Goal: Task Accomplishment & Management: Use online tool/utility

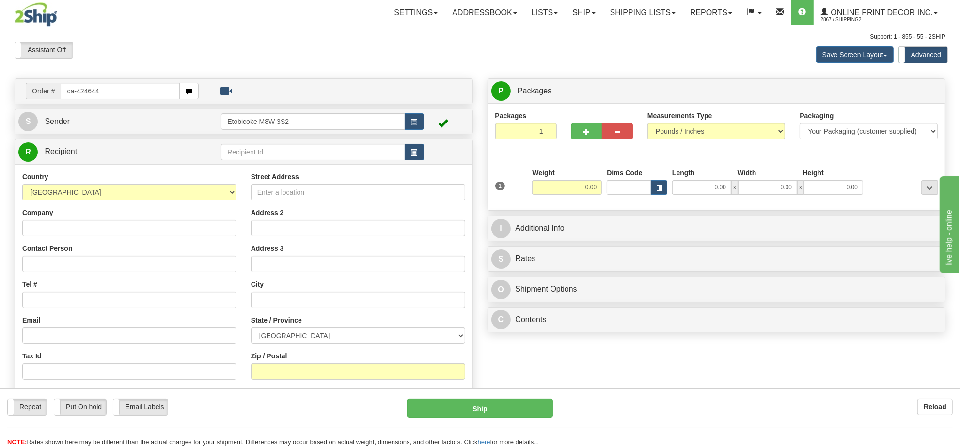
type input "ca-424644"
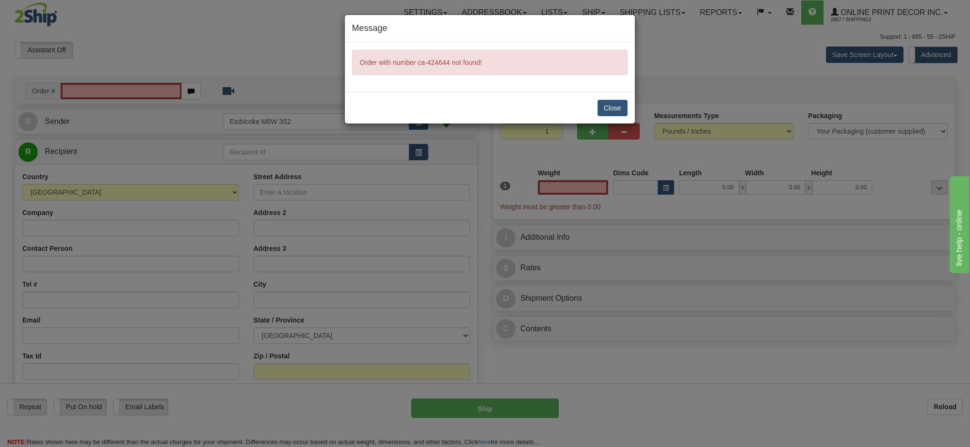
type input "0.00"
click at [622, 110] on button "Close" at bounding box center [612, 108] width 30 height 16
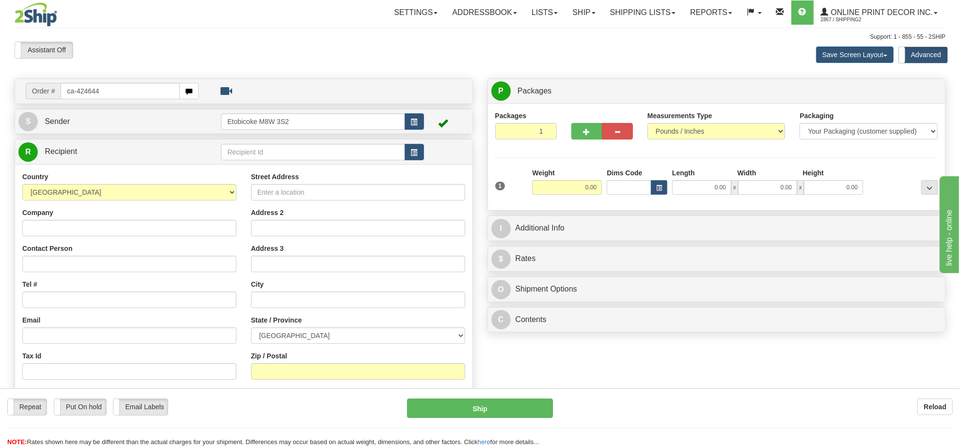
type input "ca-424644"
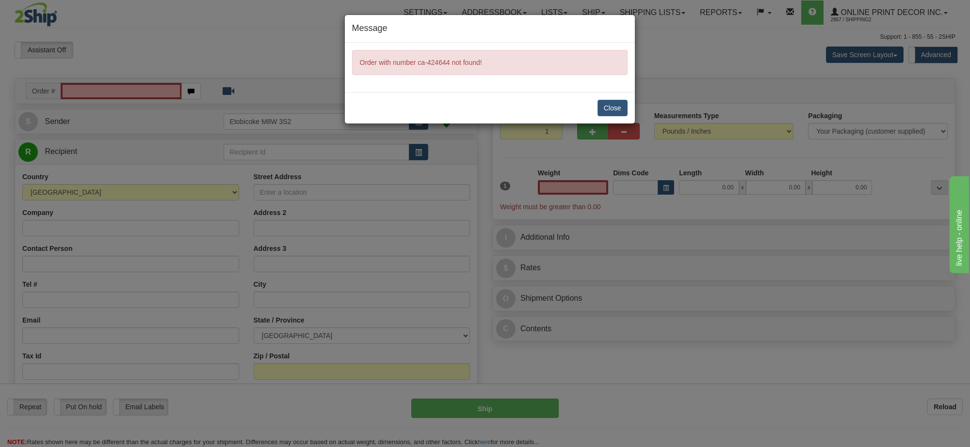
type input "0.00"
click at [594, 108] on div "Close" at bounding box center [490, 108] width 290 height 32
click at [602, 108] on button "Close" at bounding box center [612, 108] width 30 height 16
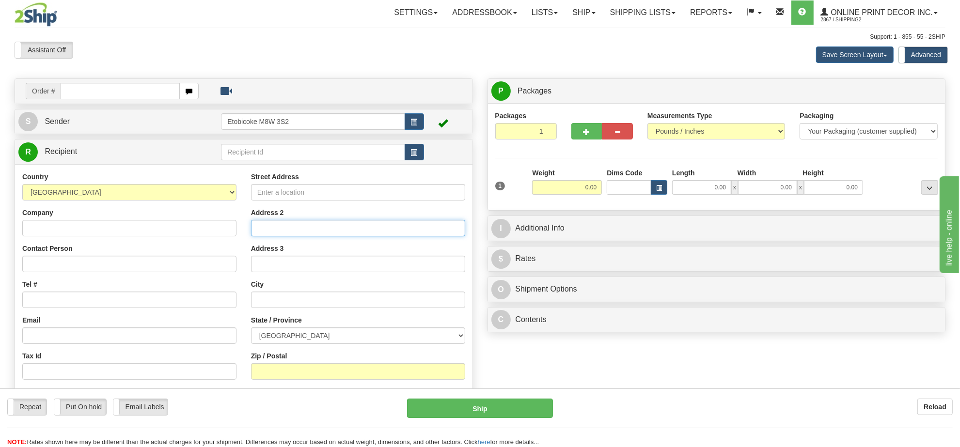
click at [303, 232] on input "Address 2" at bounding box center [358, 228] width 214 height 16
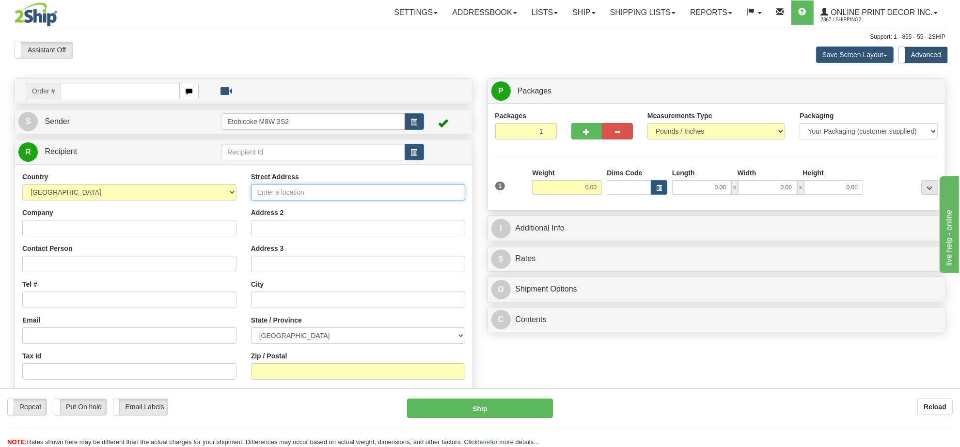
click at [313, 197] on input "Street Address" at bounding box center [358, 192] width 214 height 16
type input "60 Allison Road"
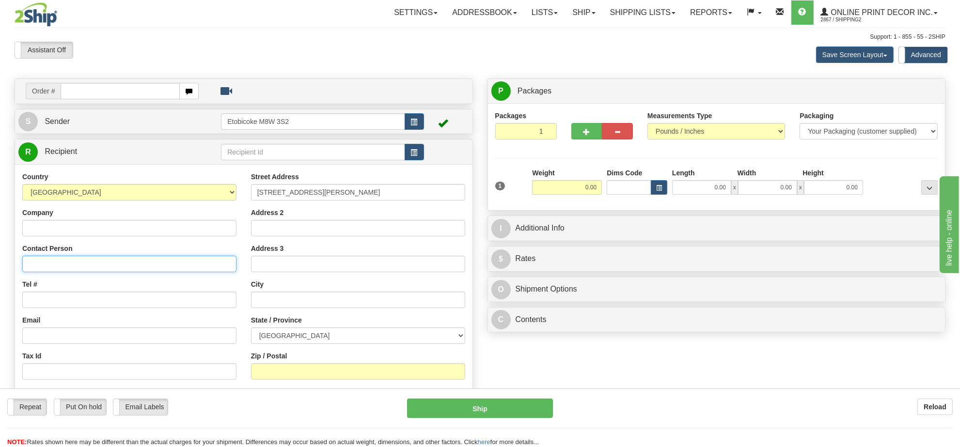
click at [104, 264] on input "Contact Person" at bounding box center [129, 264] width 214 height 16
type input "Kerrie Hayes"
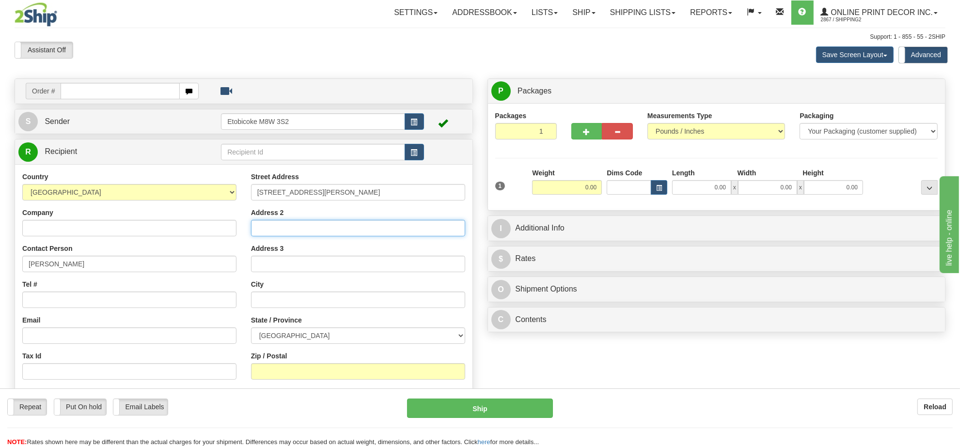
click at [289, 223] on input "Address 2" at bounding box center [358, 228] width 214 height 16
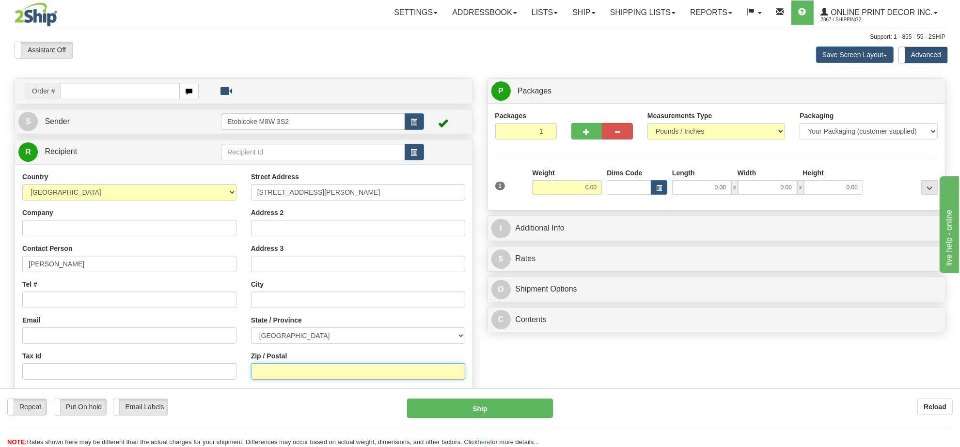
click at [276, 372] on input "Zip / Postal" at bounding box center [358, 372] width 214 height 16
type input "E7L 4H9"
click at [604, 376] on div "Order # S Sender" at bounding box center [480, 293] width 946 height 429
type input "RIVERBANK CARLETON CO"
select select "NB"
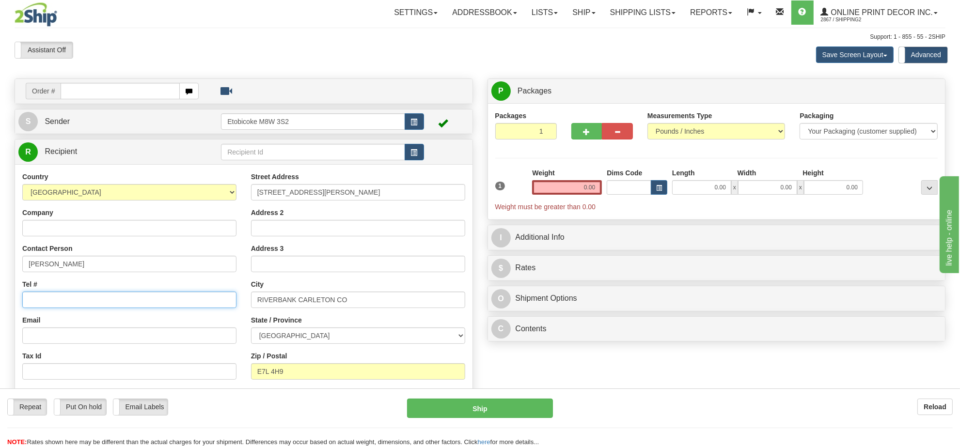
click at [88, 301] on input "Tel #" at bounding box center [129, 300] width 214 height 16
paste input "+1 416-319-4672"
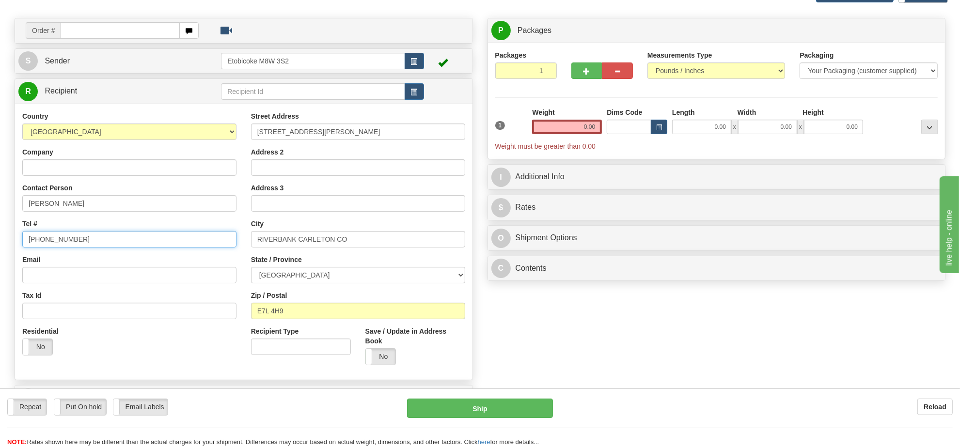
type input "+1 416-319-4672"
click at [571, 134] on input "0.00" at bounding box center [567, 127] width 70 height 15
click at [571, 132] on input "text" at bounding box center [567, 127] width 70 height 15
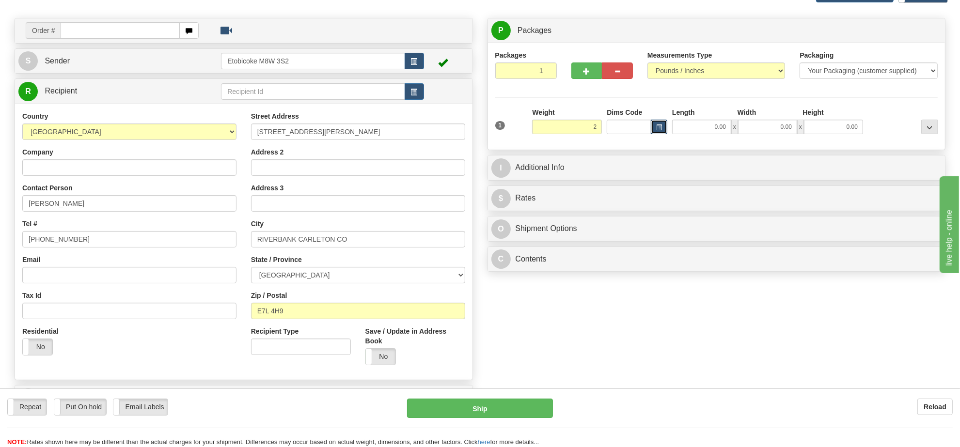
type input "2.00"
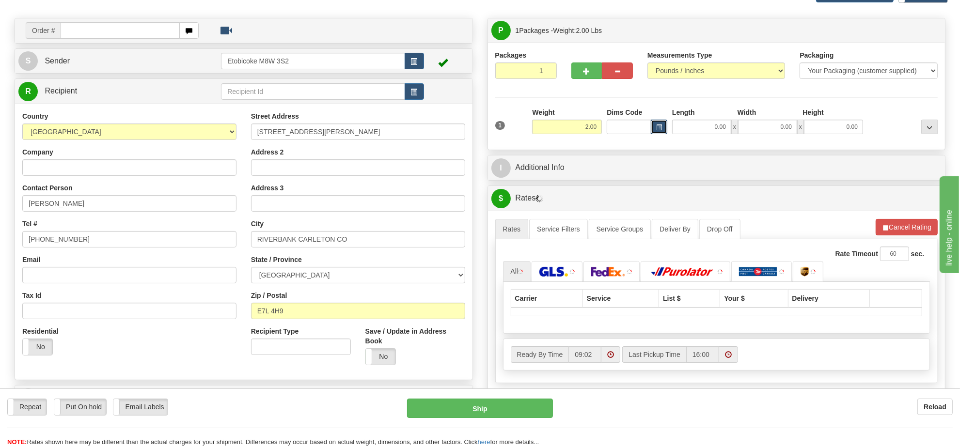
click at [662, 127] on span "button" at bounding box center [659, 127] width 6 height 5
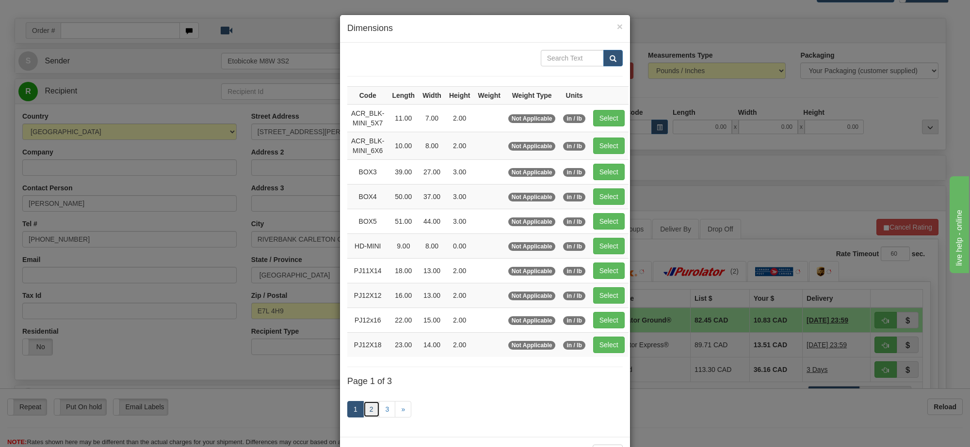
click at [363, 418] on link "2" at bounding box center [371, 409] width 16 height 16
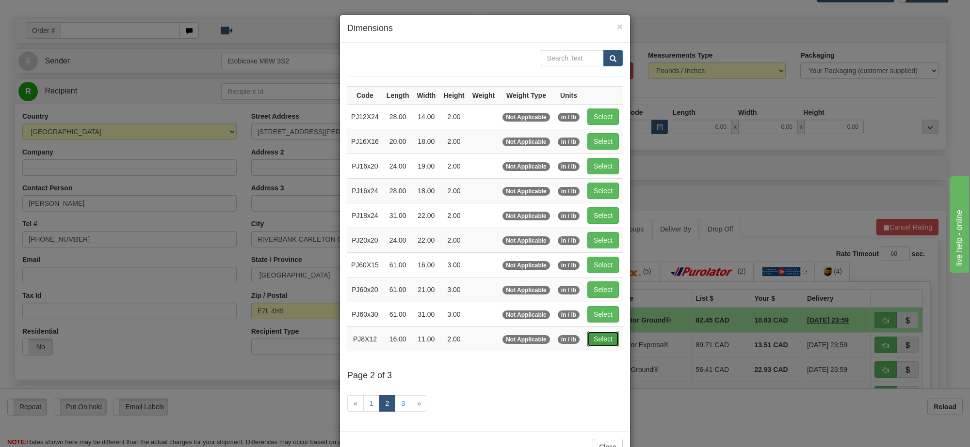
click at [605, 345] on button "Select" at bounding box center [603, 339] width 32 height 16
type input "PJ8X12"
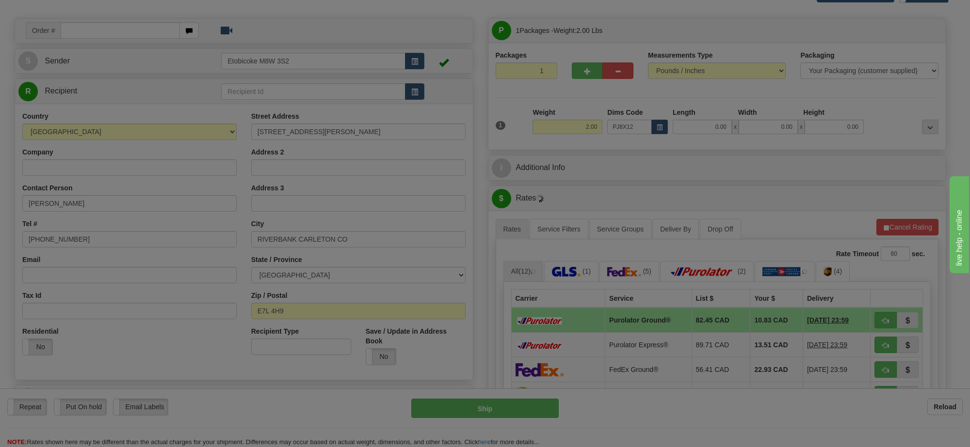
type input "16.00"
type input "11.00"
type input "2.00"
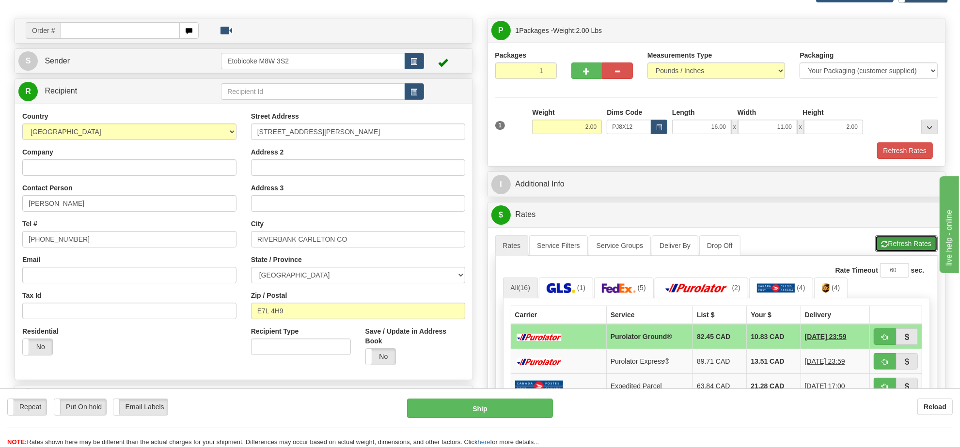
click at [906, 248] on button "Refresh Rates" at bounding box center [907, 244] width 63 height 16
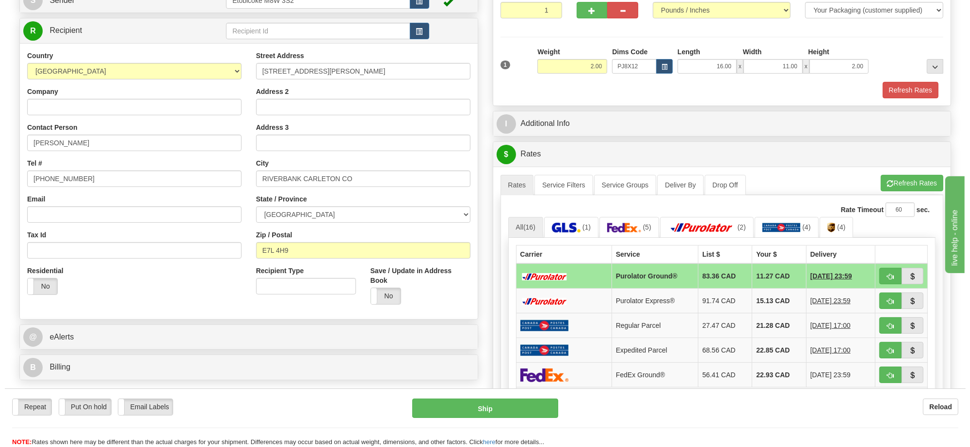
scroll to position [182, 0]
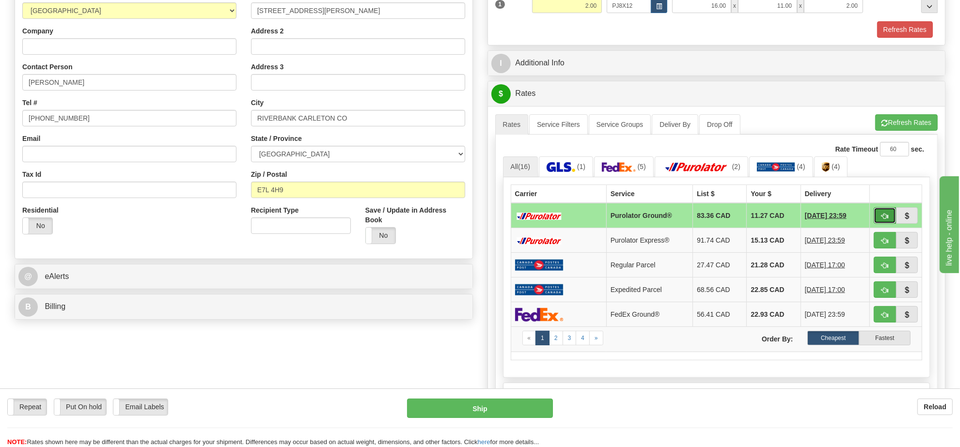
click at [887, 218] on span "button" at bounding box center [885, 216] width 7 height 6
type input "260"
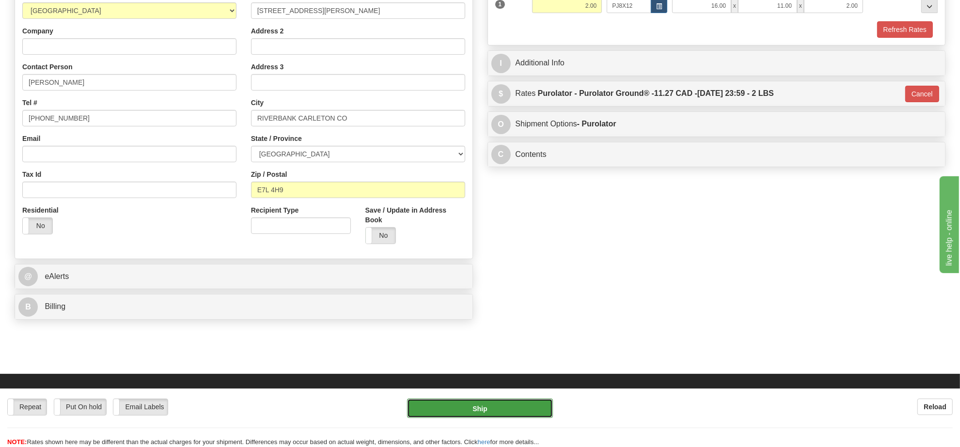
click at [526, 408] on button "Ship" at bounding box center [479, 408] width 145 height 19
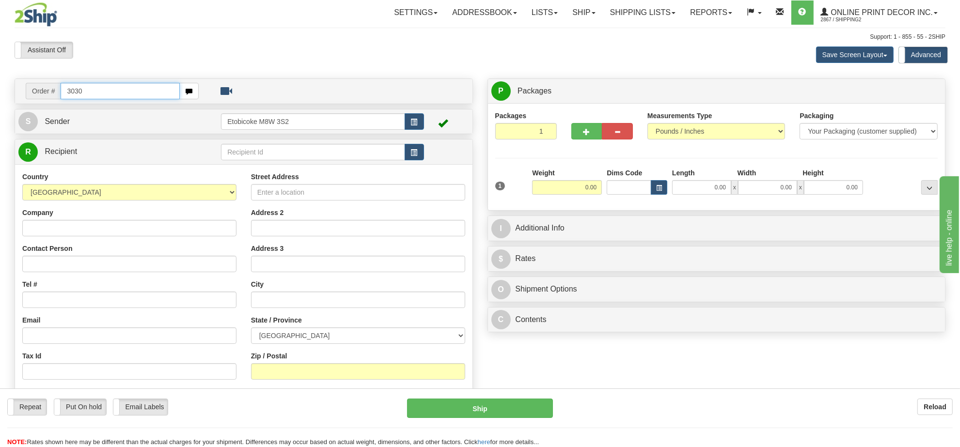
type input "3030"
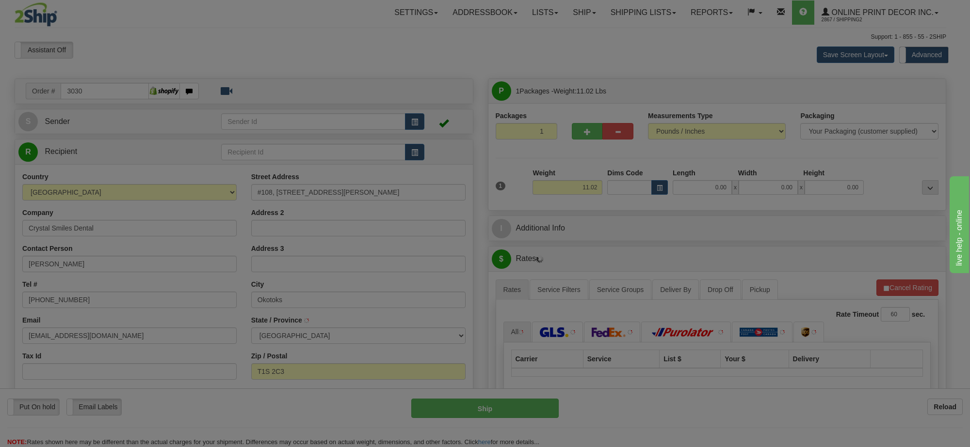
type input "OKOTOKS"
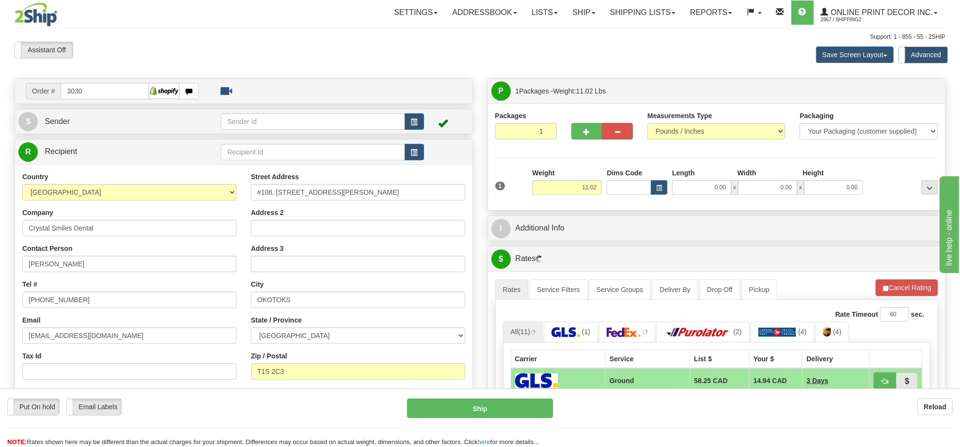
click at [563, 196] on div "Weight 11.02" at bounding box center [567, 185] width 75 height 34
click at [565, 187] on input "11.02" at bounding box center [567, 187] width 70 height 15
type input "8.00"
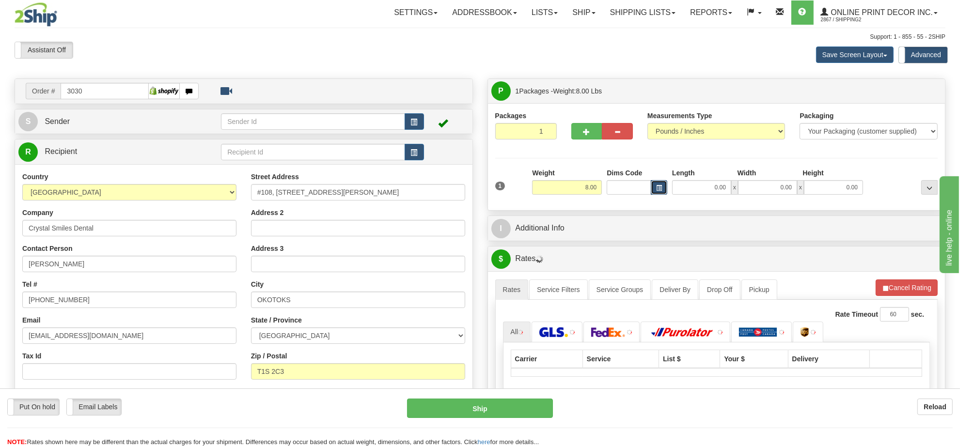
click at [659, 186] on span "button" at bounding box center [659, 188] width 6 height 5
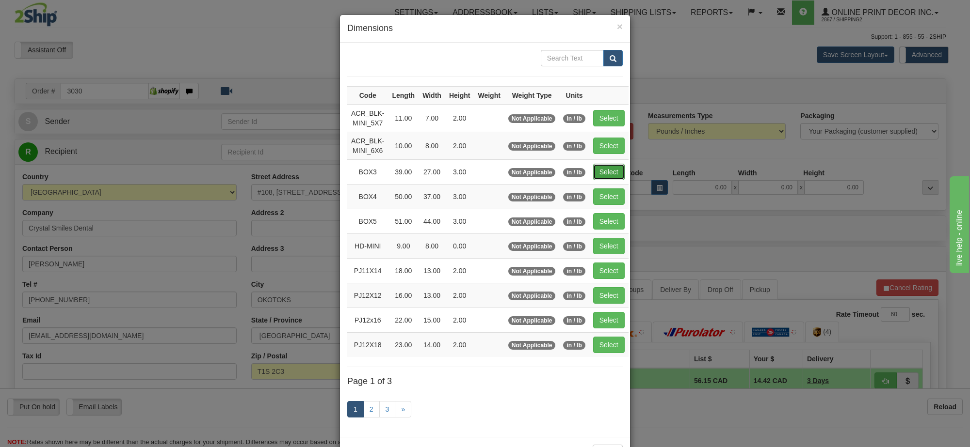
click at [602, 165] on button "Select" at bounding box center [609, 172] width 32 height 16
type input "BOX3"
type input "39.00"
type input "27.00"
type input "3.00"
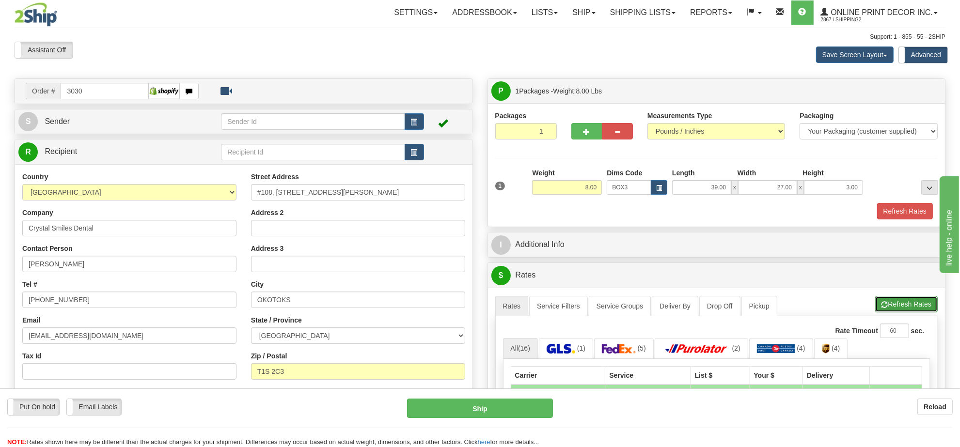
drag, startPoint x: 892, startPoint y: 312, endPoint x: 877, endPoint y: 284, distance: 31.2
click at [891, 312] on button "Refresh Rates" at bounding box center [907, 304] width 63 height 16
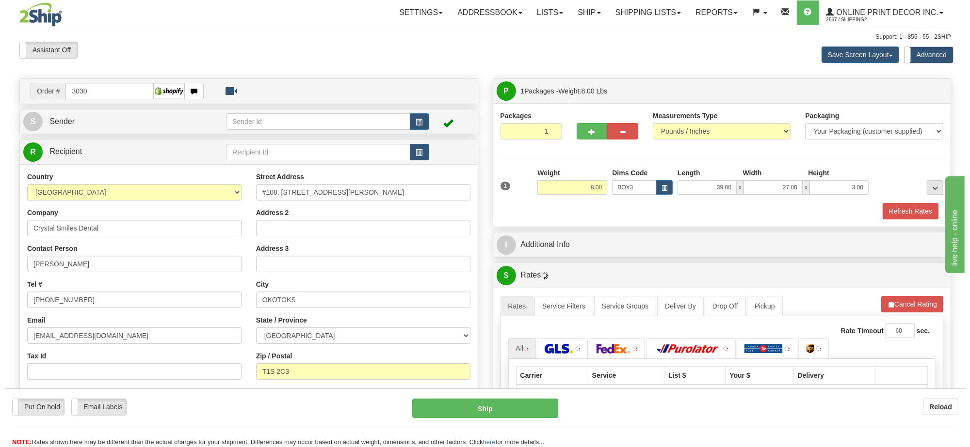
scroll to position [121, 0]
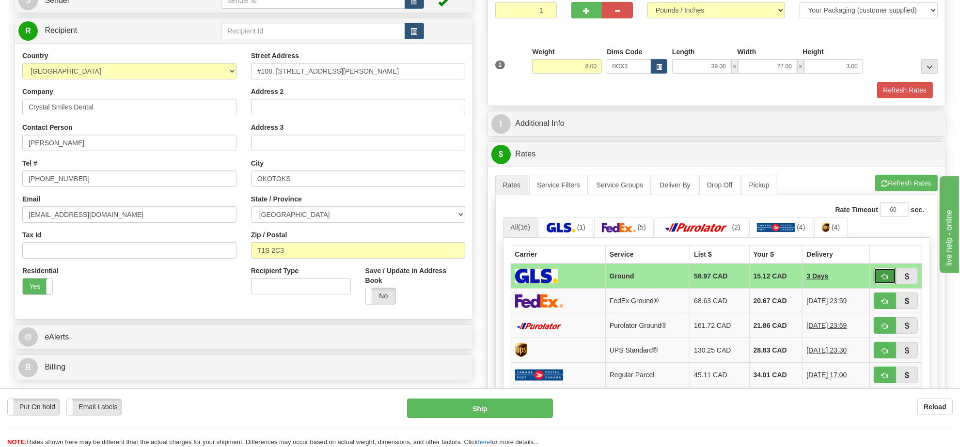
click at [885, 275] on button "button" at bounding box center [885, 276] width 22 height 16
type input "1"
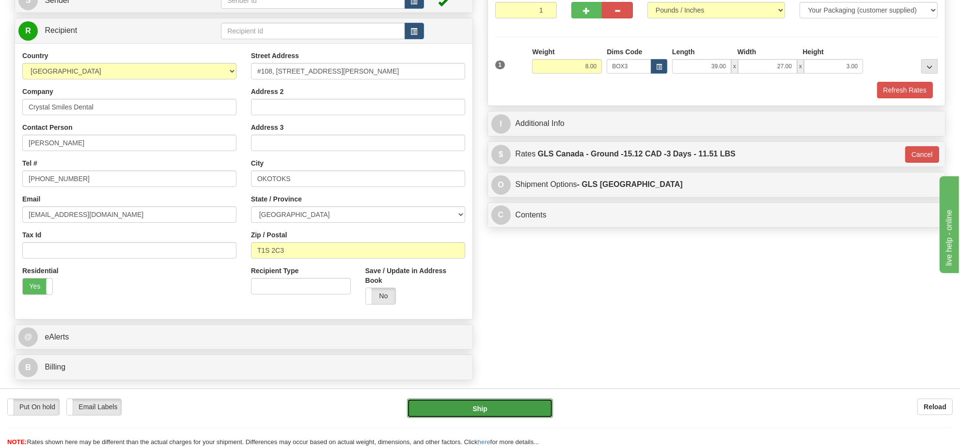
click at [503, 403] on button "Ship" at bounding box center [479, 408] width 145 height 19
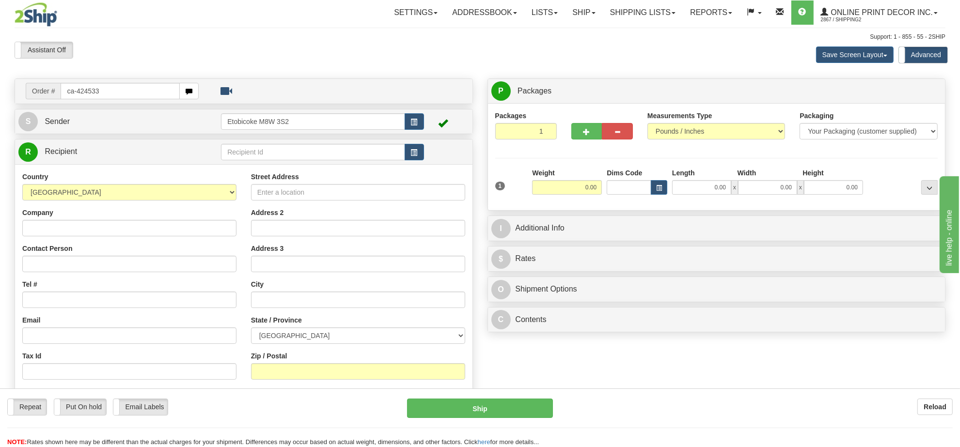
type input "ca-424533"
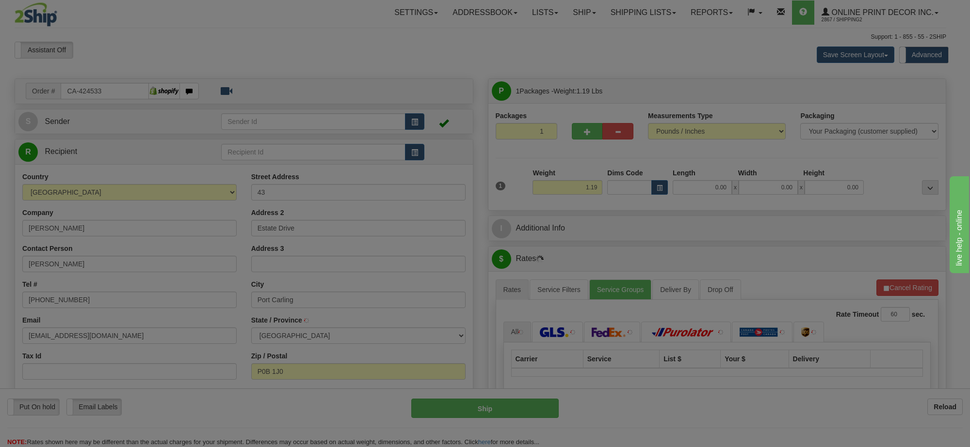
type input "PORT CARLING"
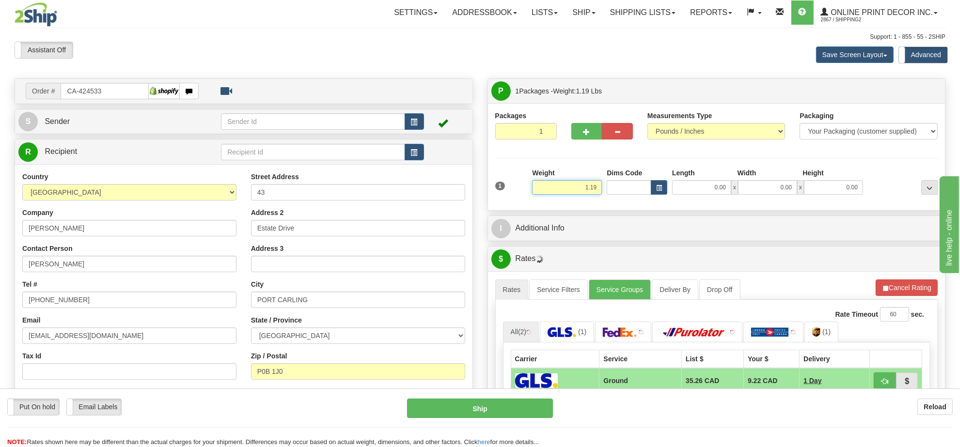
click at [567, 193] on input "1.19" at bounding box center [567, 187] width 70 height 15
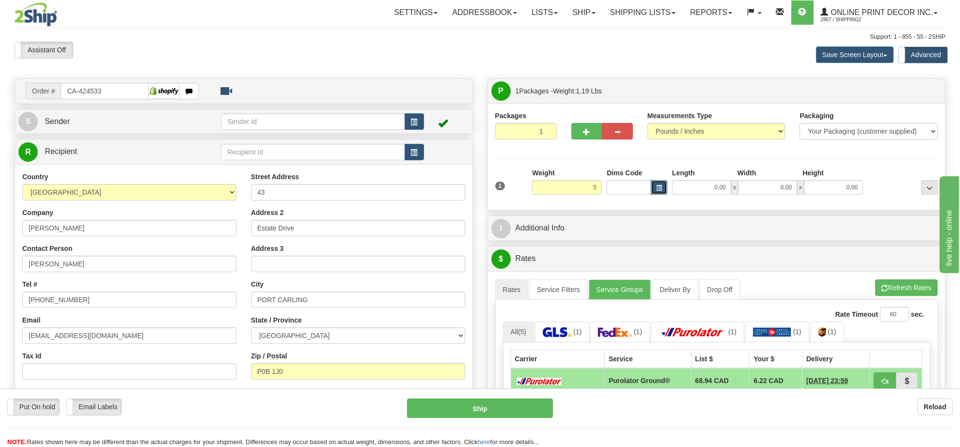
type input "5.00"
click at [656, 185] on button "button" at bounding box center [659, 187] width 16 height 15
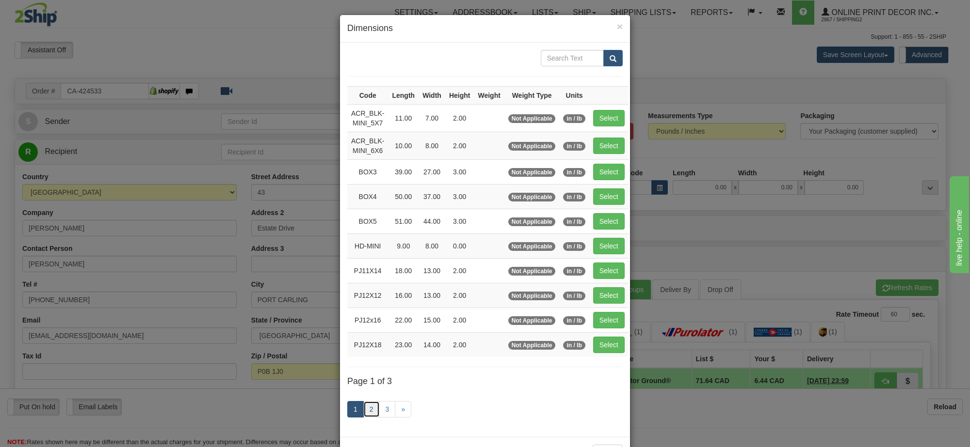
click at [367, 410] on link "2" at bounding box center [371, 409] width 16 height 16
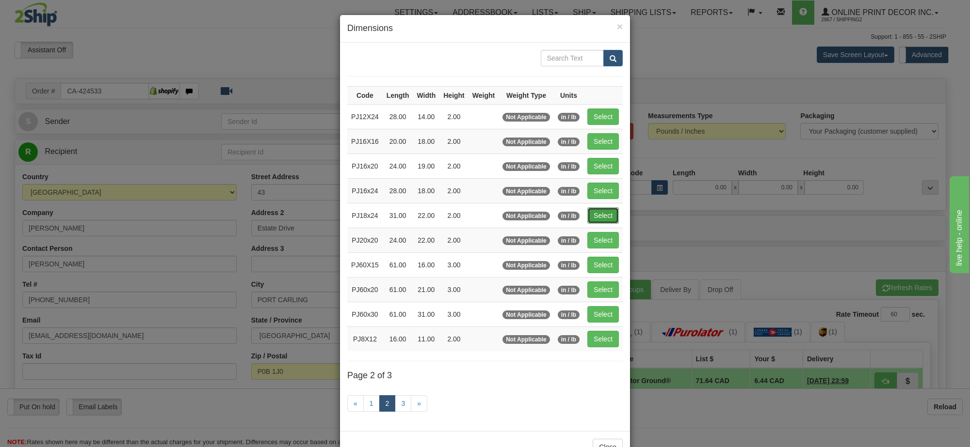
click at [596, 216] on button "Select" at bounding box center [603, 215] width 32 height 16
type input "PJ18x24"
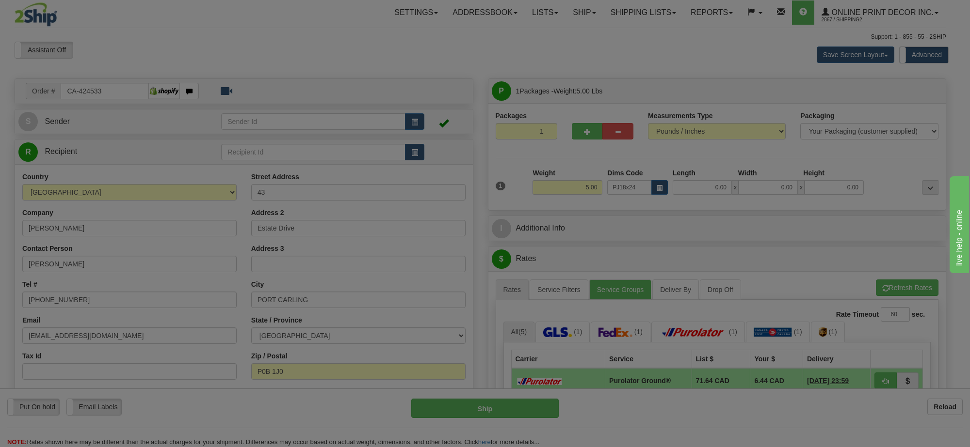
type input "31.00"
type input "22.00"
type input "2.00"
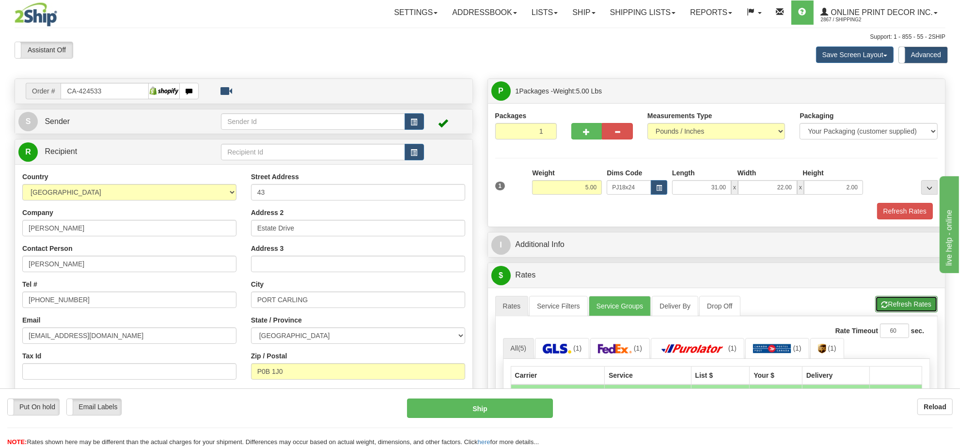
click at [914, 301] on button "Refresh Rates" at bounding box center [907, 304] width 63 height 16
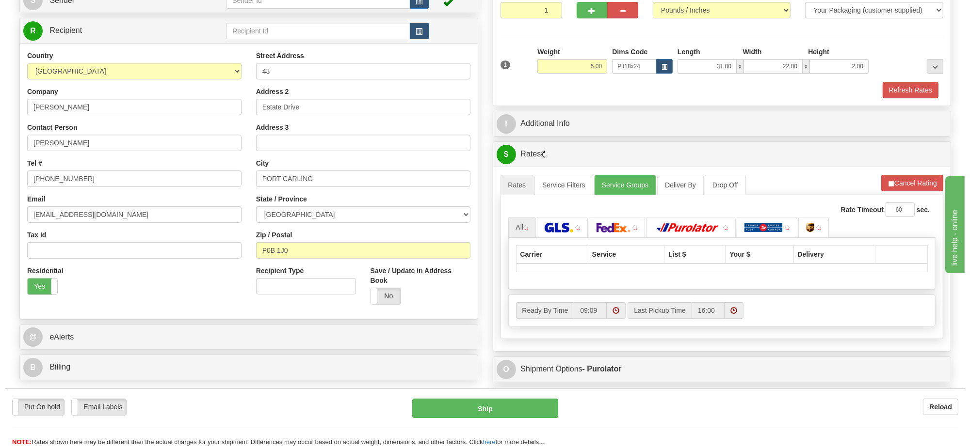
scroll to position [182, 0]
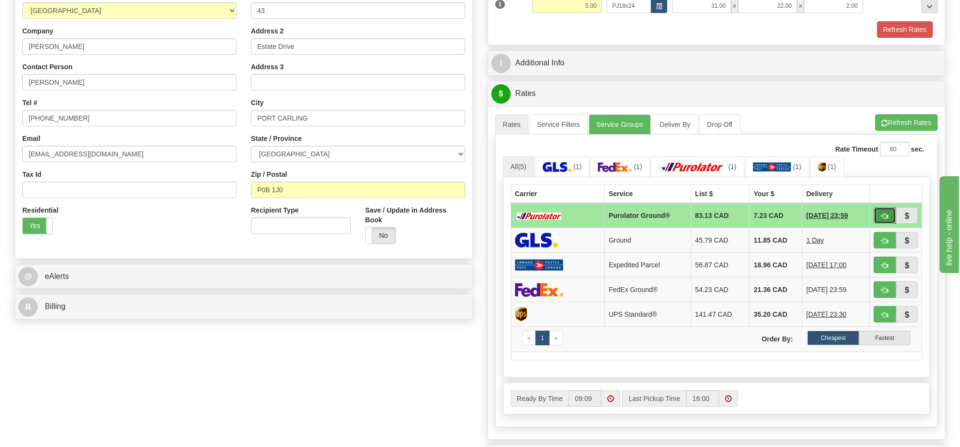
click at [882, 218] on span "button" at bounding box center [885, 216] width 7 height 6
type input "260"
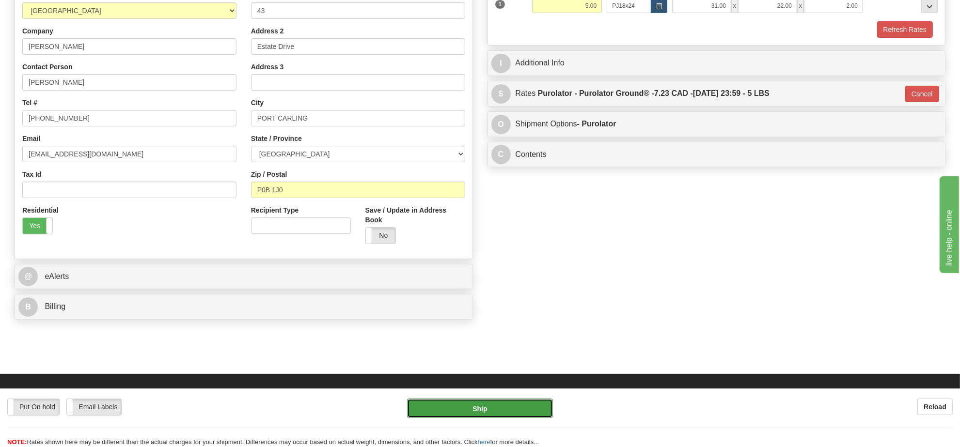
click at [523, 415] on button "Ship" at bounding box center [479, 408] width 145 height 19
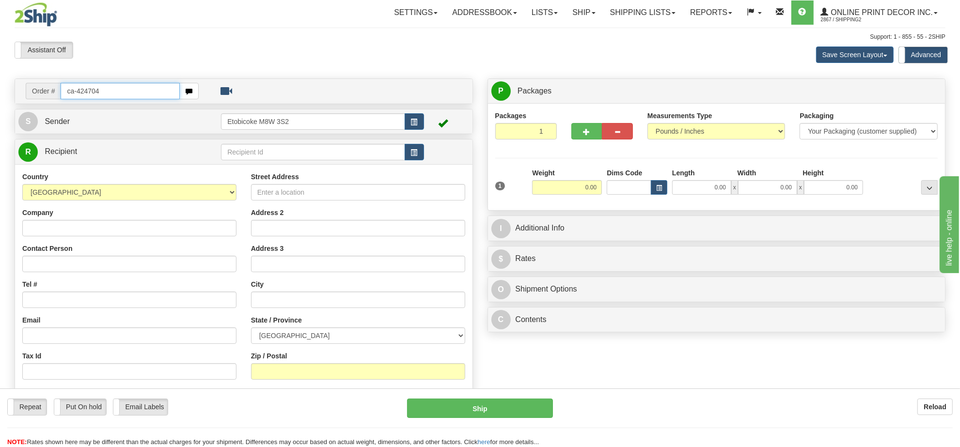
type input "ca-424704"
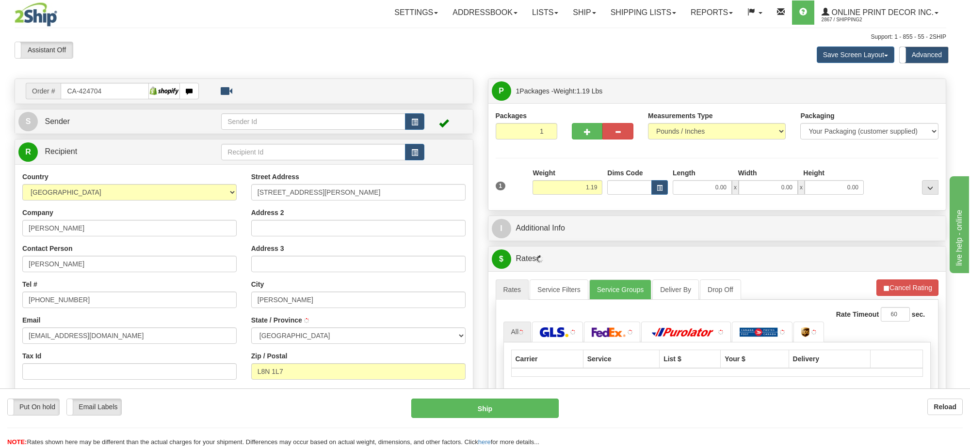
type input "[PERSON_NAME]"
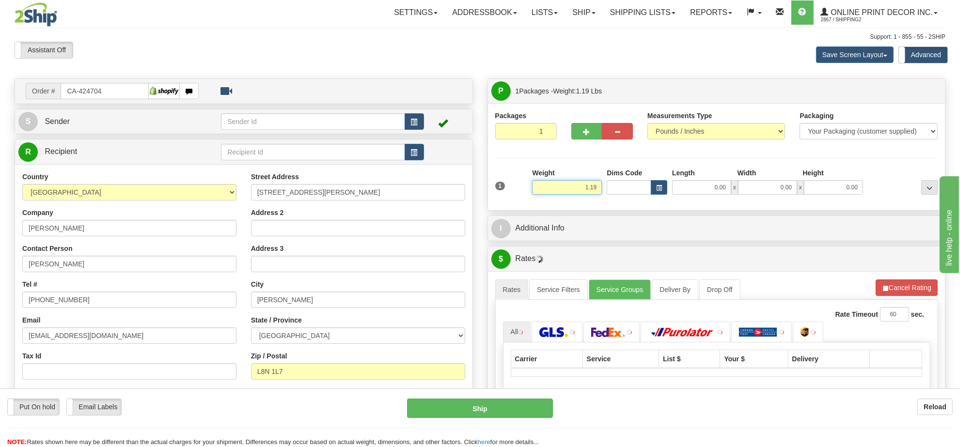
click at [590, 192] on input "1.19" at bounding box center [567, 187] width 70 height 15
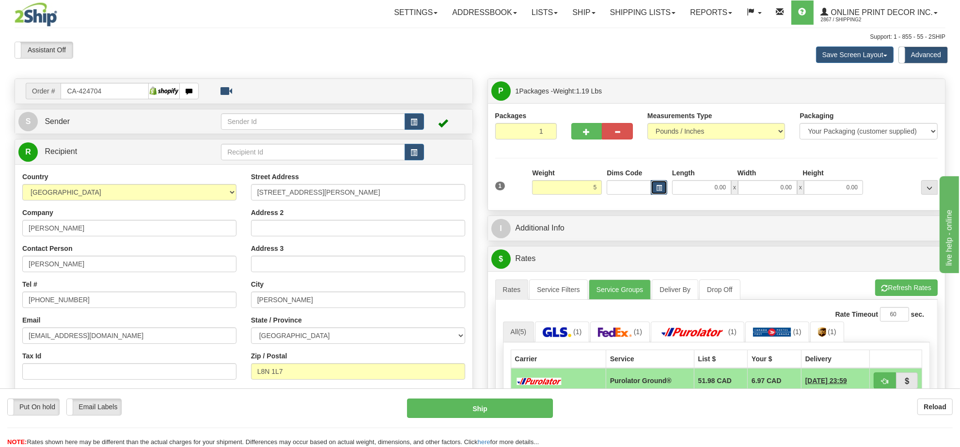
click at [662, 192] on button "button" at bounding box center [659, 187] width 16 height 15
type input "5.00"
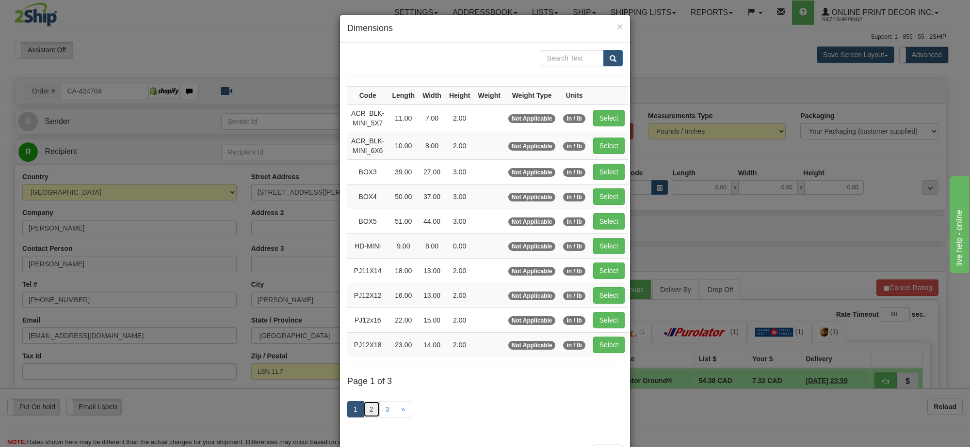
click at [369, 409] on link "2" at bounding box center [371, 409] width 16 height 16
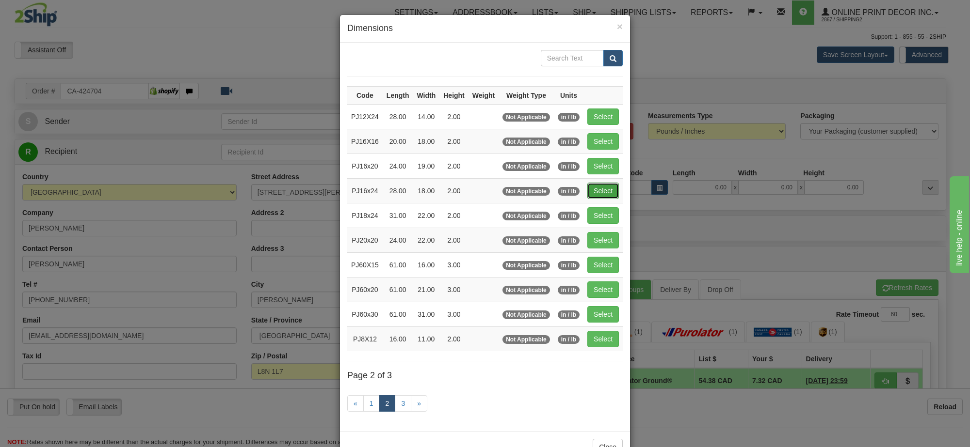
click at [607, 188] on button "Select" at bounding box center [603, 191] width 32 height 16
type input "PJ16x24"
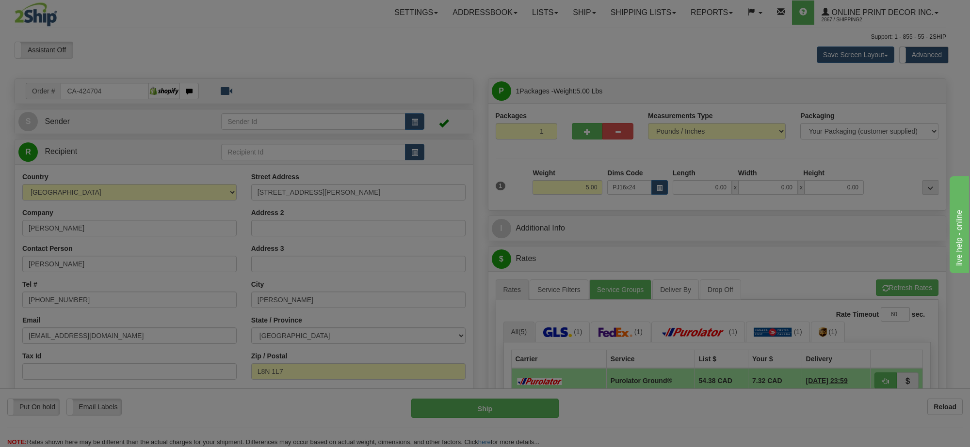
type input "28.00"
type input "18.00"
type input "2.00"
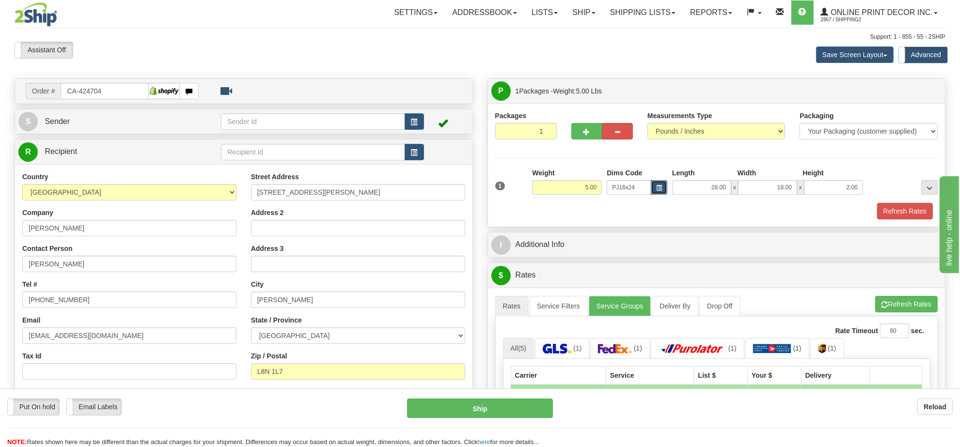
click at [661, 188] on span "button" at bounding box center [659, 188] width 6 height 5
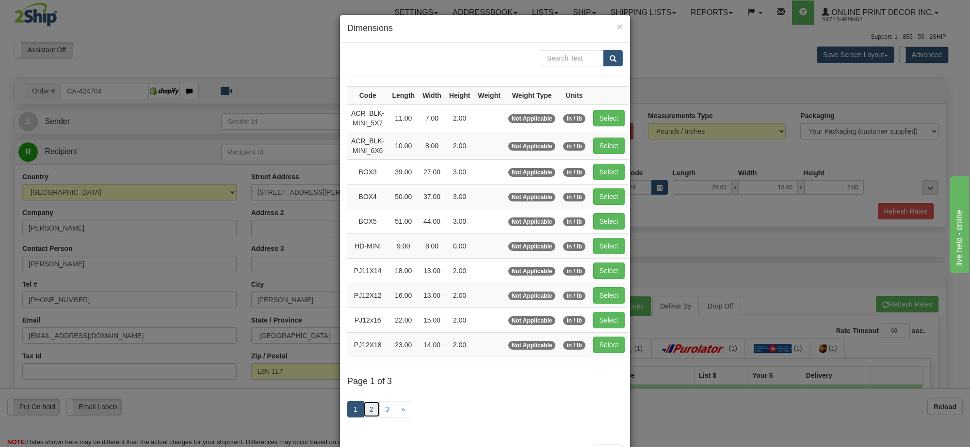
click at [369, 412] on link "2" at bounding box center [371, 409] width 16 height 16
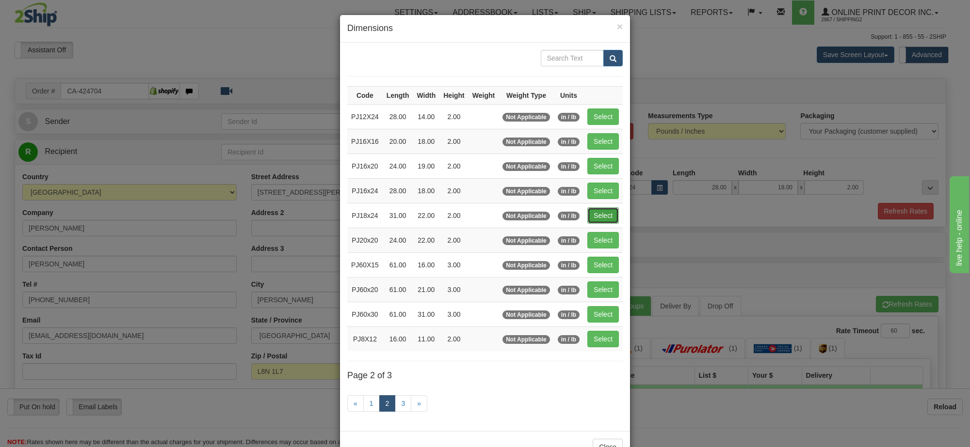
click at [613, 211] on button "Select" at bounding box center [603, 215] width 32 height 16
type input "PJ18x24"
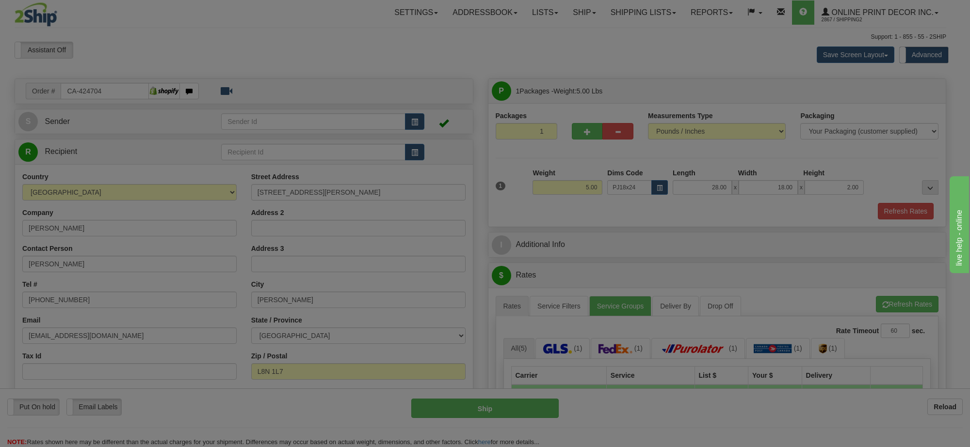
type input "31.00"
type input "22.00"
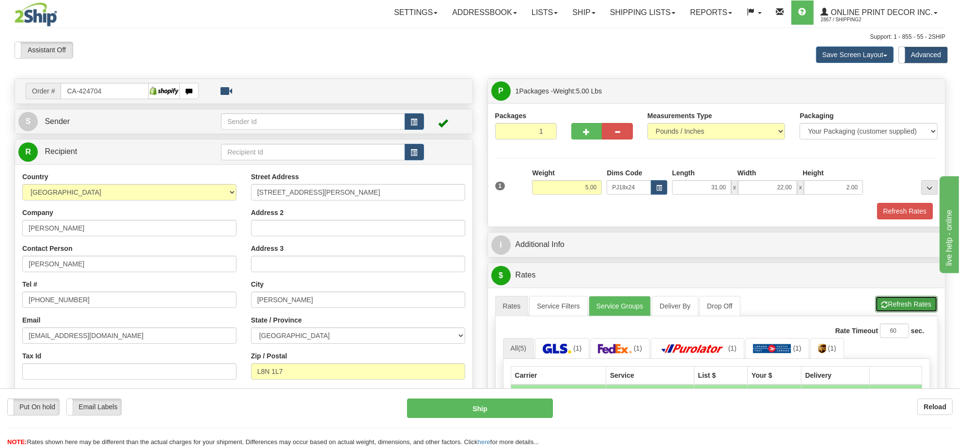
click at [880, 302] on button "Refresh Rates" at bounding box center [907, 304] width 63 height 16
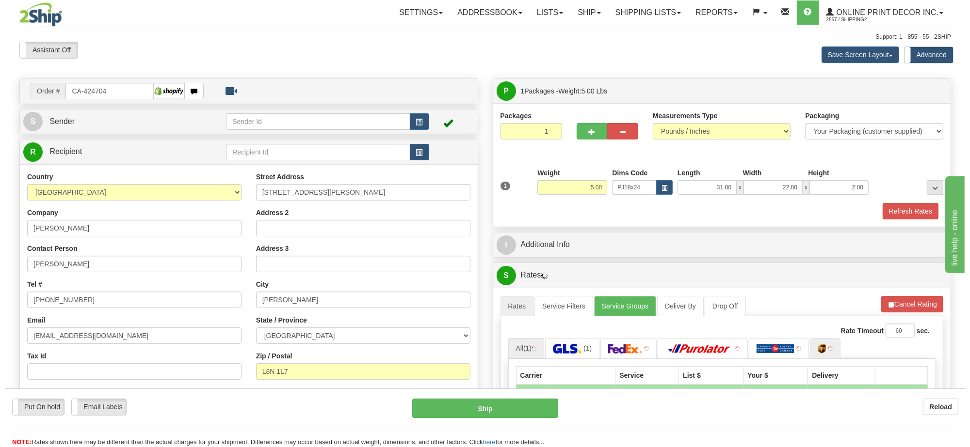
scroll to position [121, 0]
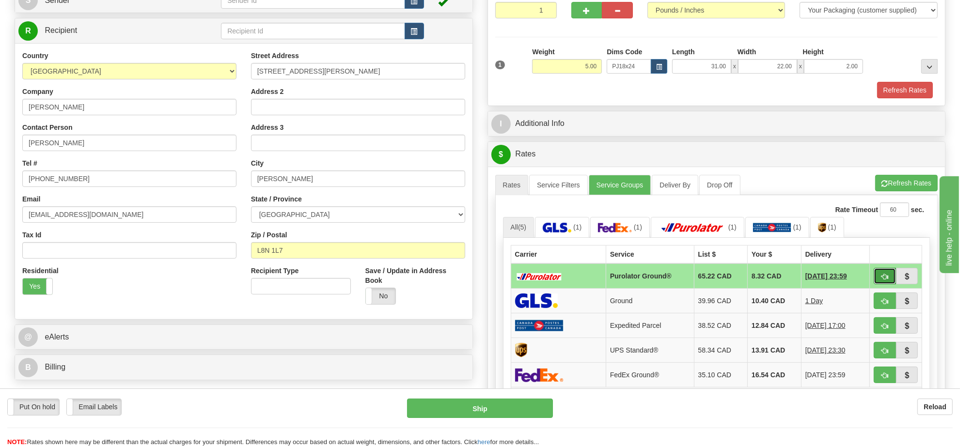
click at [882, 280] on span "button" at bounding box center [885, 277] width 7 height 6
type input "260"
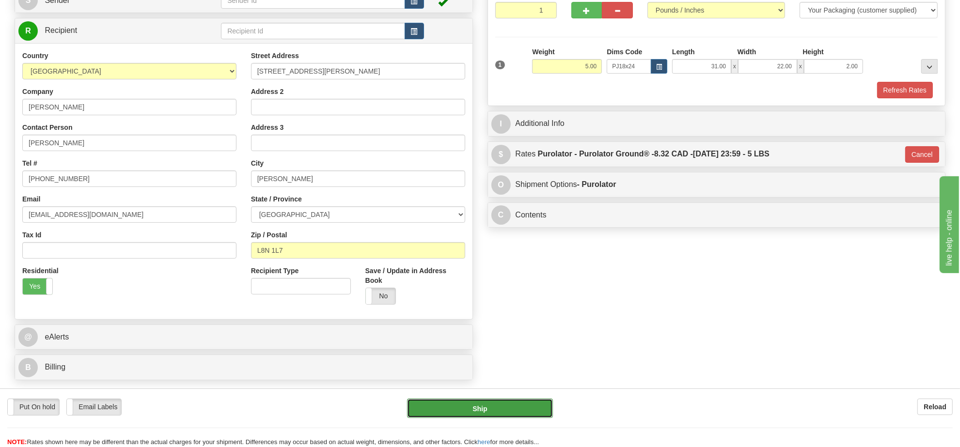
click at [502, 406] on button "Ship" at bounding box center [479, 408] width 145 height 19
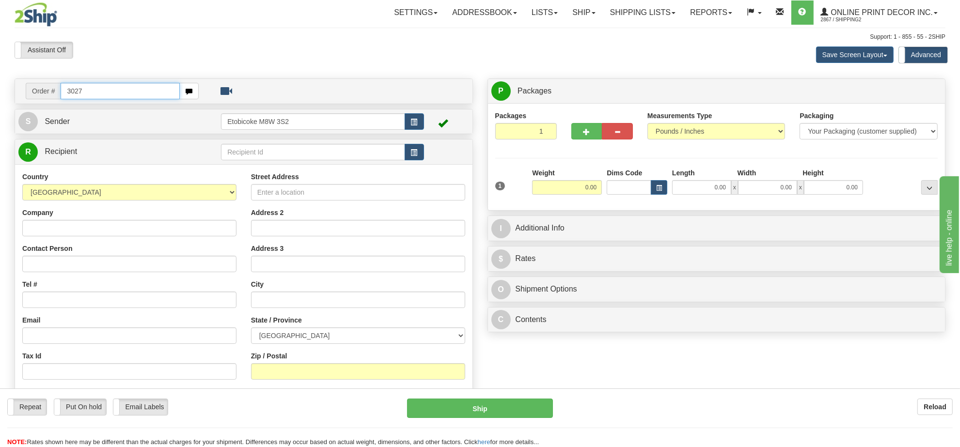
type input "3027"
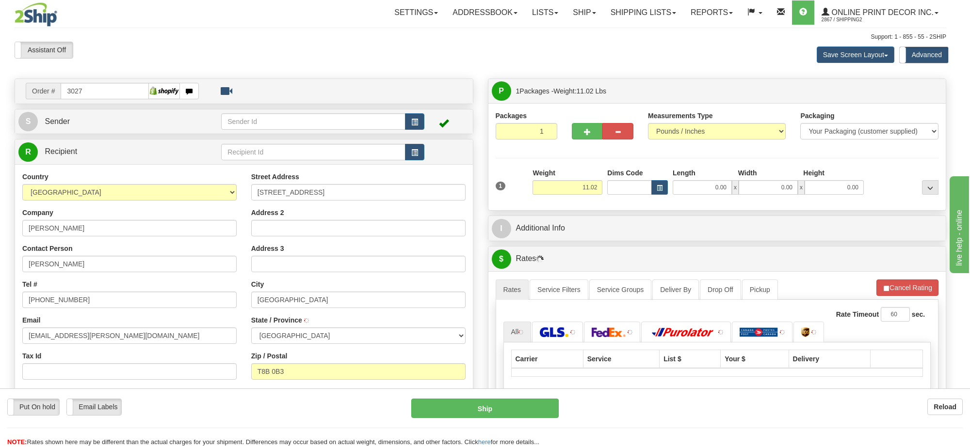
type input "[GEOGRAPHIC_DATA]"
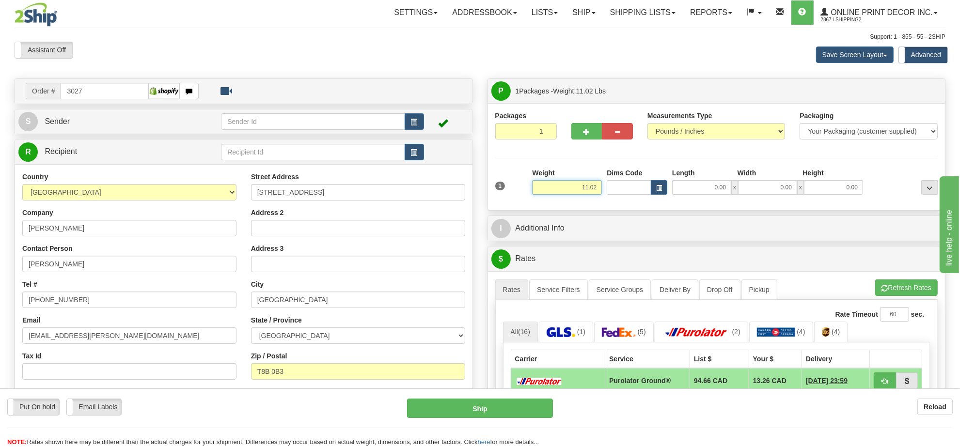
click at [566, 182] on input "11.02" at bounding box center [567, 187] width 70 height 15
type input "17.00"
click at [655, 188] on button "button" at bounding box center [659, 187] width 16 height 15
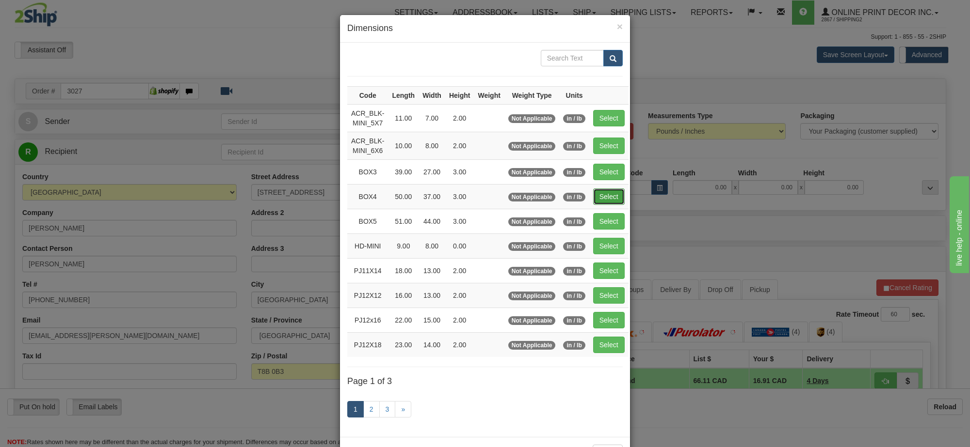
click at [596, 205] on button "Select" at bounding box center [609, 197] width 32 height 16
type input "BOX4"
type input "50.00"
type input "37.00"
type input "3.00"
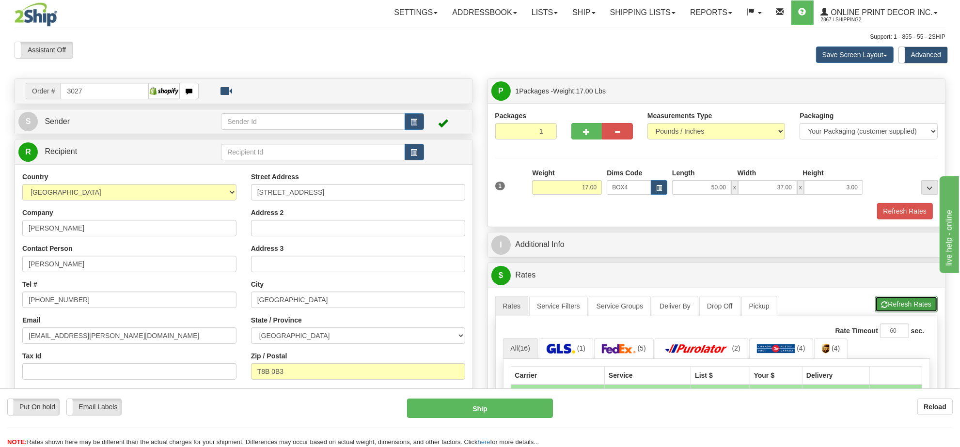
click at [910, 303] on button "Refresh Rates" at bounding box center [907, 304] width 63 height 16
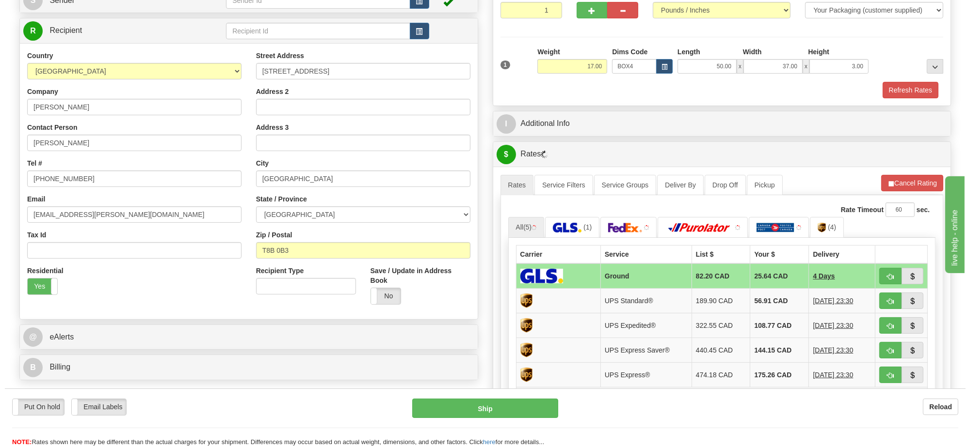
scroll to position [182, 0]
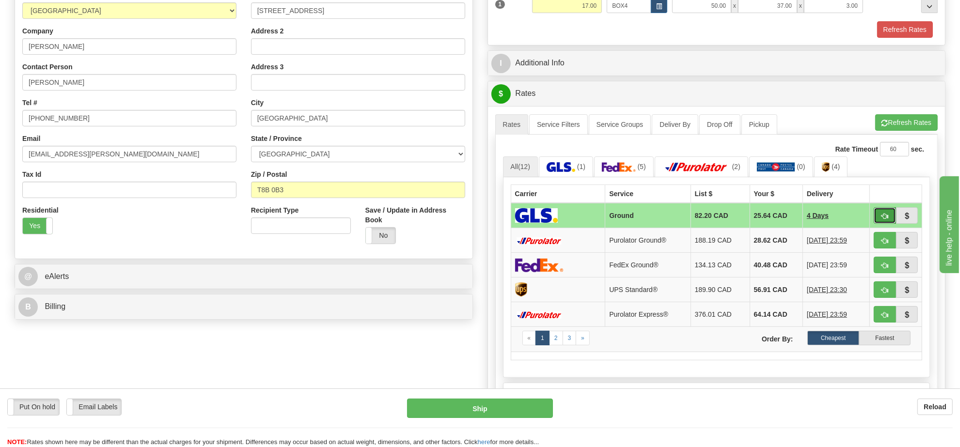
click at [885, 224] on button "button" at bounding box center [885, 215] width 22 height 16
type input "1"
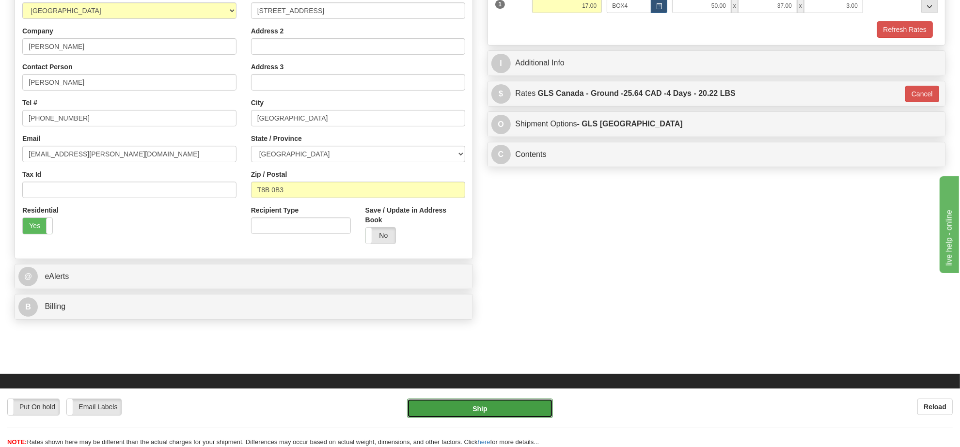
click at [517, 402] on button "Ship" at bounding box center [479, 408] width 145 height 19
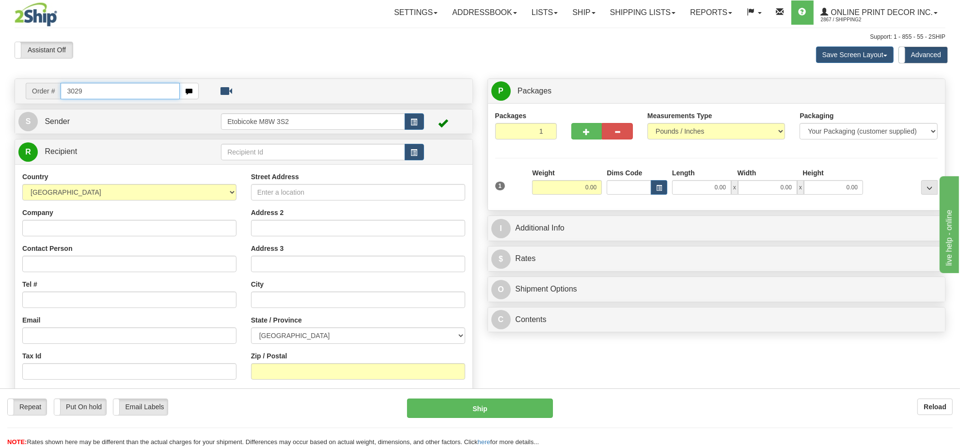
type input "3029"
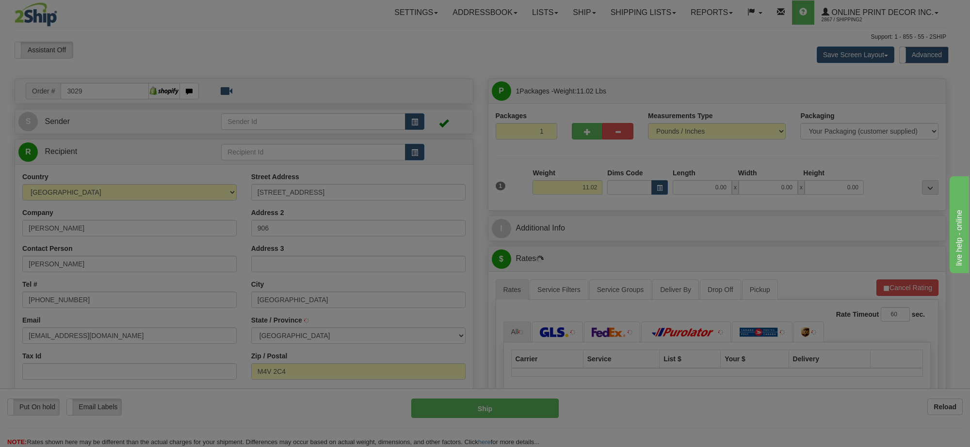
type input "[GEOGRAPHIC_DATA]"
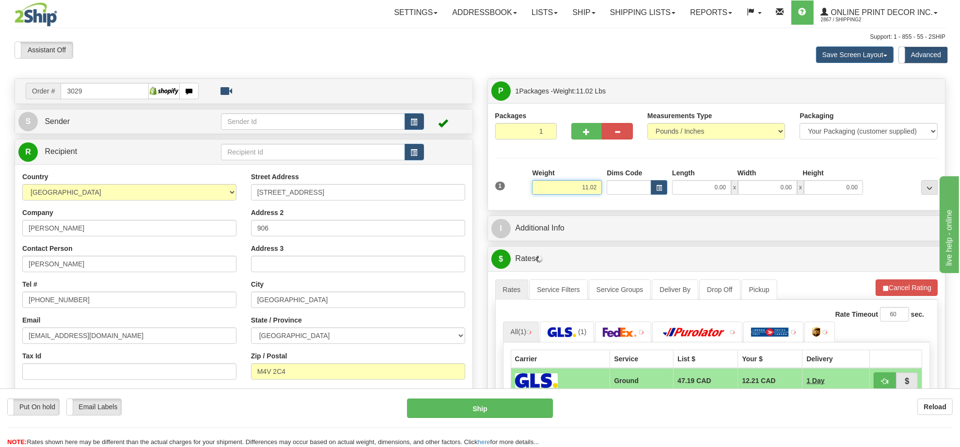
click at [594, 188] on input "11.02" at bounding box center [567, 187] width 70 height 15
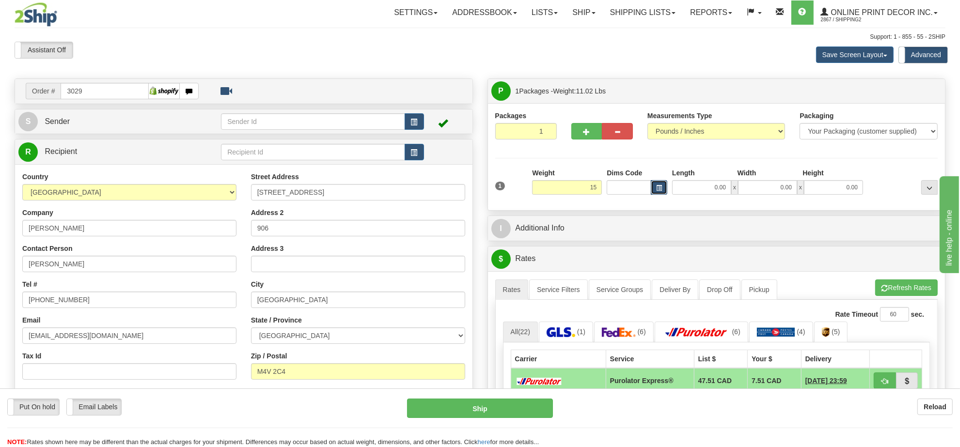
type input "15.00"
click at [663, 190] on button "button" at bounding box center [659, 187] width 16 height 15
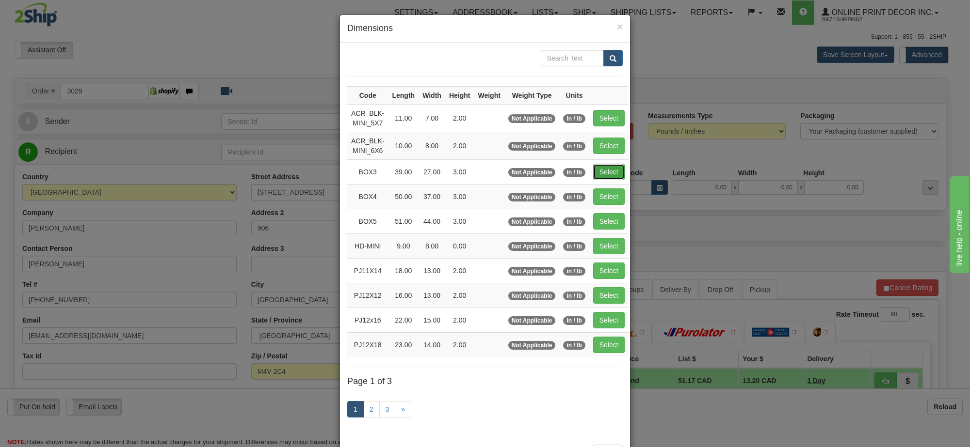
click at [607, 180] on button "Select" at bounding box center [609, 172] width 32 height 16
type input "BOX3"
type input "39.00"
type input "27.00"
type input "3.00"
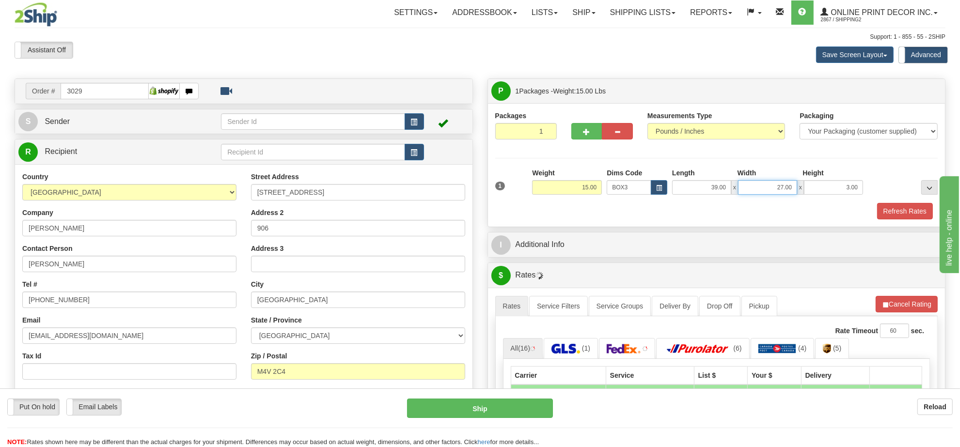
click at [774, 190] on input "27.00" at bounding box center [767, 187] width 59 height 15
type input "37.00"
click at [895, 311] on button "Refresh Rates" at bounding box center [907, 304] width 63 height 16
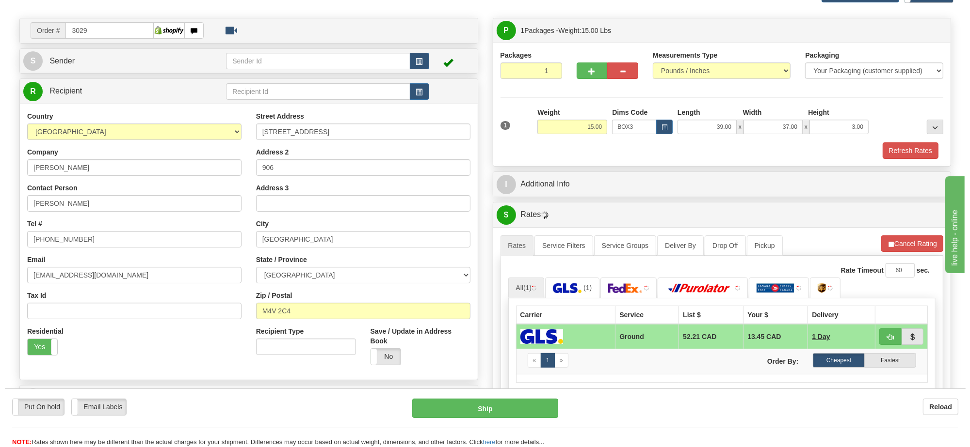
scroll to position [121, 0]
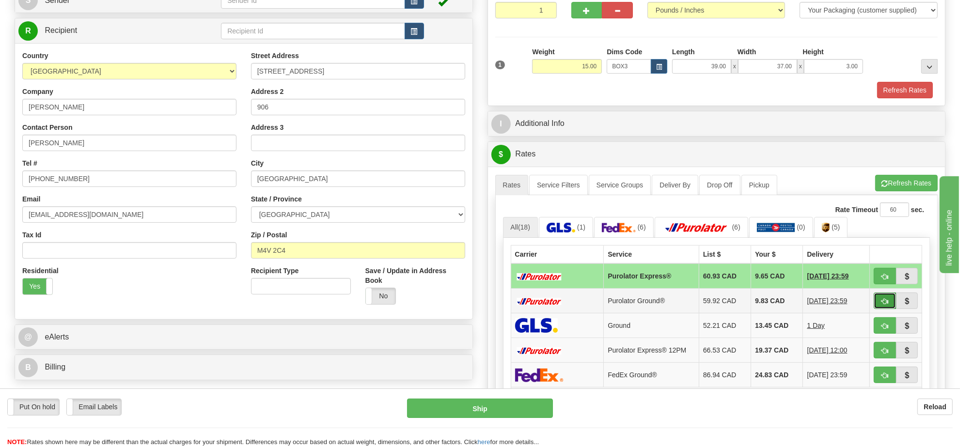
click at [890, 307] on button "button" at bounding box center [885, 301] width 22 height 16
type input "260"
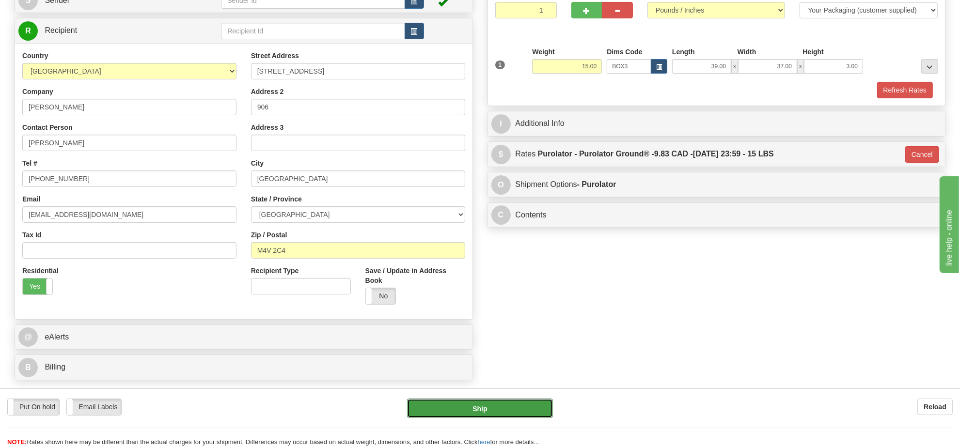
click at [507, 410] on button "Ship" at bounding box center [479, 408] width 145 height 19
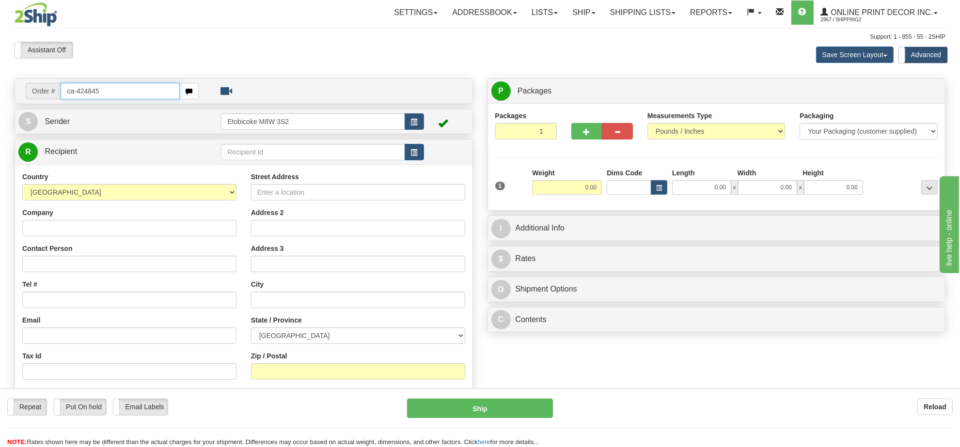
type input "ca-424845"
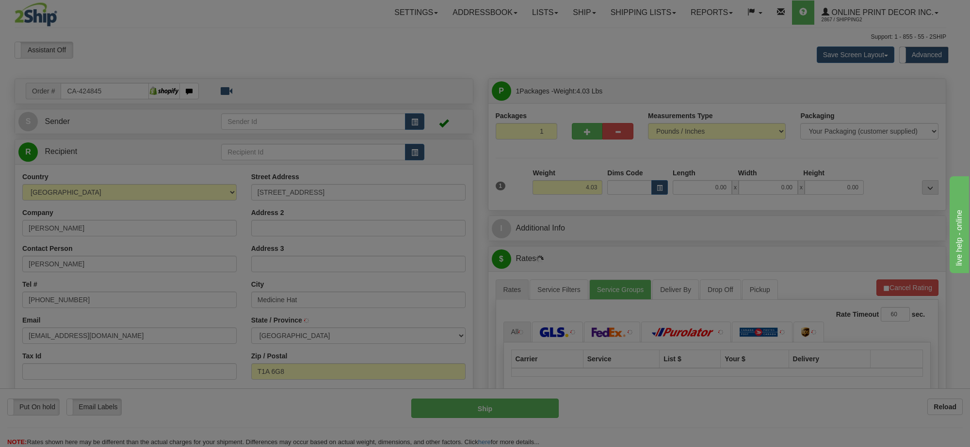
type input "MEDICINE HAT"
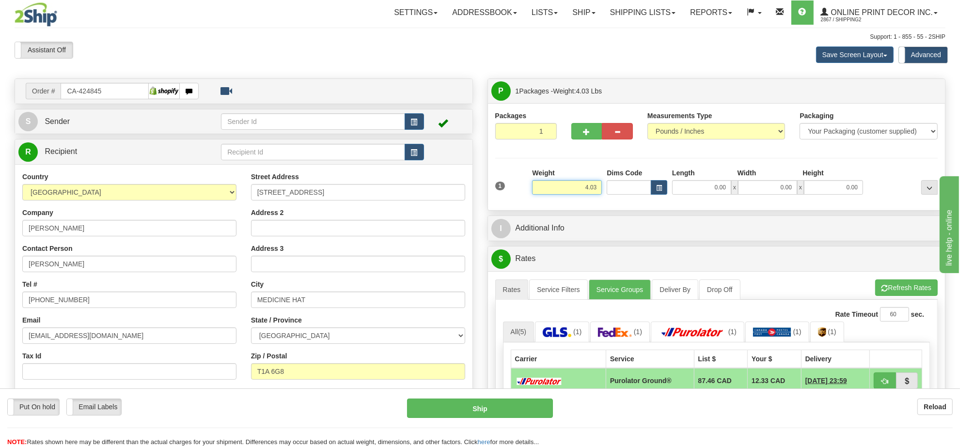
click at [590, 185] on input "4.03" at bounding box center [567, 187] width 70 height 15
click at [651, 188] on button "button" at bounding box center [659, 187] width 16 height 15
type input "8.00"
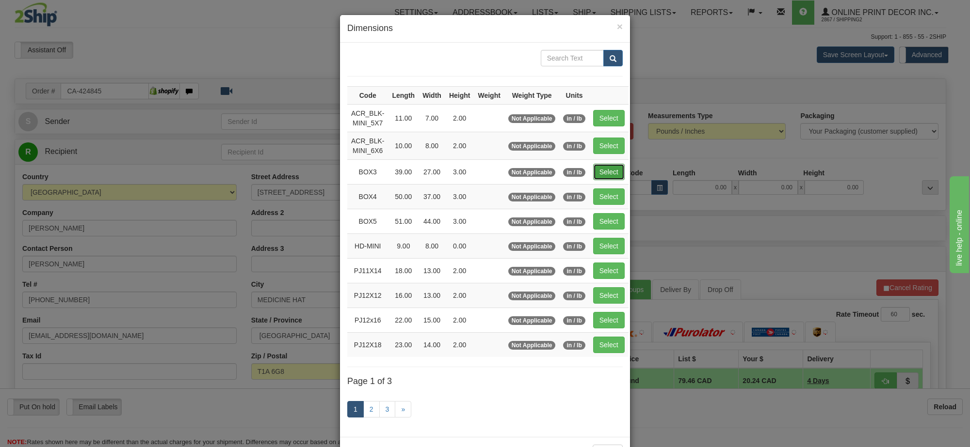
click at [605, 177] on button "Select" at bounding box center [609, 172] width 32 height 16
type input "BOX3"
type input "39.00"
type input "27.00"
type input "3.00"
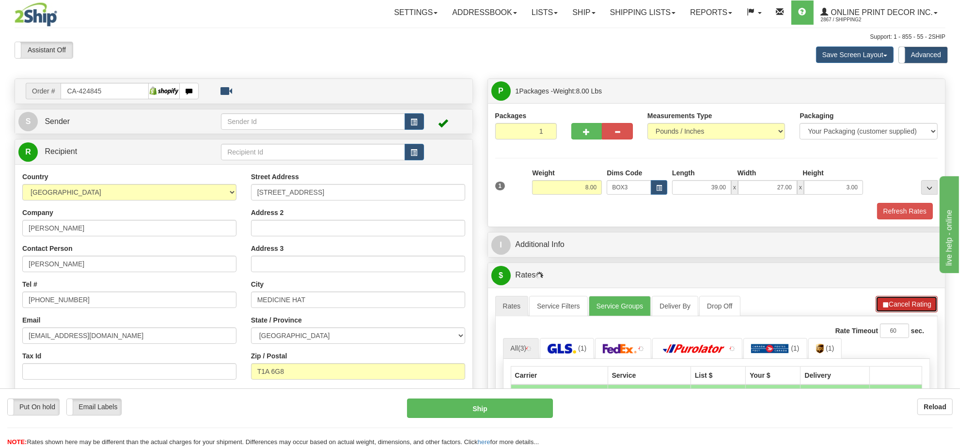
click at [907, 301] on button "Cancel Rating" at bounding box center [907, 304] width 62 height 16
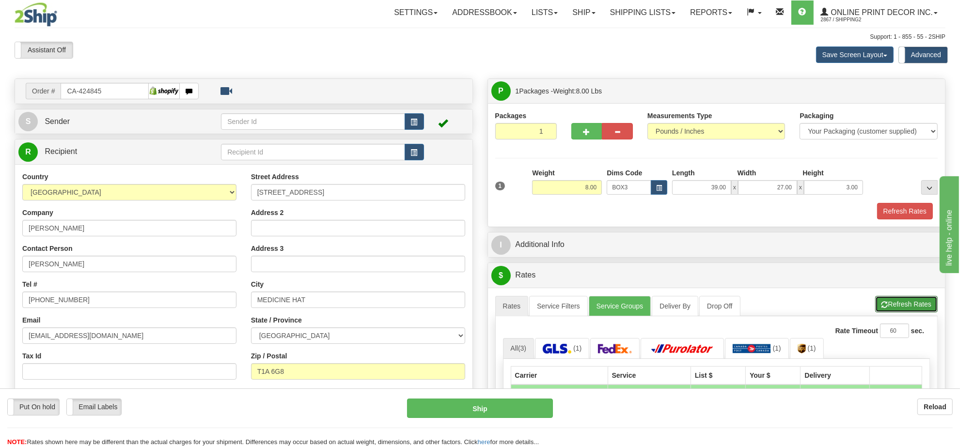
click at [907, 301] on button "Refresh Rates" at bounding box center [907, 304] width 63 height 16
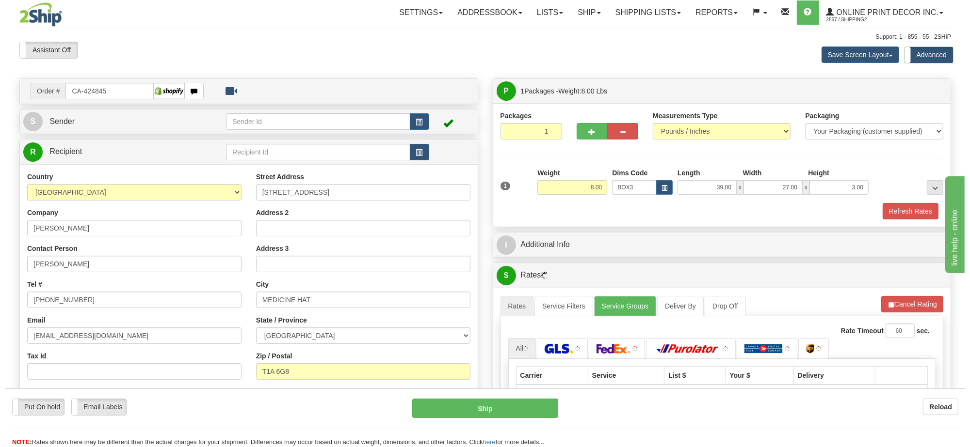
scroll to position [121, 0]
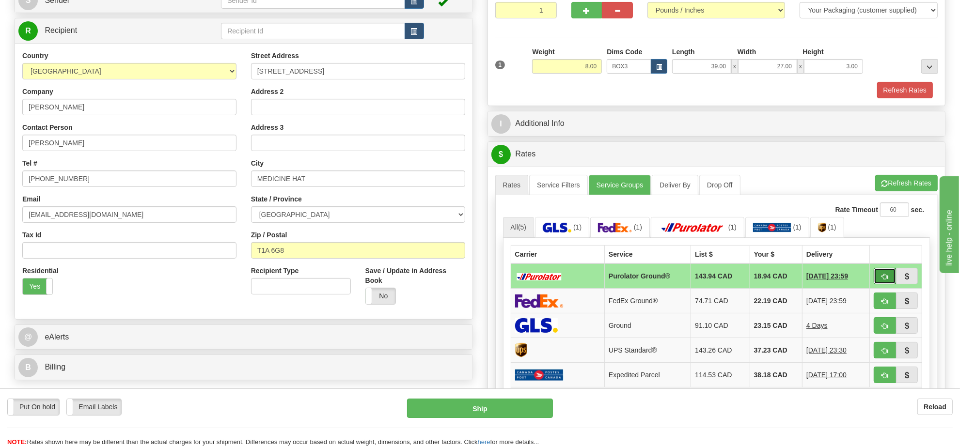
click at [891, 275] on button "button" at bounding box center [885, 276] width 22 height 16
type input "260"
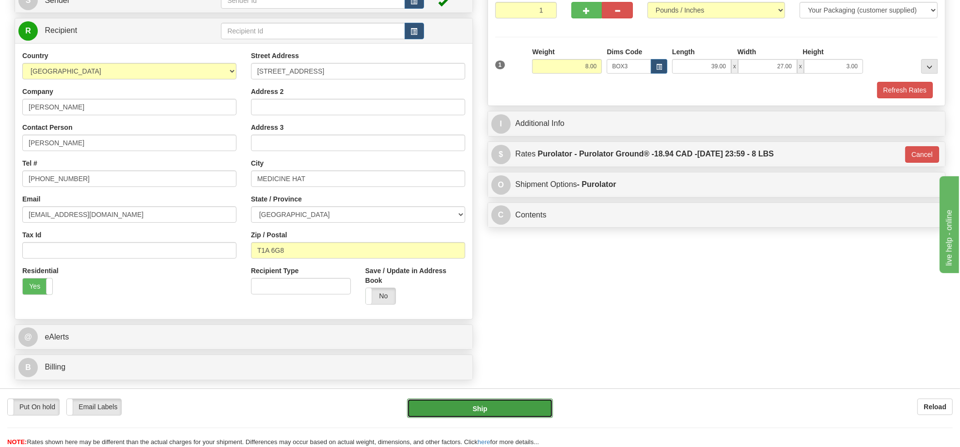
click at [481, 412] on button "Ship" at bounding box center [479, 408] width 145 height 19
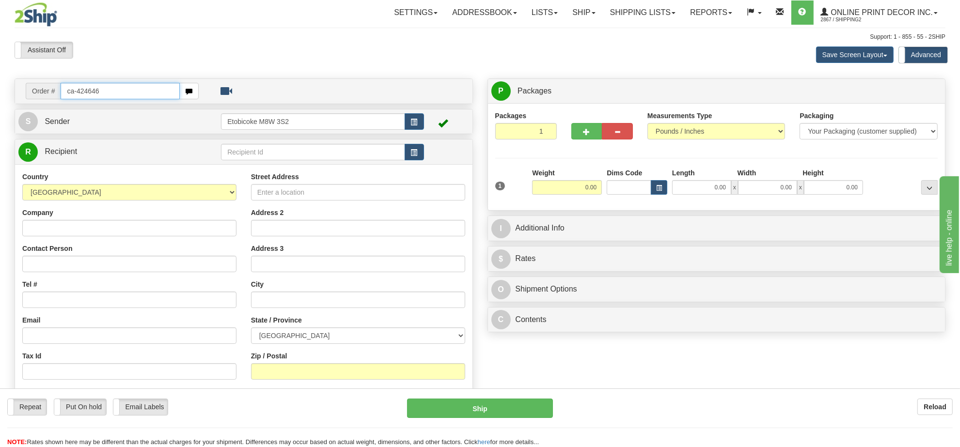
type input "ca-424646"
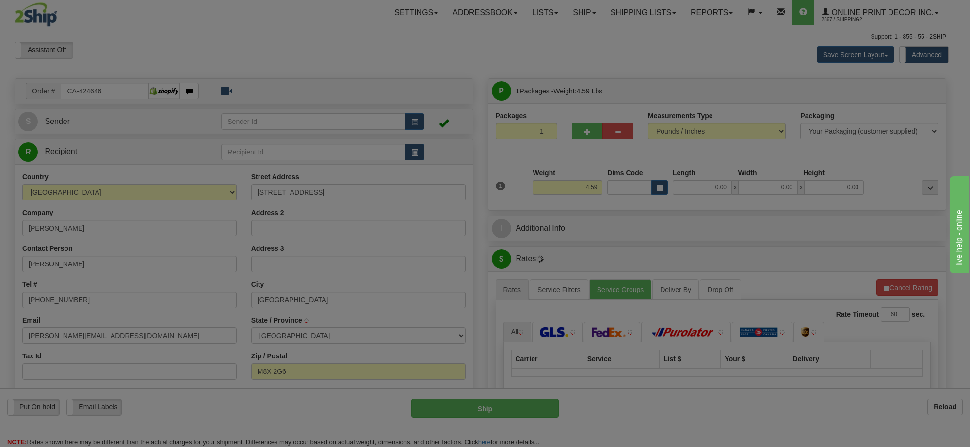
type input "ETOBICOKE"
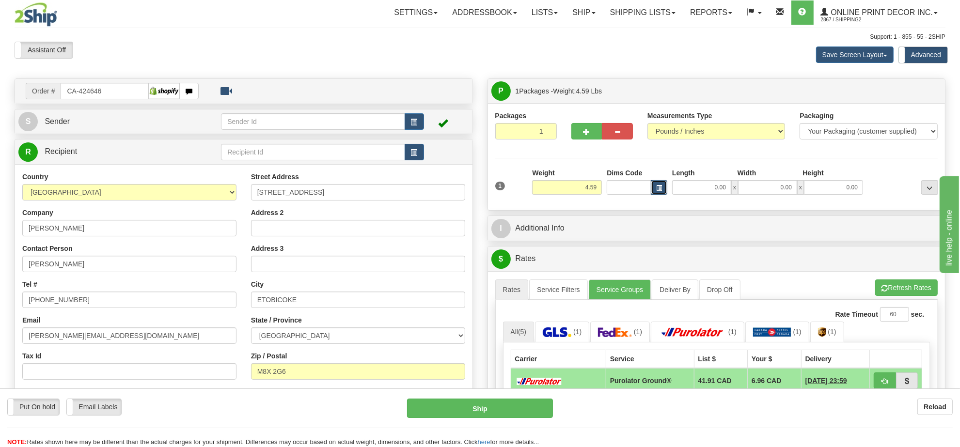
click at [657, 191] on span "button" at bounding box center [659, 188] width 6 height 5
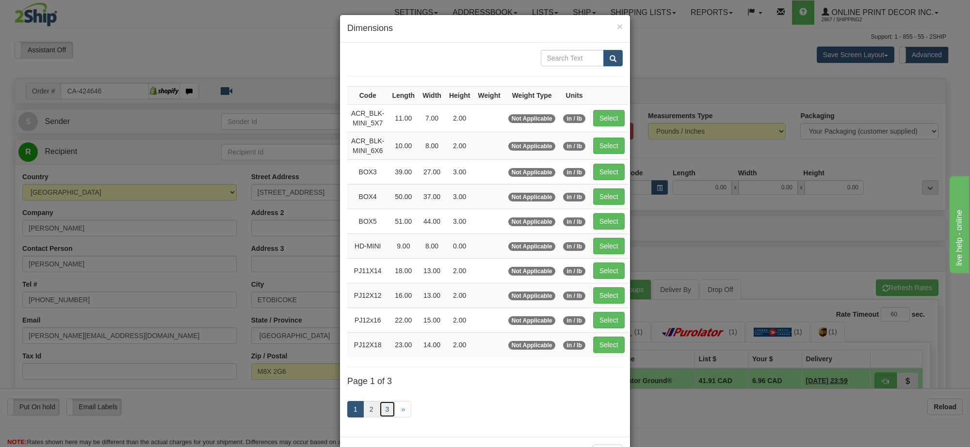
click at [380, 411] on link "3" at bounding box center [387, 409] width 16 height 16
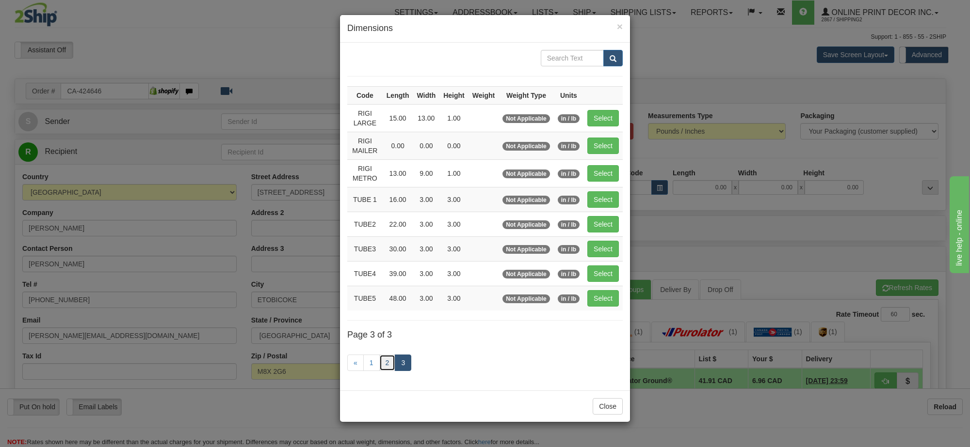
click at [386, 371] on link "2" at bounding box center [387, 363] width 16 height 16
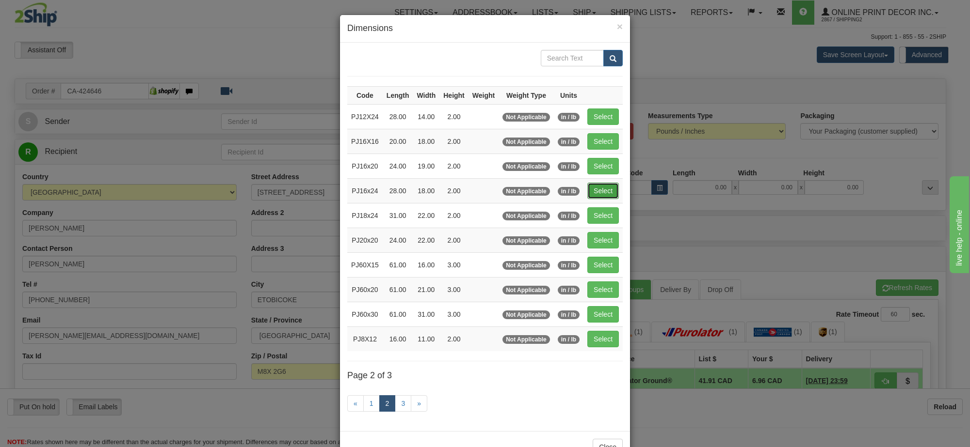
click at [594, 195] on button "Select" at bounding box center [603, 191] width 32 height 16
type input "PJ16x24"
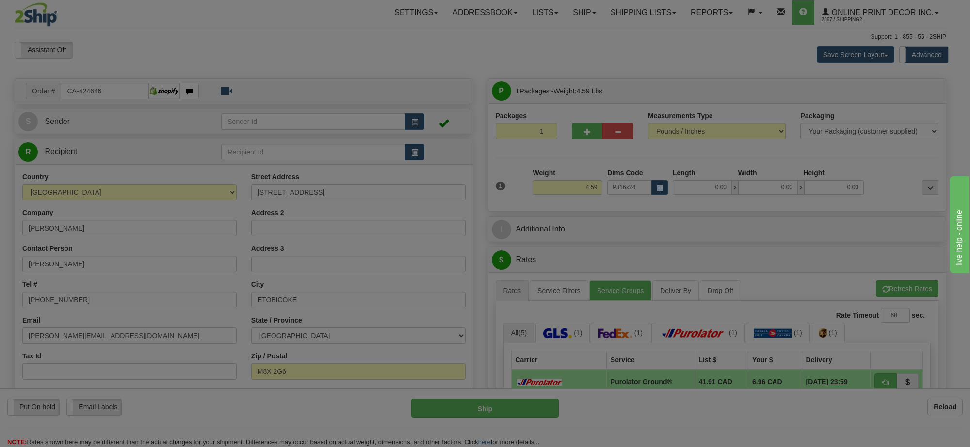
type input "28.00"
type input "18.00"
type input "2.00"
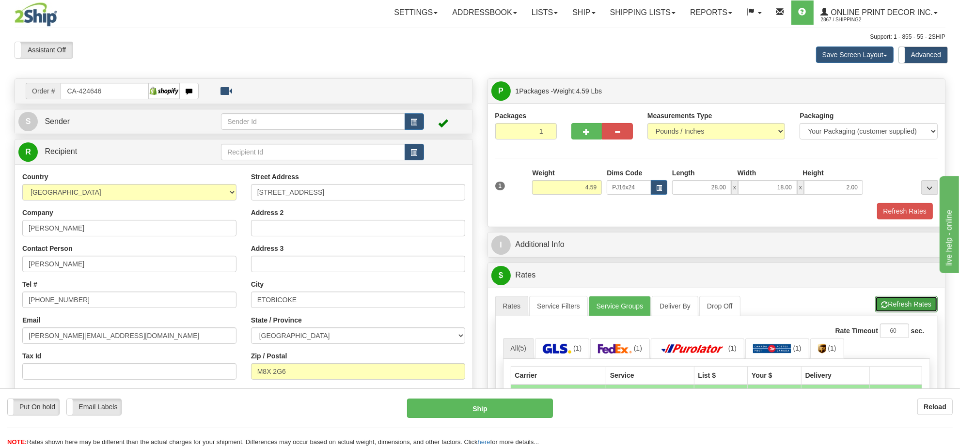
click at [916, 313] on button "Refresh Rates" at bounding box center [907, 304] width 63 height 16
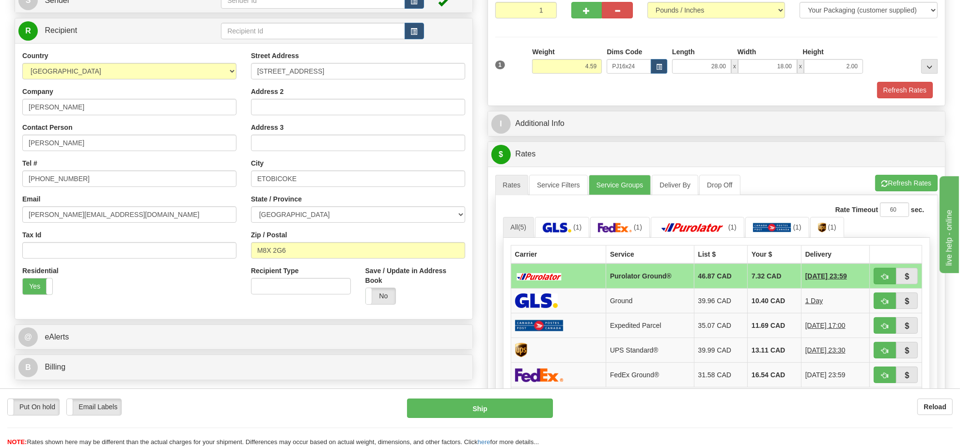
scroll to position [182, 0]
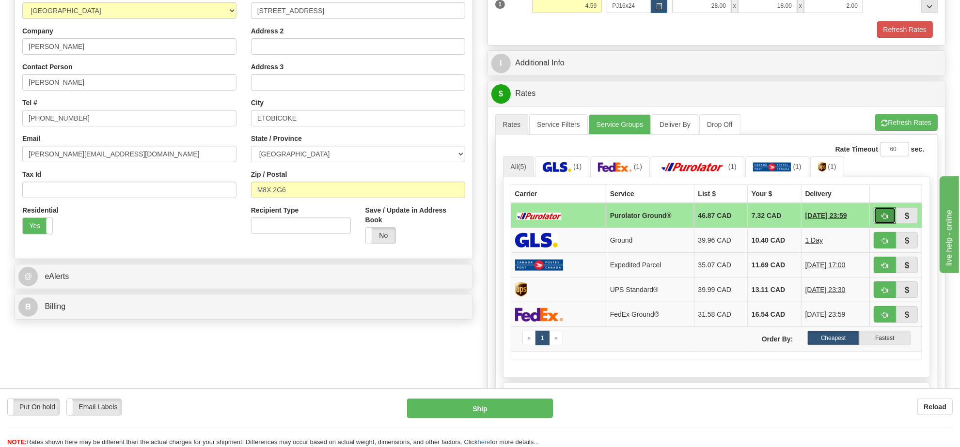
click at [891, 219] on button "button" at bounding box center [885, 215] width 22 height 16
type input "260"
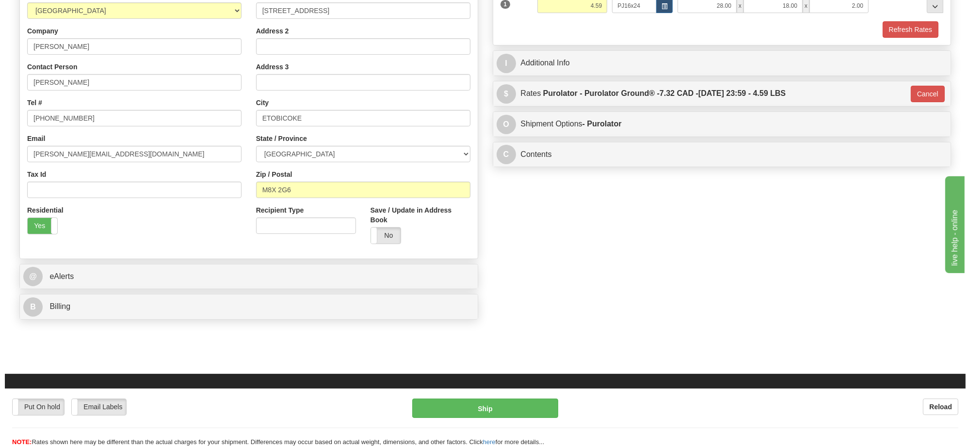
scroll to position [61, 0]
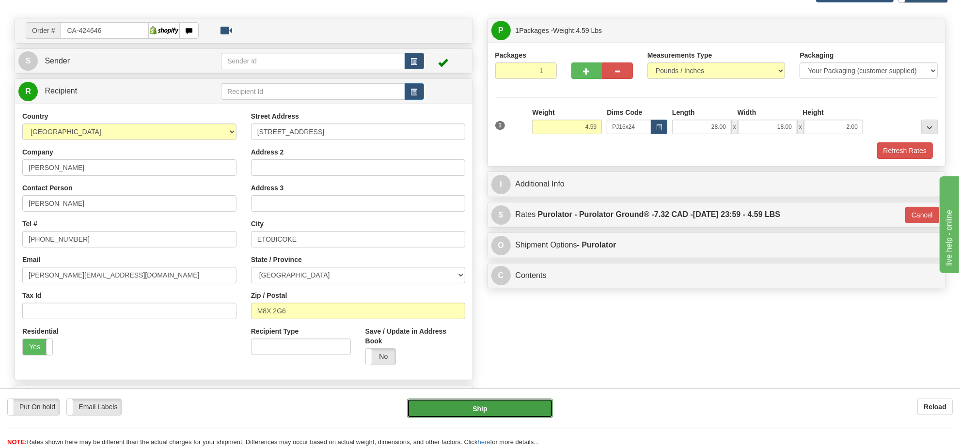
click at [510, 409] on button "Ship" at bounding box center [479, 408] width 145 height 19
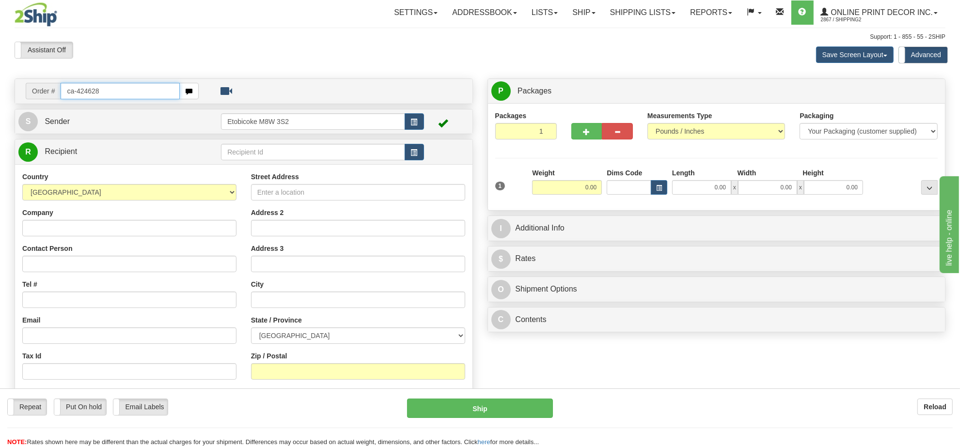
type input "ca-424628"
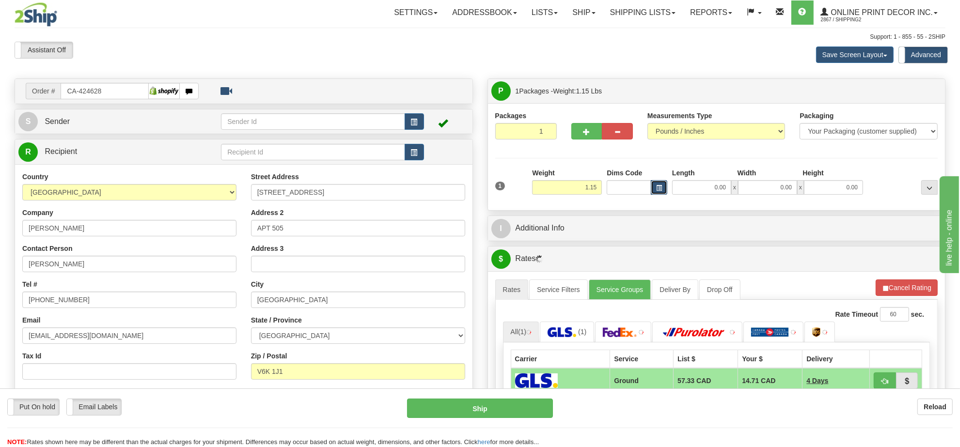
click at [665, 193] on button "button" at bounding box center [659, 187] width 16 height 15
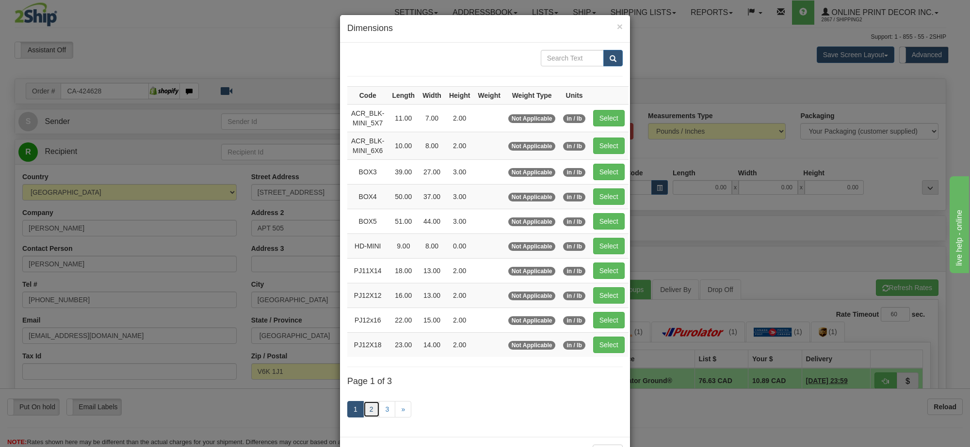
click at [367, 411] on link "2" at bounding box center [371, 409] width 16 height 16
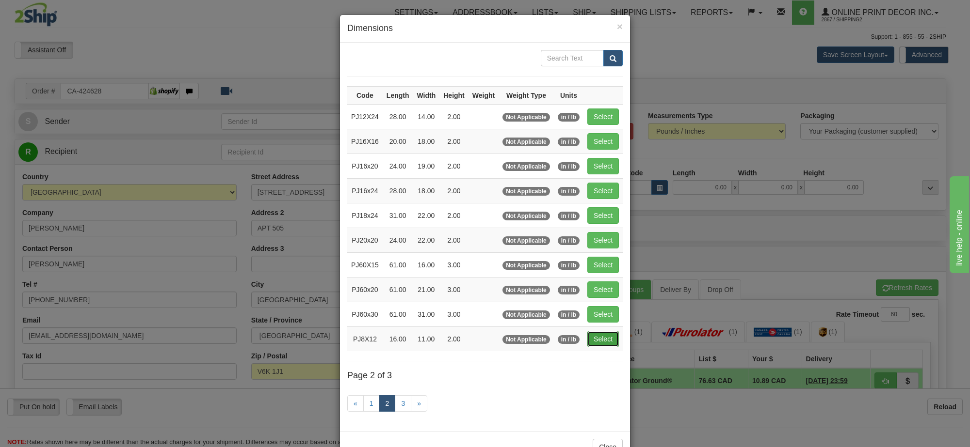
click at [612, 345] on button "Select" at bounding box center [603, 339] width 32 height 16
type input "PJ8X12"
type input "16.00"
type input "11.00"
type input "2.00"
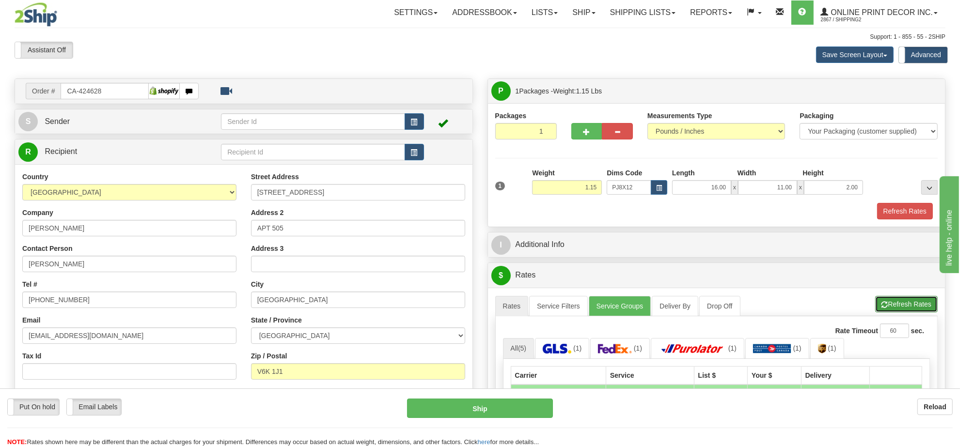
click at [893, 309] on button "Refresh Rates" at bounding box center [907, 304] width 63 height 16
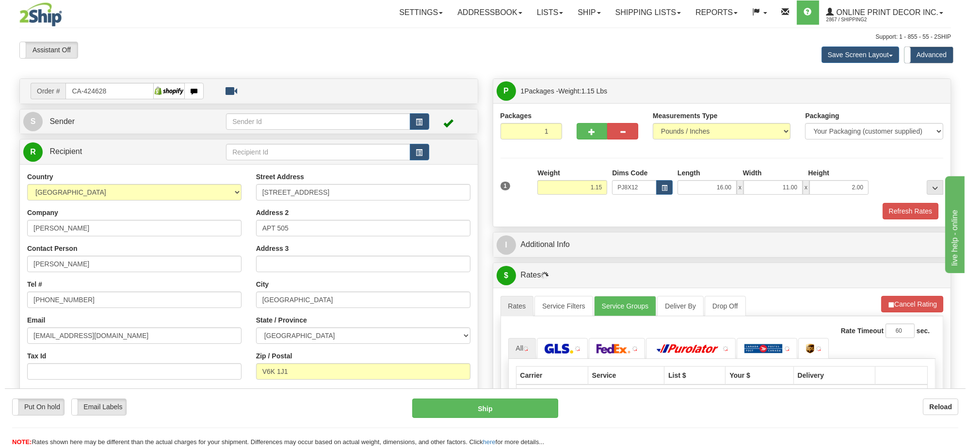
scroll to position [121, 0]
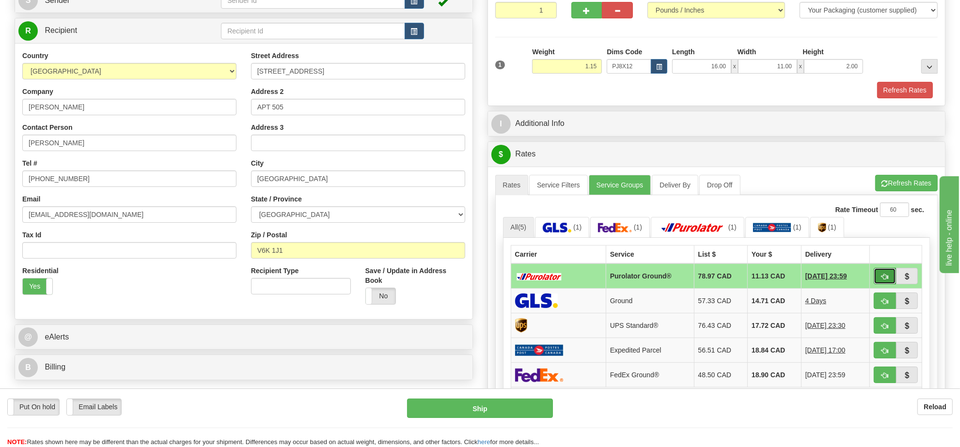
click at [887, 280] on span "button" at bounding box center [885, 277] width 7 height 6
type input "260"
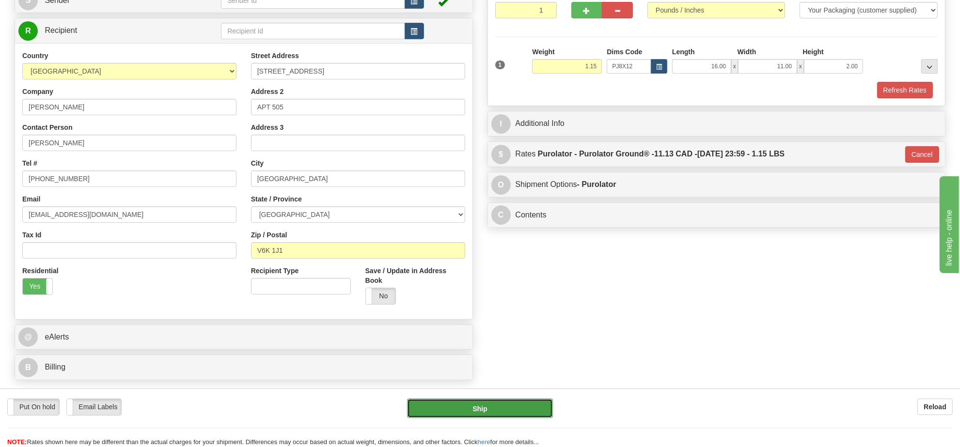
click at [513, 400] on button "Ship" at bounding box center [479, 408] width 145 height 19
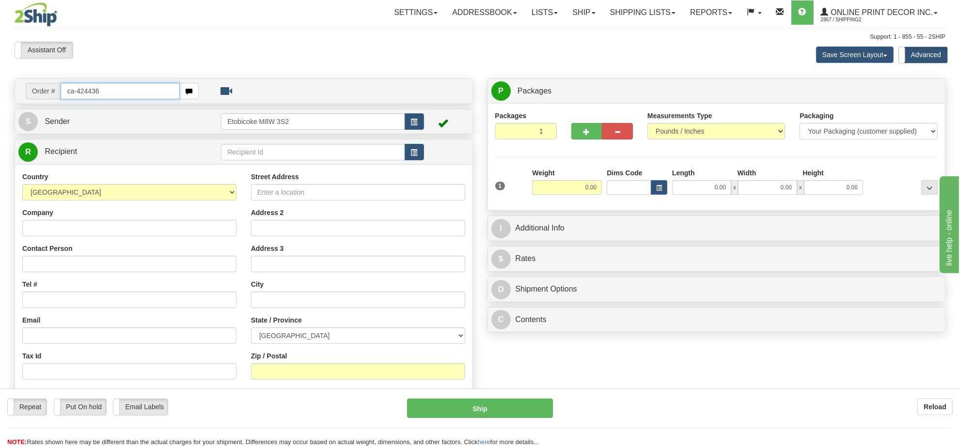
type input "ca-424436"
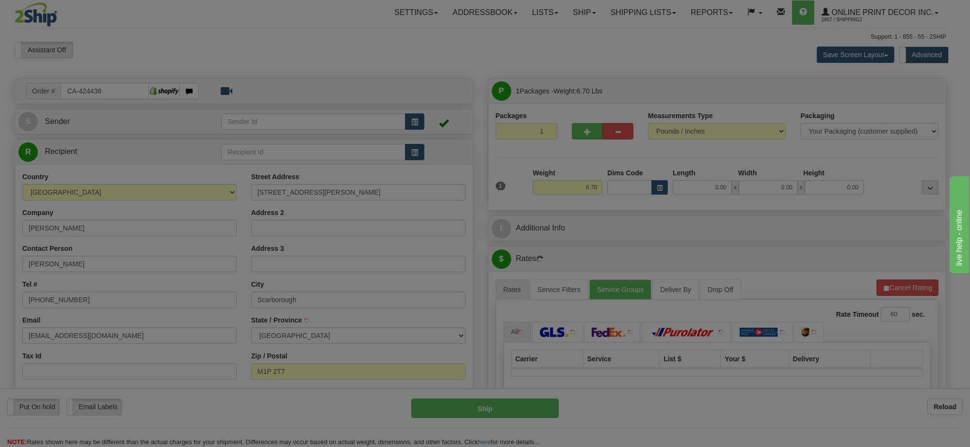
type input "[GEOGRAPHIC_DATA]"
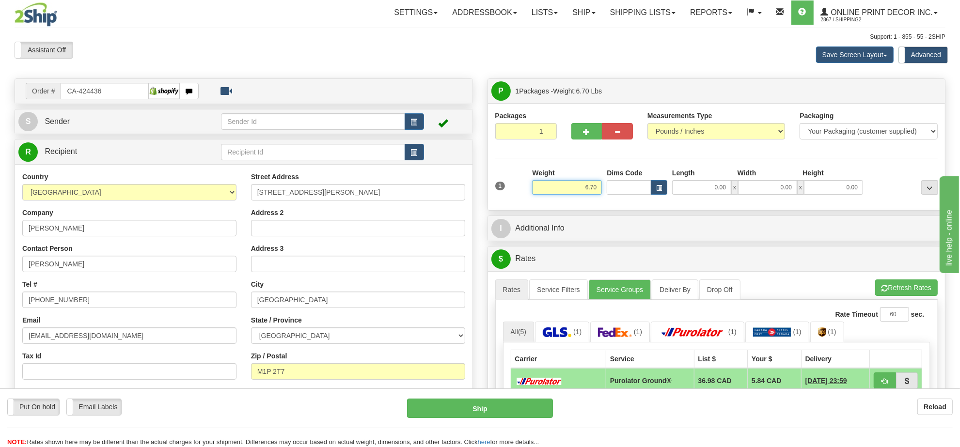
click at [590, 193] on input "6.70" at bounding box center [567, 187] width 70 height 15
type input "8.00"
click at [663, 187] on button "button" at bounding box center [659, 187] width 16 height 15
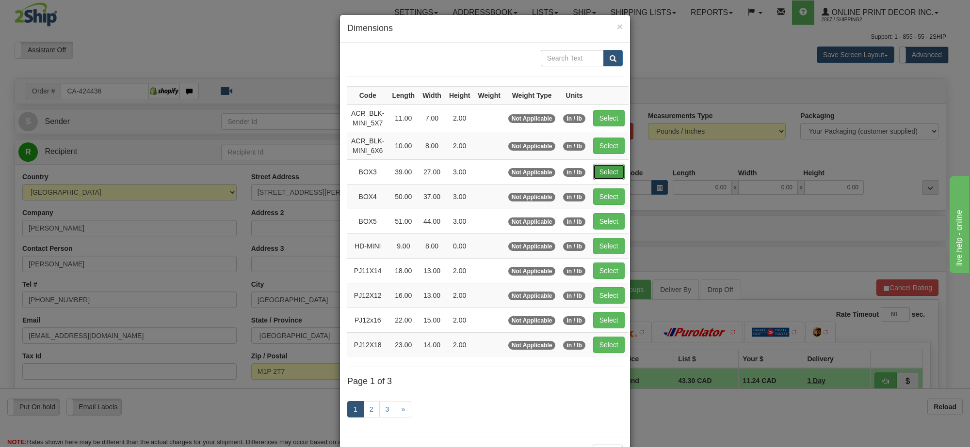
click at [599, 171] on button "Select" at bounding box center [609, 172] width 32 height 16
type input "BOX3"
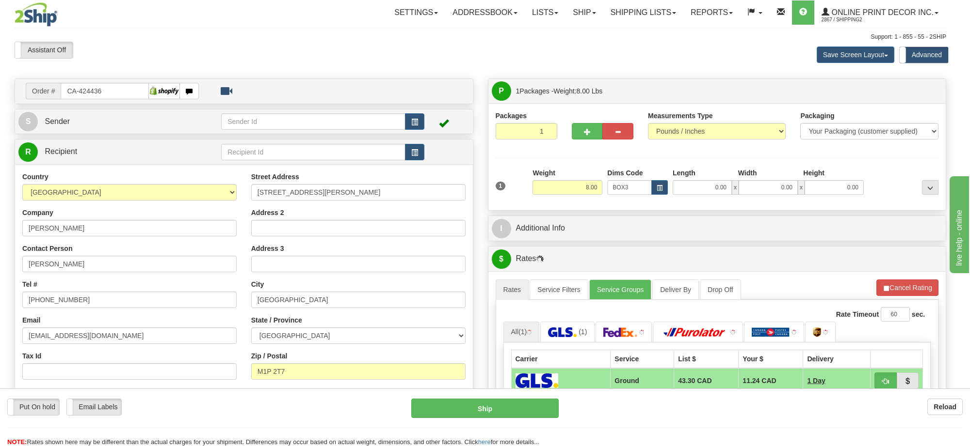
type input "39.00"
type input "27.00"
type input "3.00"
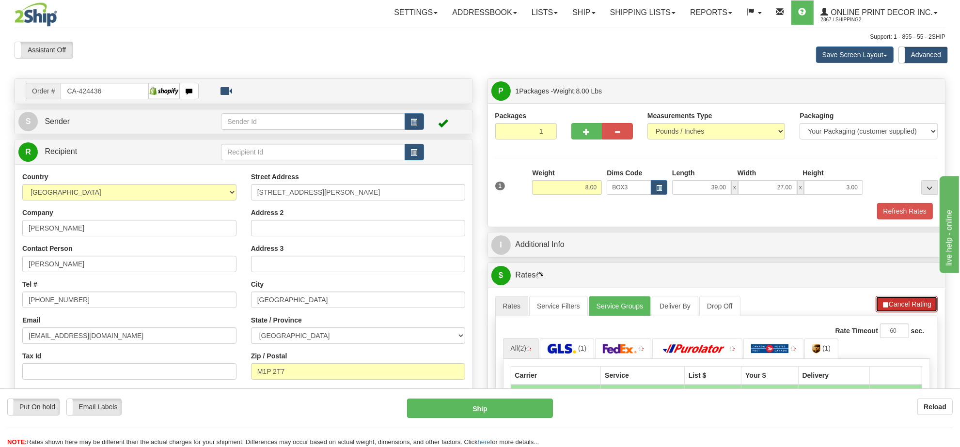
click at [893, 304] on button "Cancel Rating" at bounding box center [907, 304] width 62 height 16
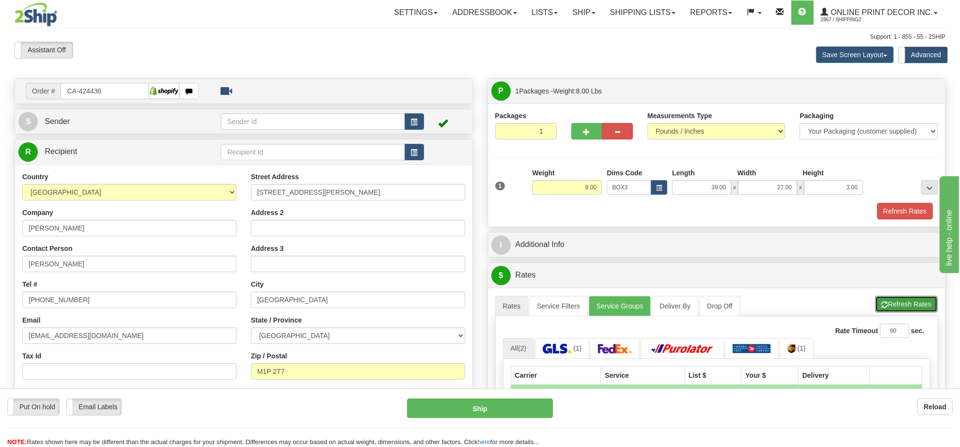
click at [893, 304] on button "Refresh Rates" at bounding box center [907, 304] width 63 height 16
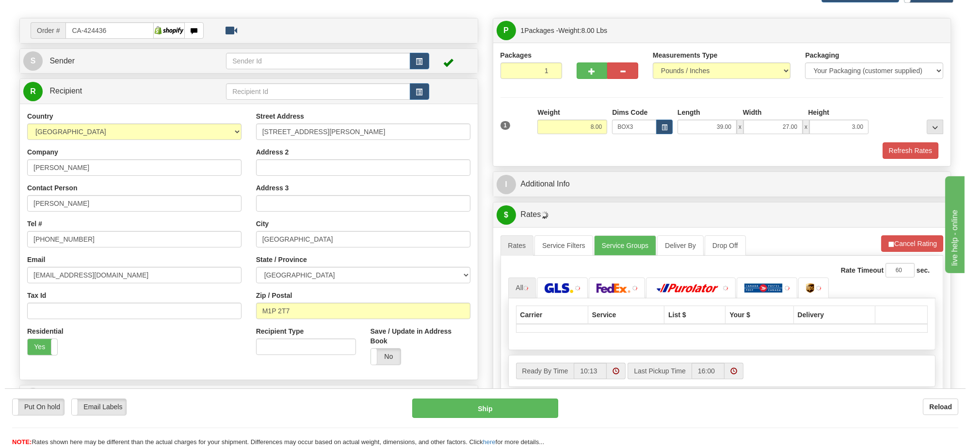
scroll to position [121, 0]
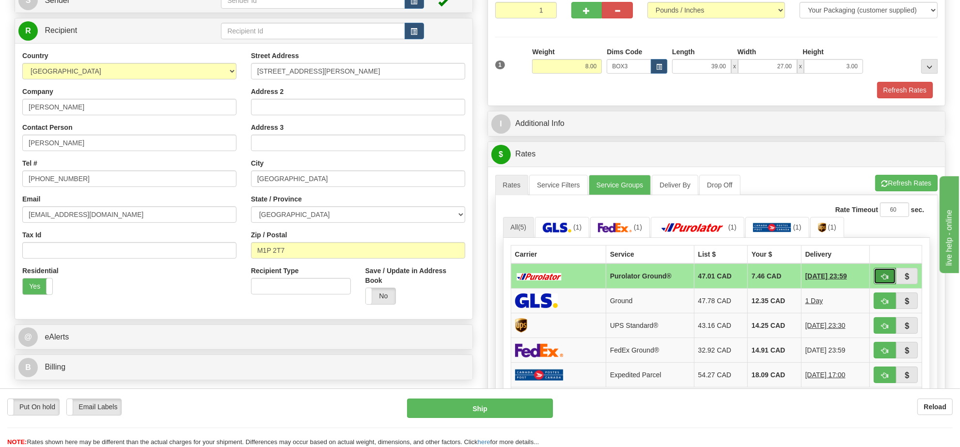
click at [888, 280] on span "button" at bounding box center [885, 277] width 7 height 6
type input "260"
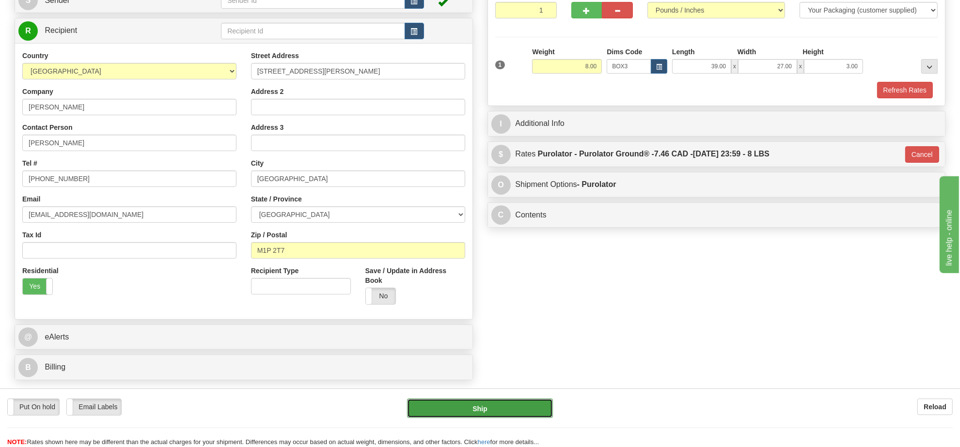
click at [503, 414] on button "Ship" at bounding box center [479, 408] width 145 height 19
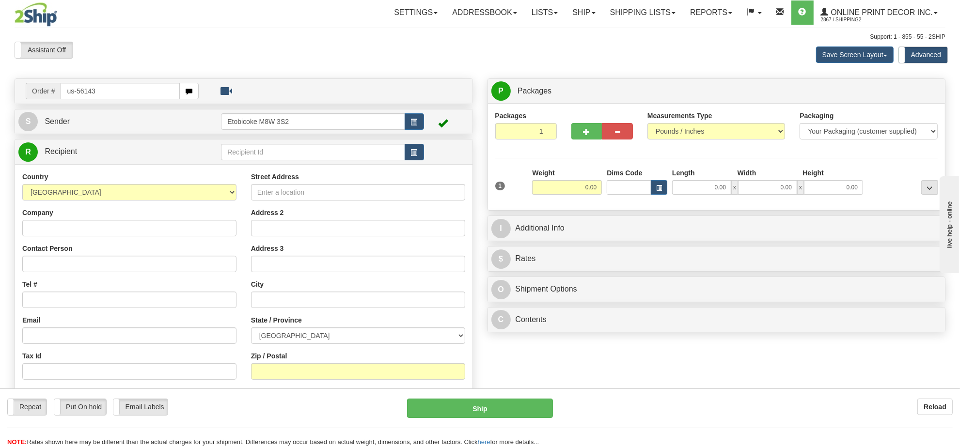
type input "us-56143"
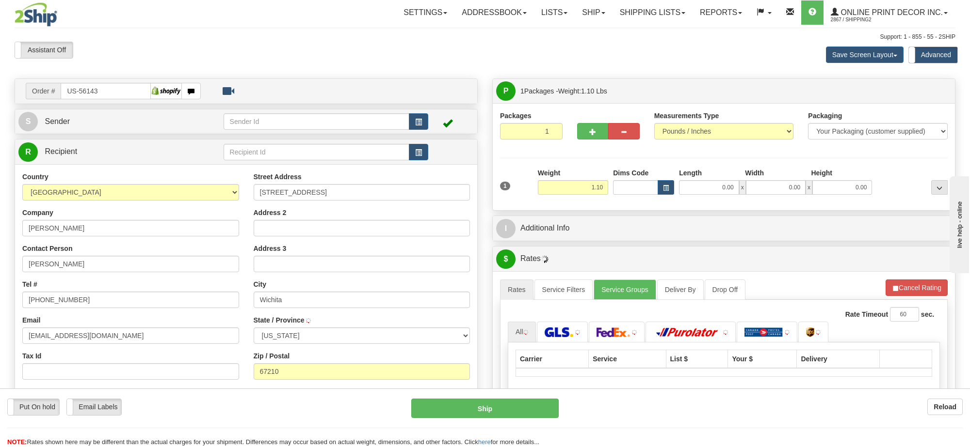
type input "WICHITA"
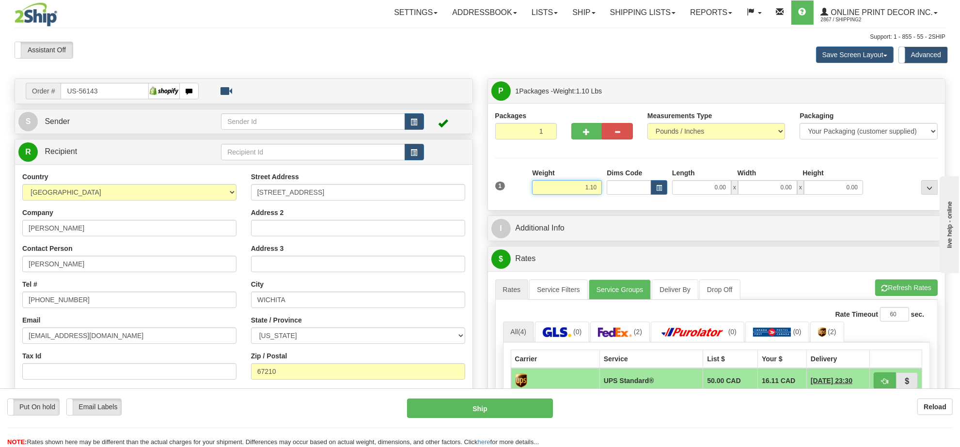
click at [576, 189] on input "1.10" at bounding box center [567, 187] width 70 height 15
type input "9.00"
click at [660, 197] on div "1 Weight 9.00 Dims Code 0.00" at bounding box center [717, 185] width 448 height 34
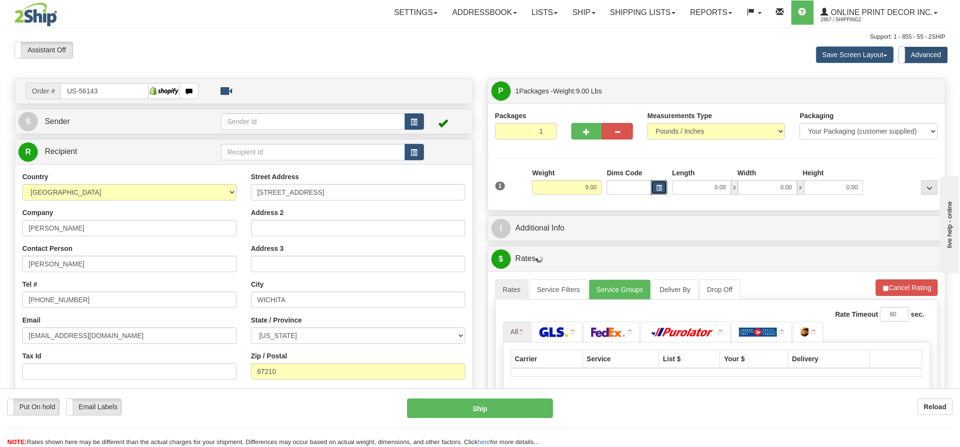
click at [655, 185] on button "button" at bounding box center [659, 187] width 16 height 15
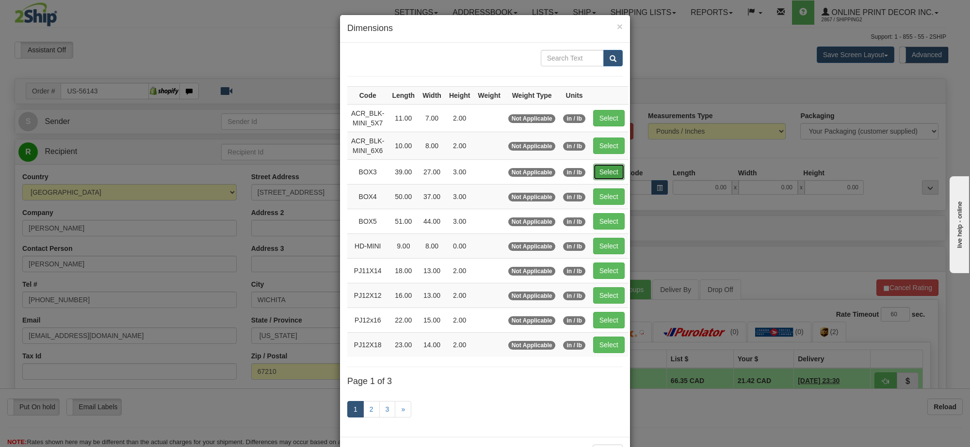
click at [605, 175] on button "Select" at bounding box center [609, 172] width 32 height 16
type input "BOX3"
type input "39.00"
type input "27.00"
type input "3.00"
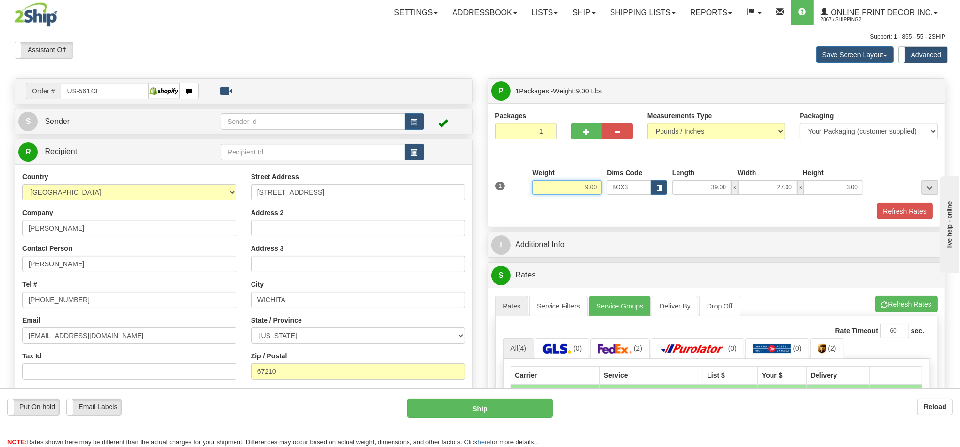
click at [576, 188] on input "9.00" at bounding box center [567, 187] width 70 height 15
type input "10.00"
click at [409, 118] on button "button" at bounding box center [414, 121] width 19 height 16
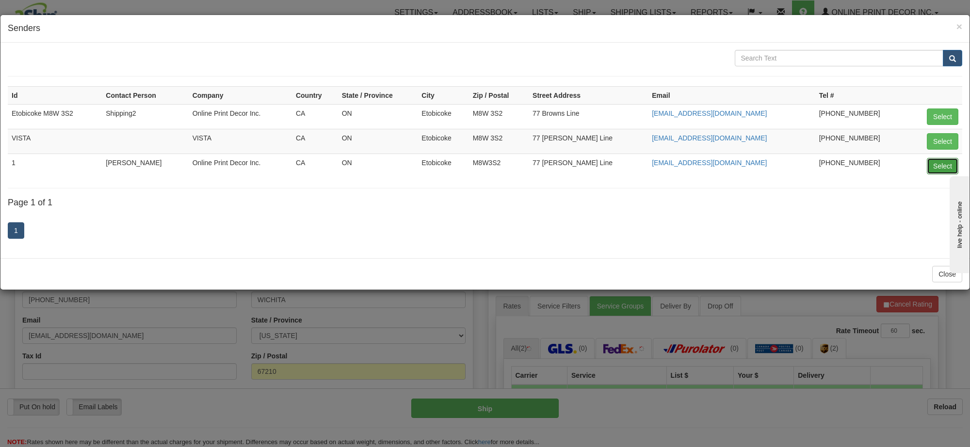
click at [934, 168] on button "Select" at bounding box center [942, 166] width 32 height 16
type input "1"
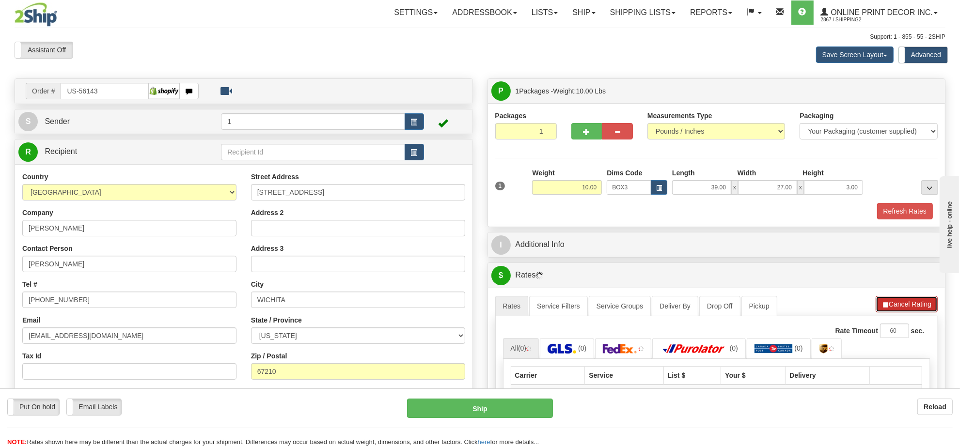
click at [903, 303] on button "Cancel Rating" at bounding box center [907, 304] width 62 height 16
click at [903, 303] on button "Refresh Rates" at bounding box center [907, 304] width 63 height 16
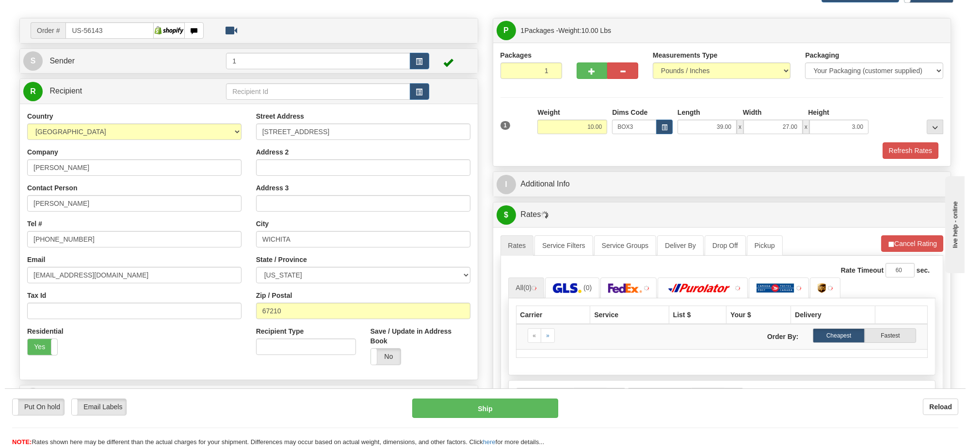
scroll to position [121, 0]
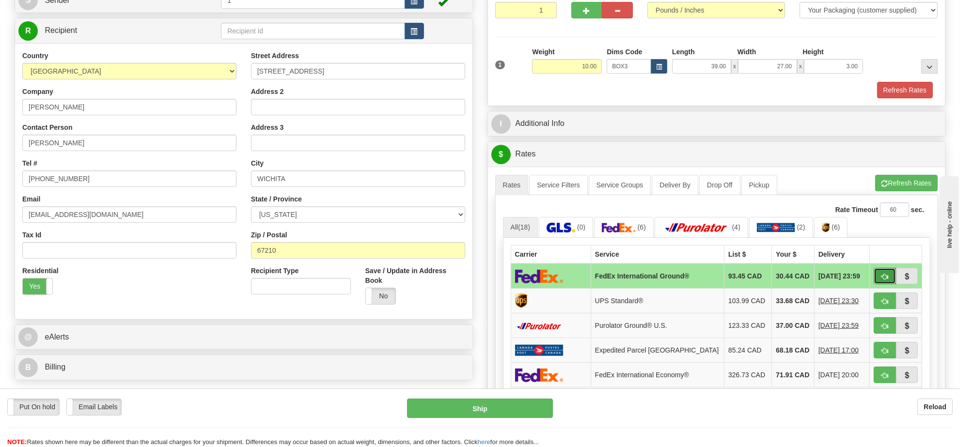
click at [884, 280] on span "button" at bounding box center [885, 277] width 7 height 6
type input "92"
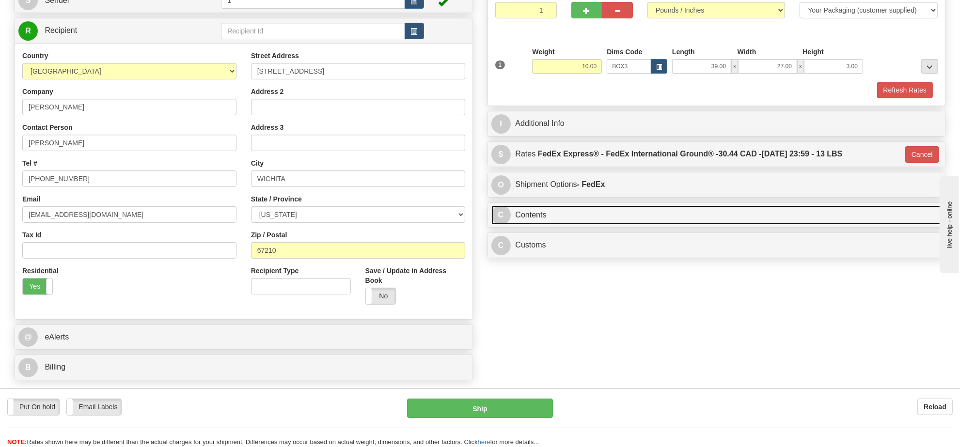
click at [636, 214] on link "C Contents" at bounding box center [717, 216] width 451 height 20
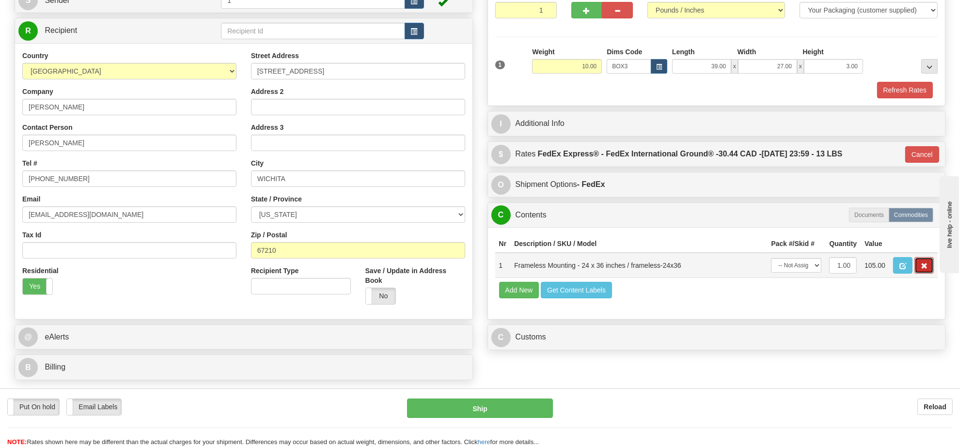
click at [923, 270] on span "button" at bounding box center [924, 266] width 7 height 6
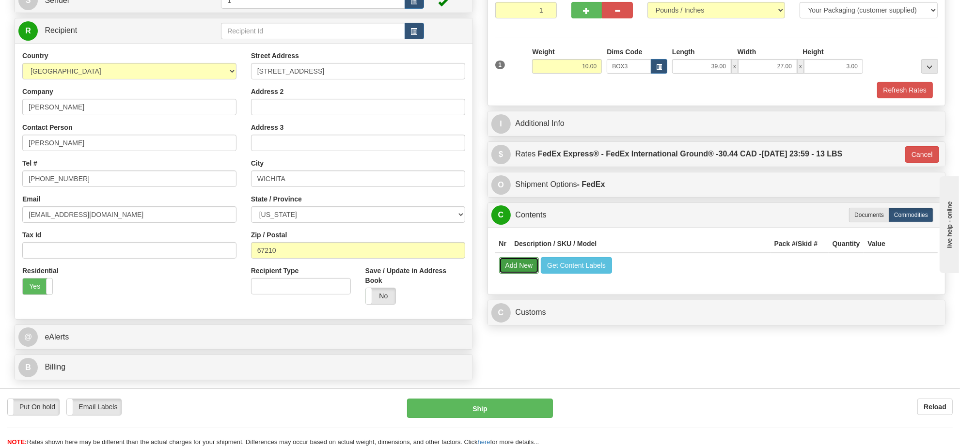
click at [527, 269] on button "Add New" at bounding box center [519, 265] width 40 height 16
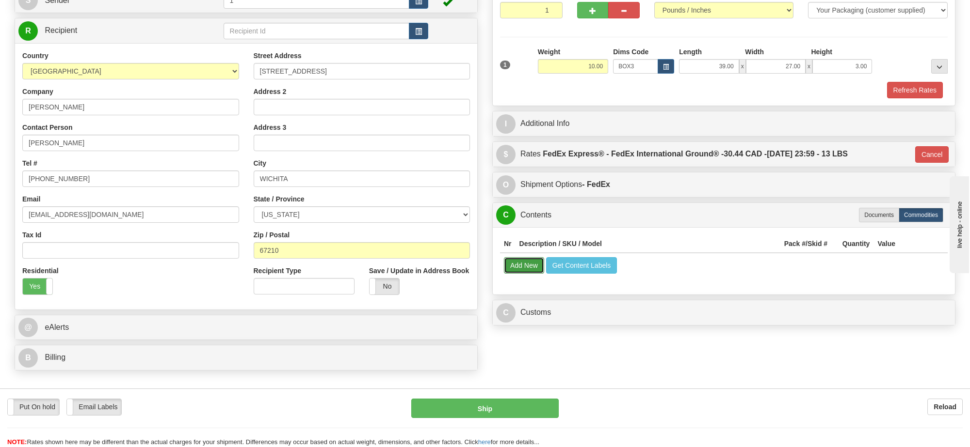
select select
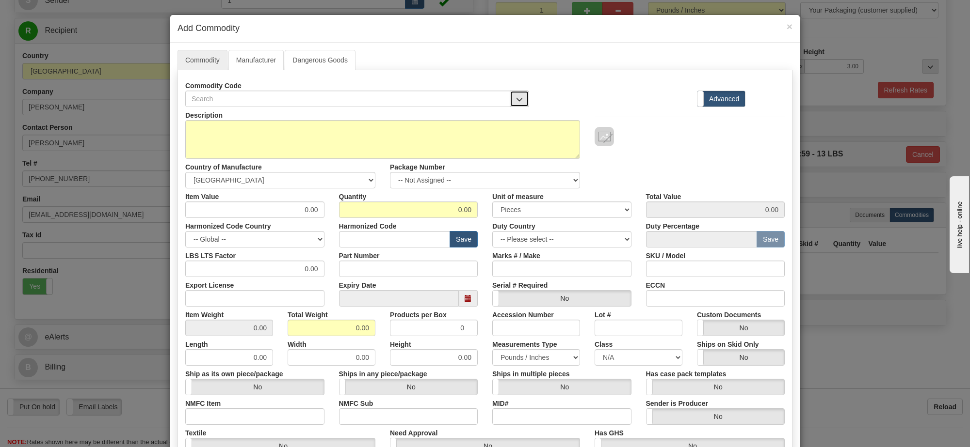
click at [510, 103] on button "button" at bounding box center [519, 99] width 19 height 16
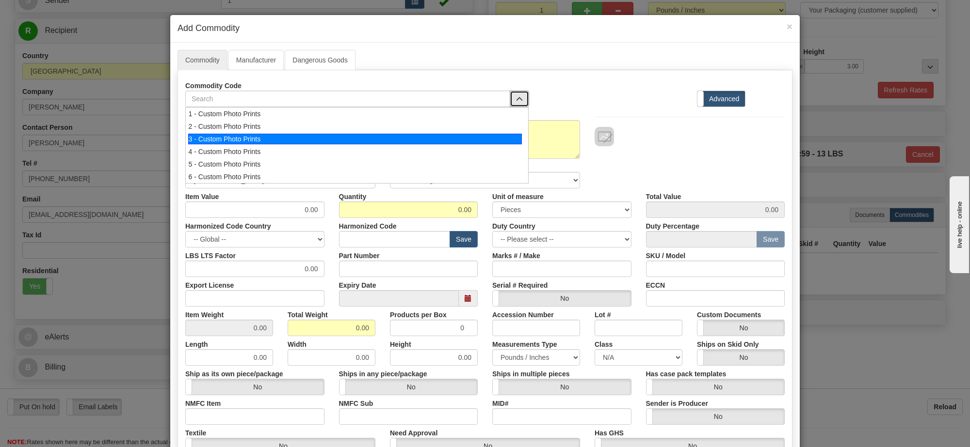
click at [484, 138] on div "3 - Custom Photo Prints" at bounding box center [355, 139] width 334 height 11
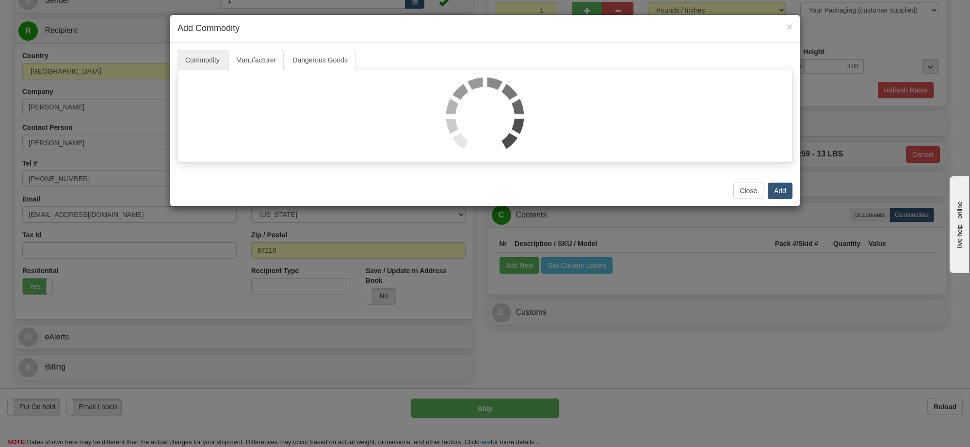
select select "1"
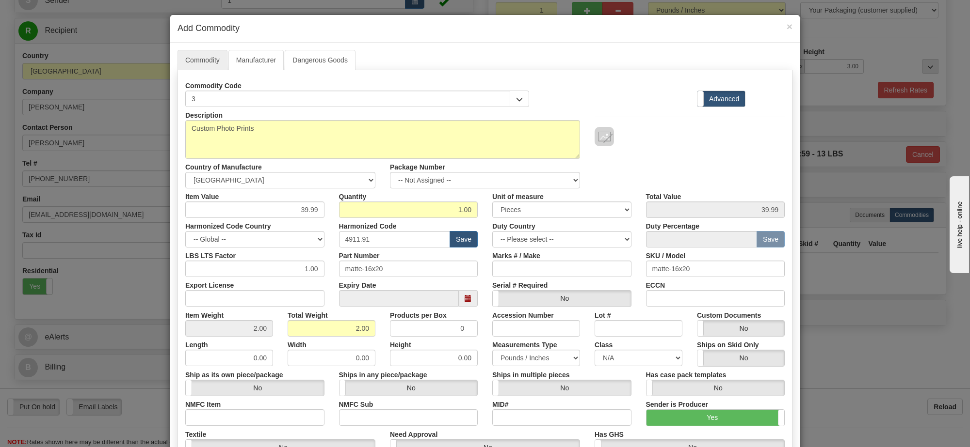
scroll to position [1, 0]
click at [486, 178] on select "-- Not Assigned -- Item 1" at bounding box center [485, 180] width 190 height 16
select select "0"
click at [390, 173] on select "-- Not Assigned -- Item 1" at bounding box center [485, 180] width 190 height 16
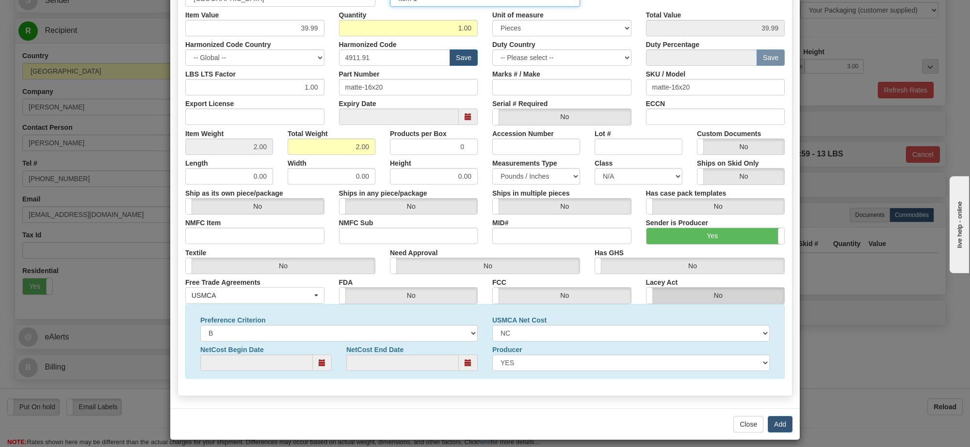
scroll to position [191, 0]
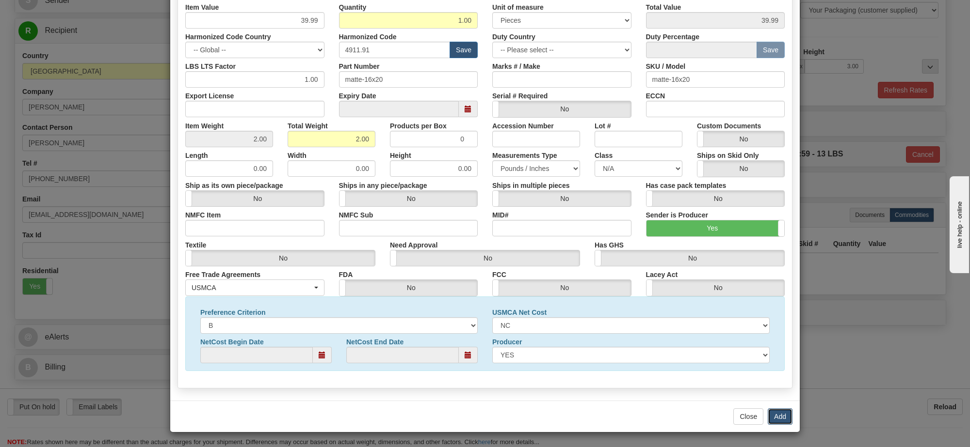
click at [781, 419] on button "Add" at bounding box center [779, 417] width 25 height 16
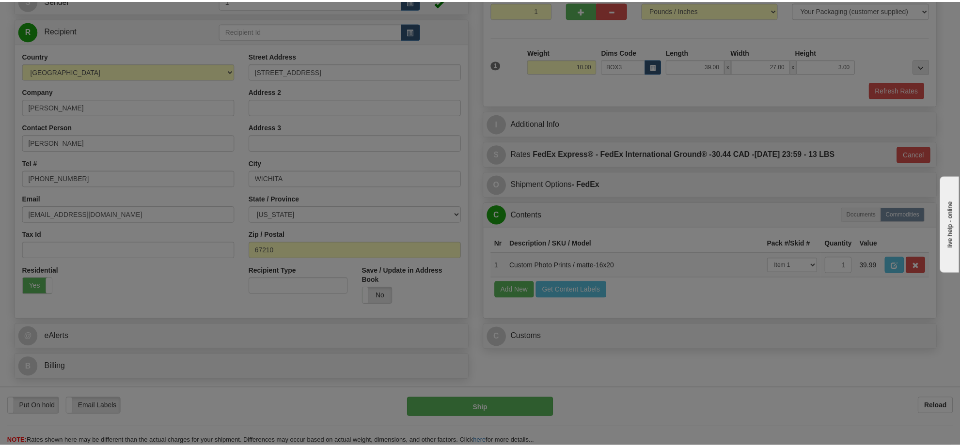
scroll to position [0, 0]
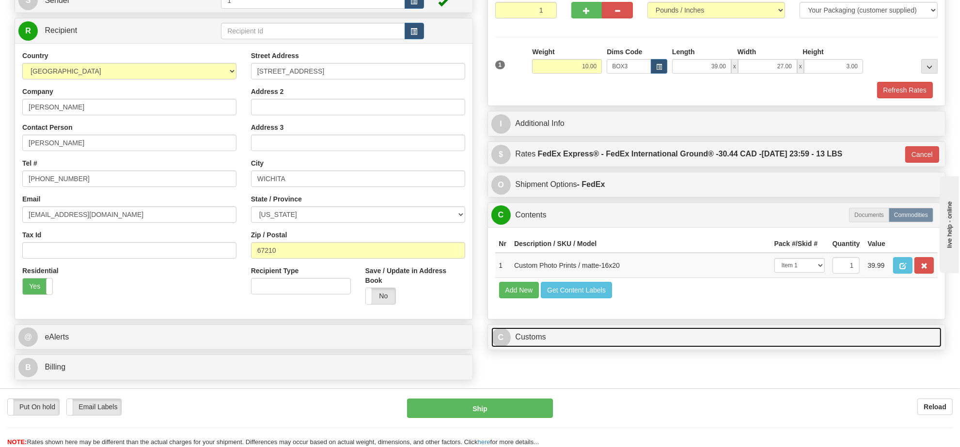
click at [662, 348] on link "C Customs" at bounding box center [717, 338] width 451 height 20
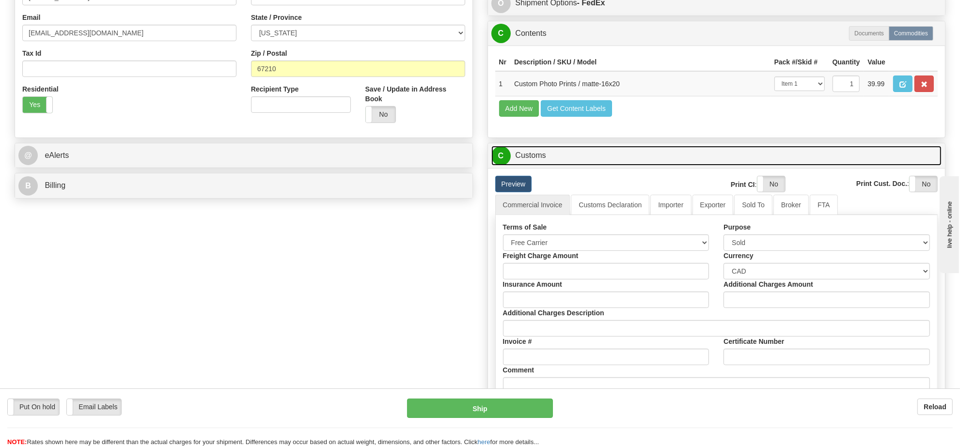
scroll to position [424, 0]
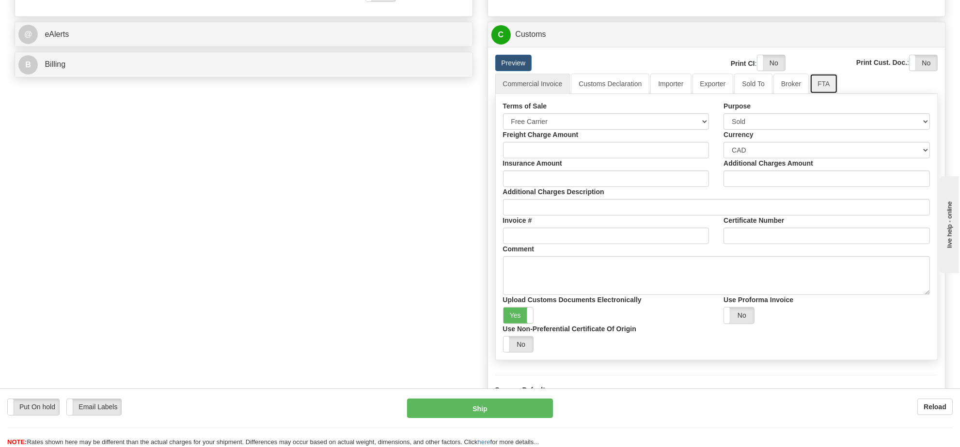
click at [810, 94] on link "FTA" at bounding box center [824, 84] width 28 height 20
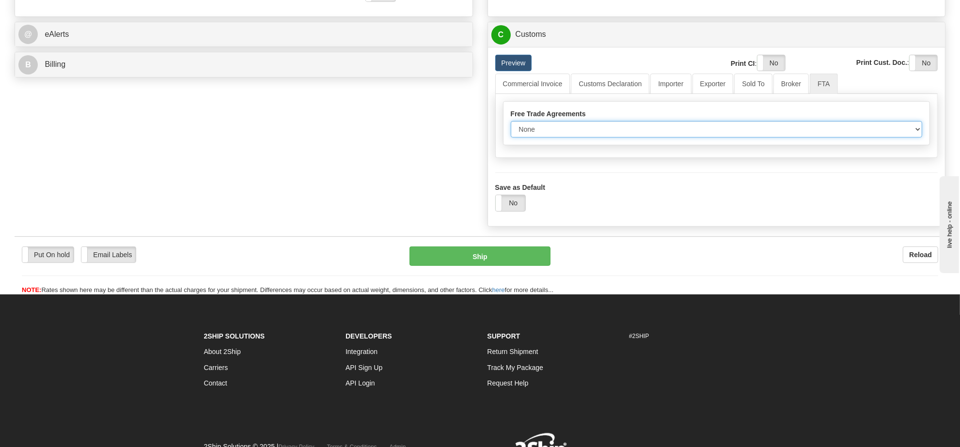
click at [534, 138] on select "None Other USMCA CETA CUKTCA" at bounding box center [717, 129] width 412 height 16
select select "1"
click at [511, 138] on select "None Other USMCA CETA CUKTCA" at bounding box center [717, 129] width 412 height 16
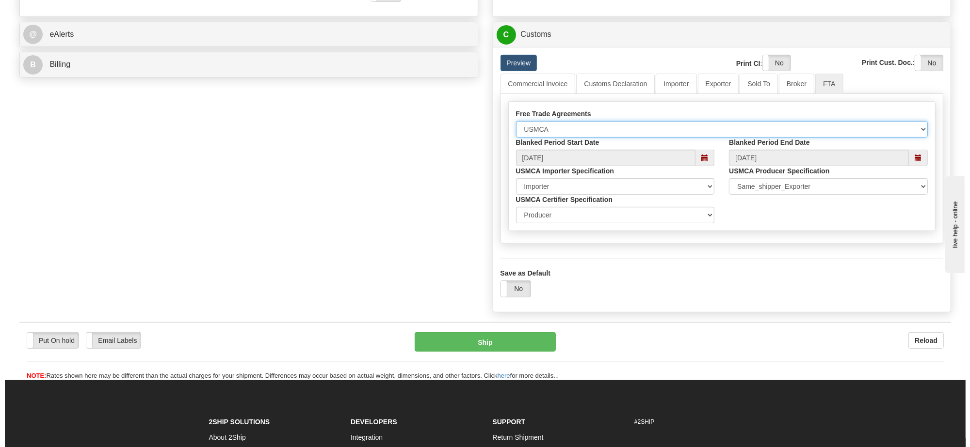
scroll to position [485, 0]
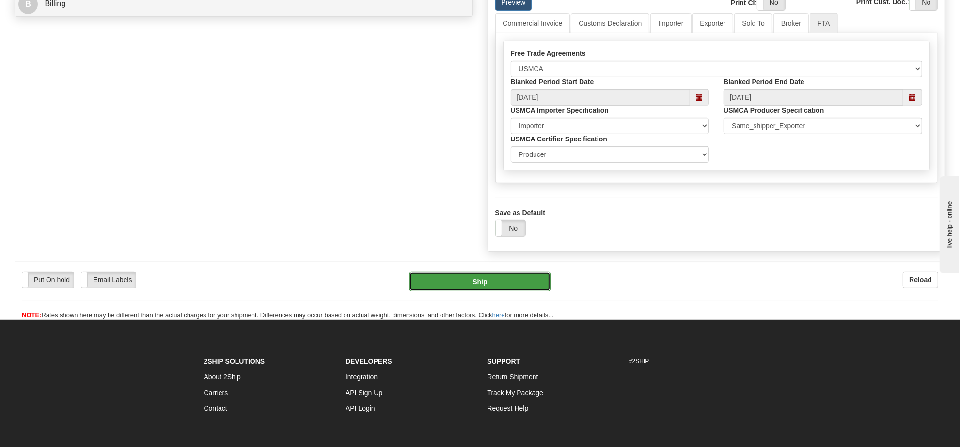
click at [520, 291] on button "Ship" at bounding box center [480, 281] width 141 height 19
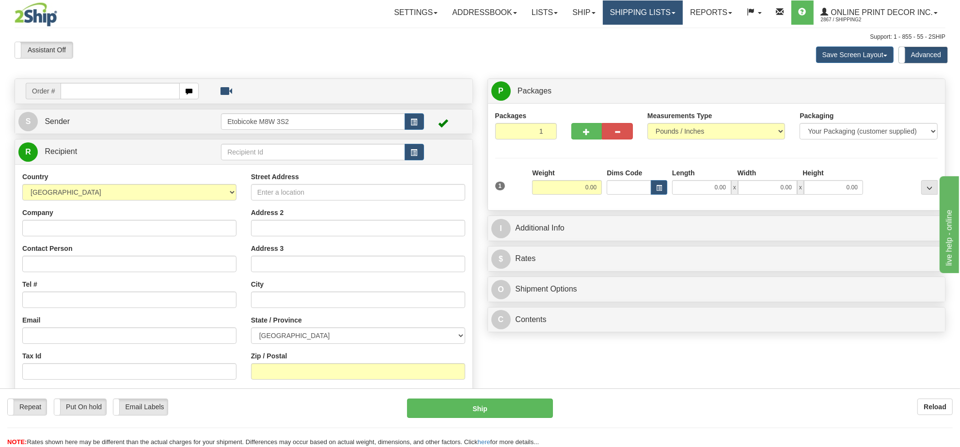
click at [648, 10] on link "Shipping lists" at bounding box center [643, 12] width 80 height 24
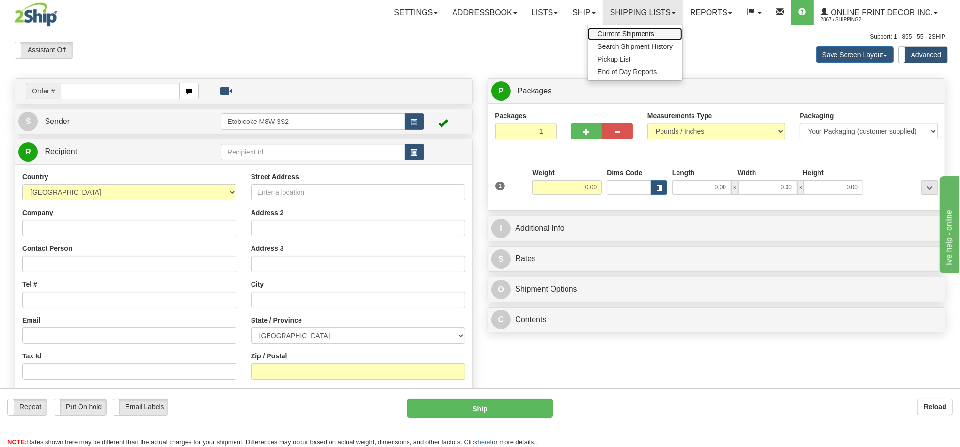
click at [609, 35] on span "Current Shipments" at bounding box center [626, 34] width 57 height 8
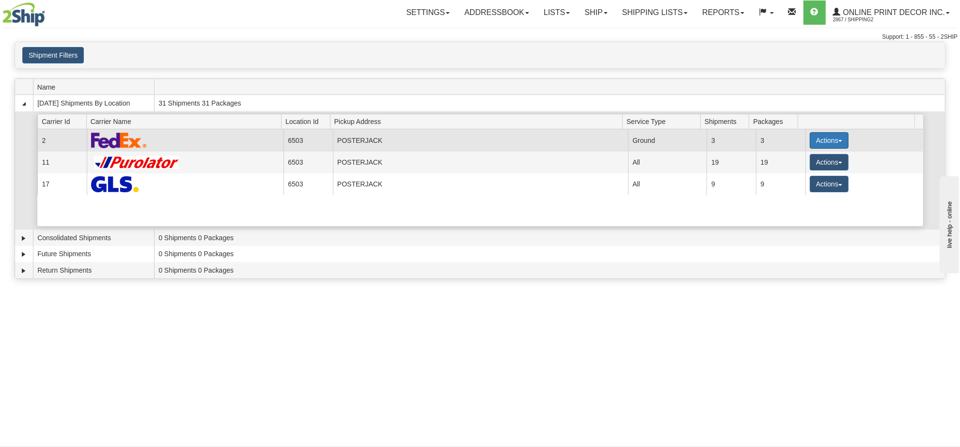
click at [820, 141] on button "Actions" at bounding box center [829, 140] width 39 height 16
click at [783, 160] on span "Details" at bounding box center [794, 158] width 26 height 7
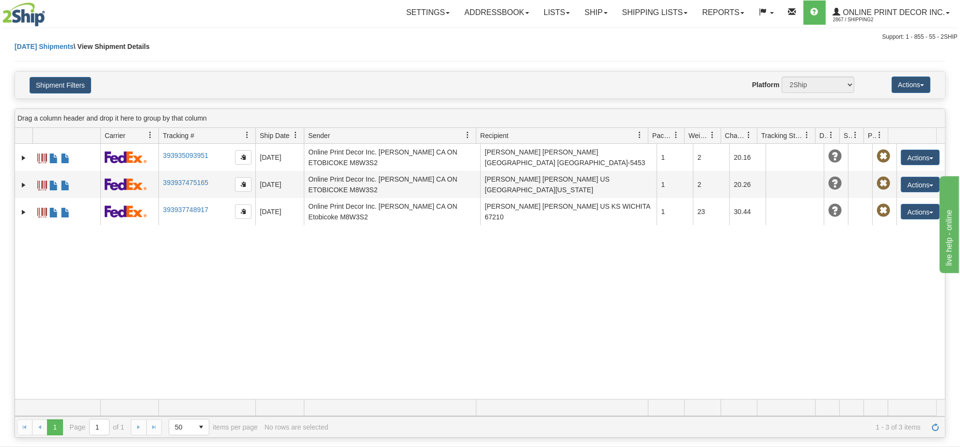
drag, startPoint x: 200, startPoint y: 208, endPoint x: 175, endPoint y: 253, distance: 50.8
click at [175, 253] on div "31719797 2867 393935093951 10/06/2025 10/06/2025 09:38:41 AM Online Print Decor…" at bounding box center [480, 271] width 930 height 255
drag, startPoint x: 183, startPoint y: 207, endPoint x: 150, endPoint y: 284, distance: 84.1
click at [150, 284] on div "31719797 2867 393935093951 10/06/2025 10/06/2025 09:38:41 AM Online Print Decor…" at bounding box center [480, 271] width 930 height 255
click at [597, 15] on link "Ship" at bounding box center [595, 12] width 37 height 24
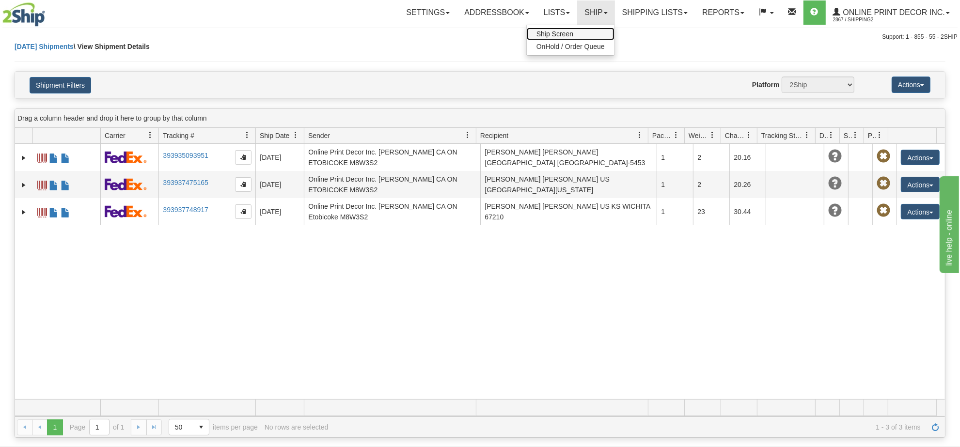
click at [578, 32] on link "Ship Screen" at bounding box center [571, 34] width 88 height 13
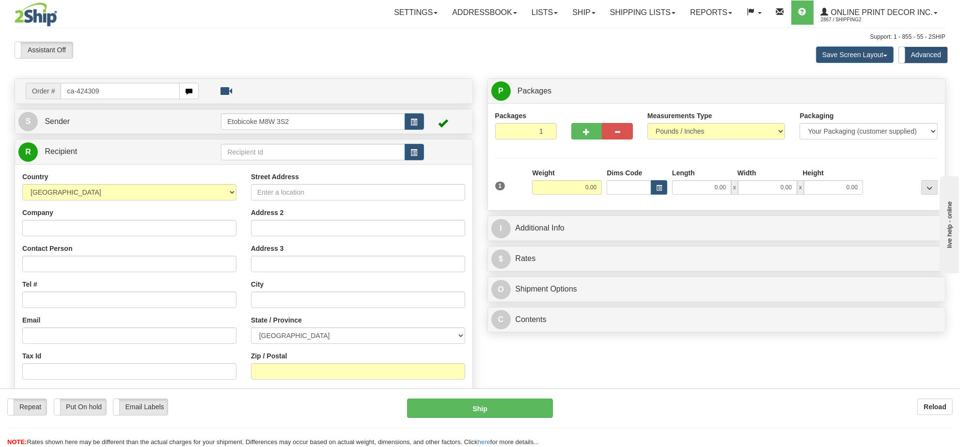
type input "ca-424309"
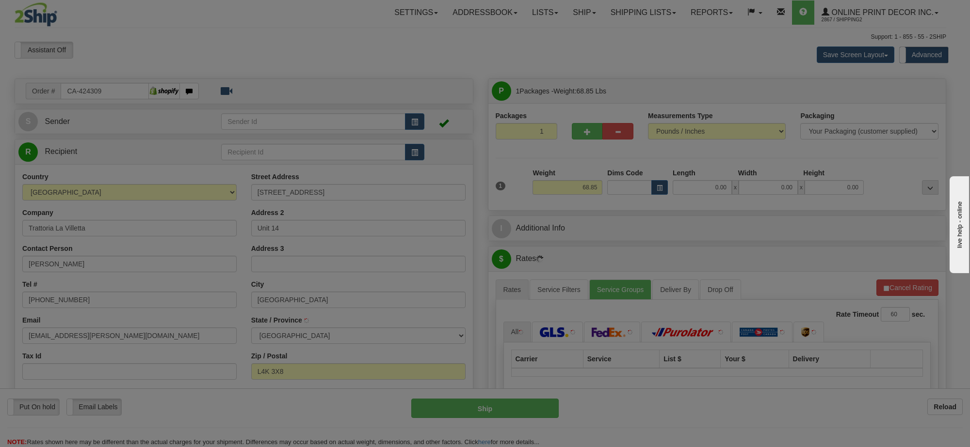
type input "CONCORD"
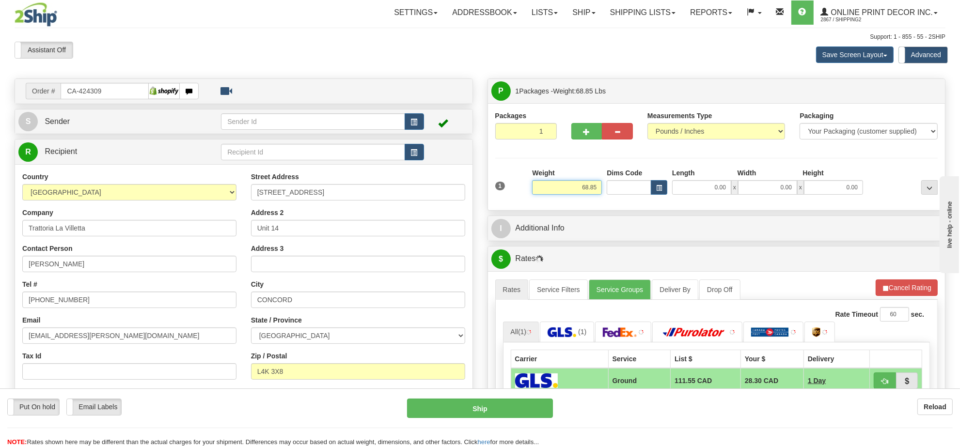
click at [578, 194] on input "68.85" at bounding box center [567, 187] width 70 height 15
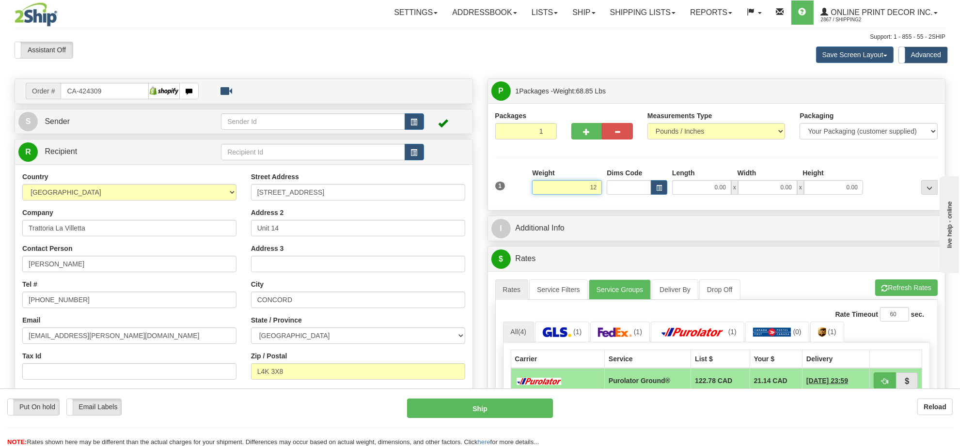
type input "1"
type input "17.00"
click at [660, 185] on button "button" at bounding box center [659, 187] width 16 height 15
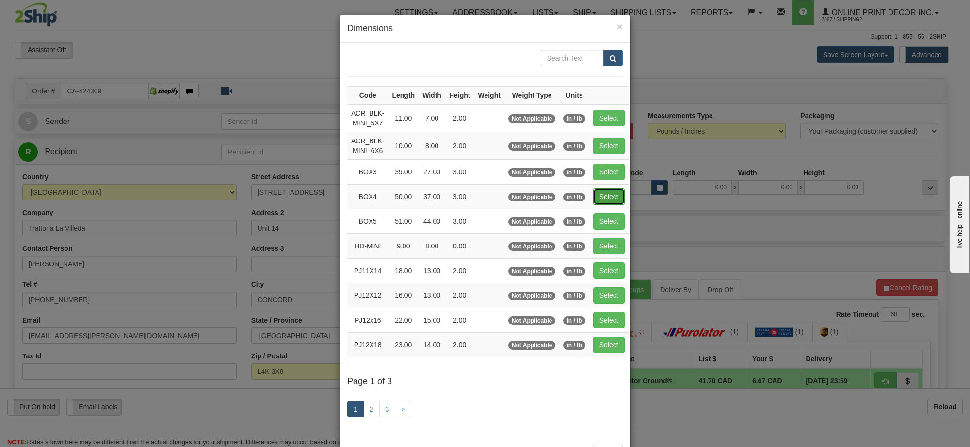
click at [608, 201] on button "Select" at bounding box center [609, 197] width 32 height 16
type input "BOX4"
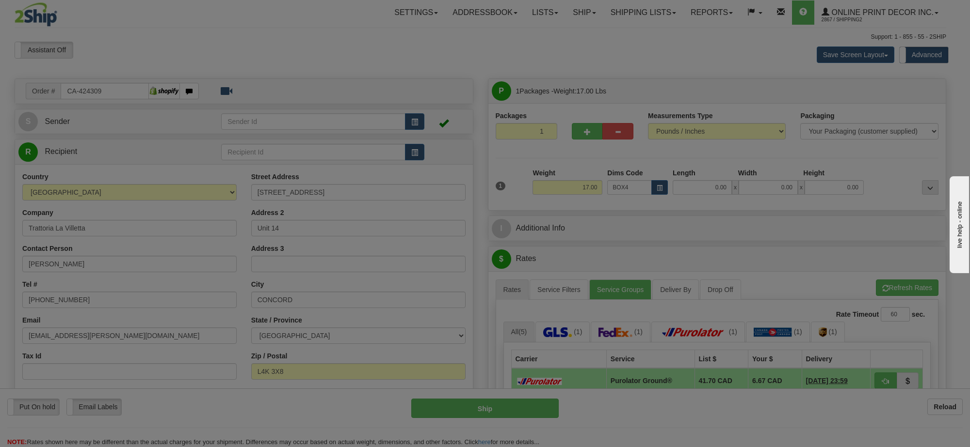
type input "50.00"
type input "37.00"
type input "3.00"
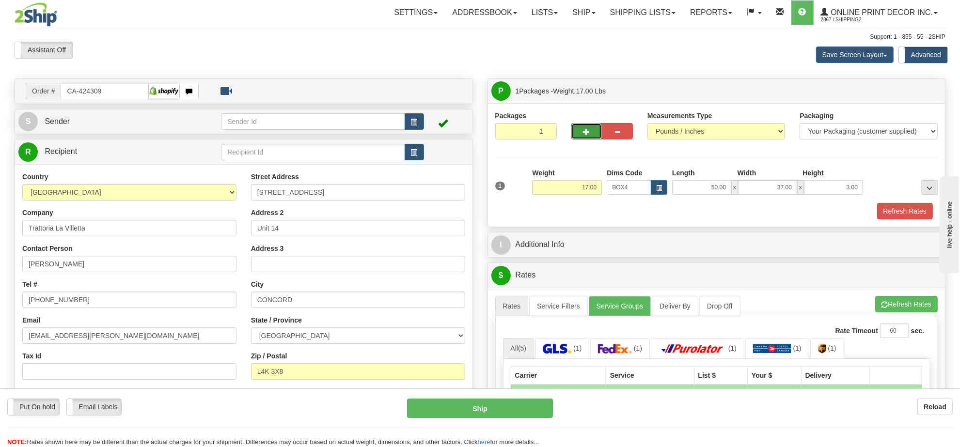
click at [586, 137] on button "button" at bounding box center [587, 131] width 31 height 16
radio input "true"
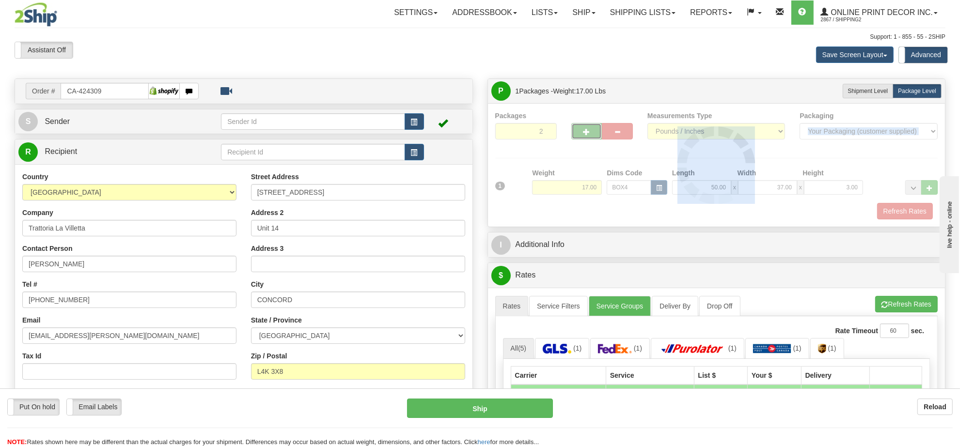
click at [586, 137] on div at bounding box center [716, 165] width 443 height 109
click at [586, 137] on div "Packages 2 1 Measurements Type" at bounding box center [716, 165] width 443 height 109
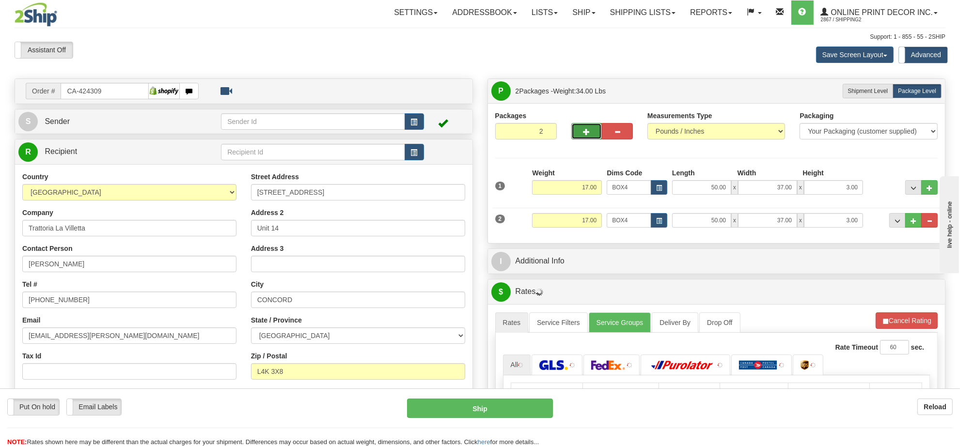
click at [586, 137] on button "button" at bounding box center [587, 131] width 31 height 16
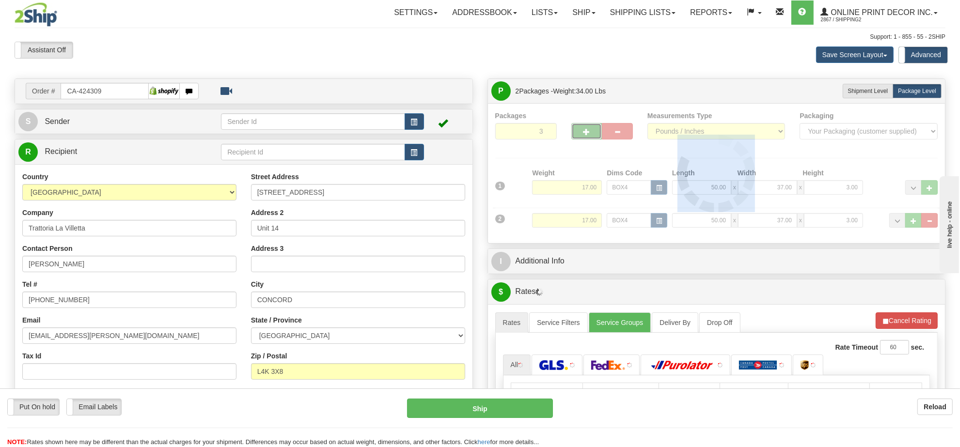
click at [586, 137] on div at bounding box center [716, 173] width 443 height 125
click at [586, 137] on div "Packages 3 2 Measurements Type" at bounding box center [716, 173] width 443 height 125
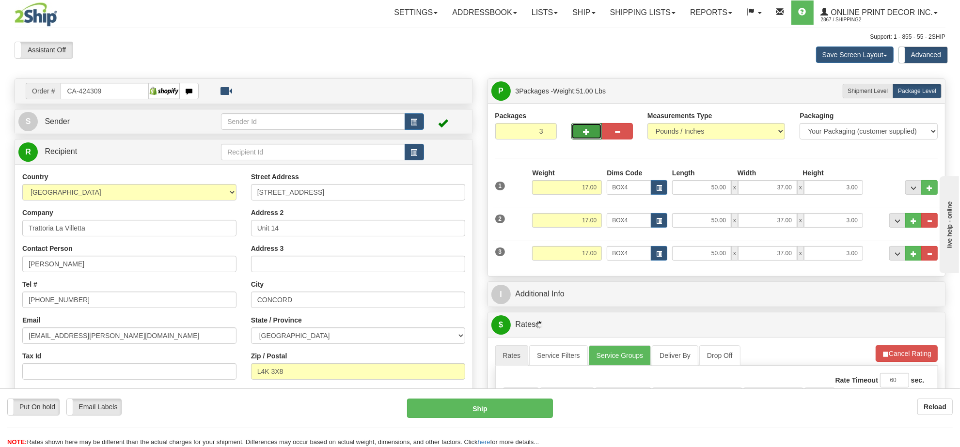
click at [586, 137] on button "button" at bounding box center [587, 131] width 31 height 16
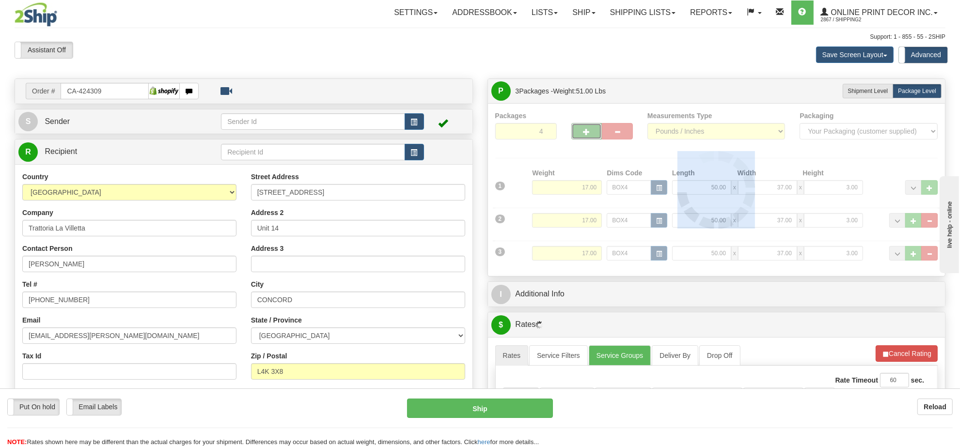
click at [586, 137] on div at bounding box center [716, 190] width 443 height 158
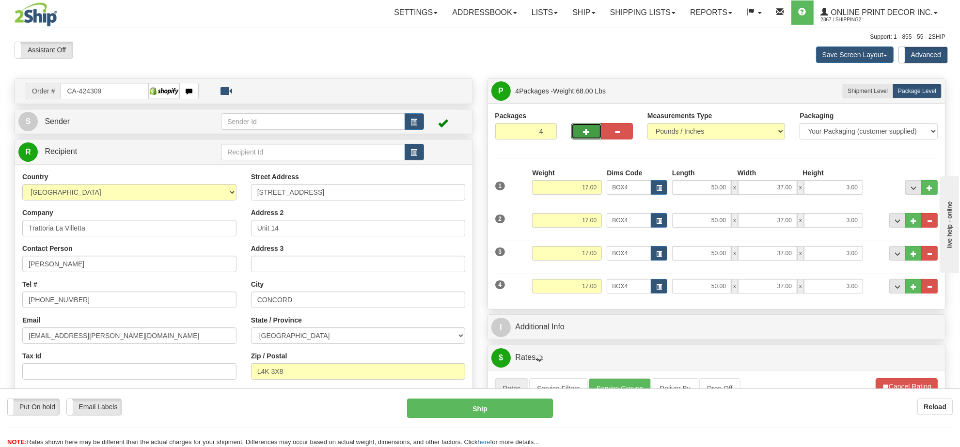
click at [587, 135] on span "button" at bounding box center [587, 132] width 7 height 6
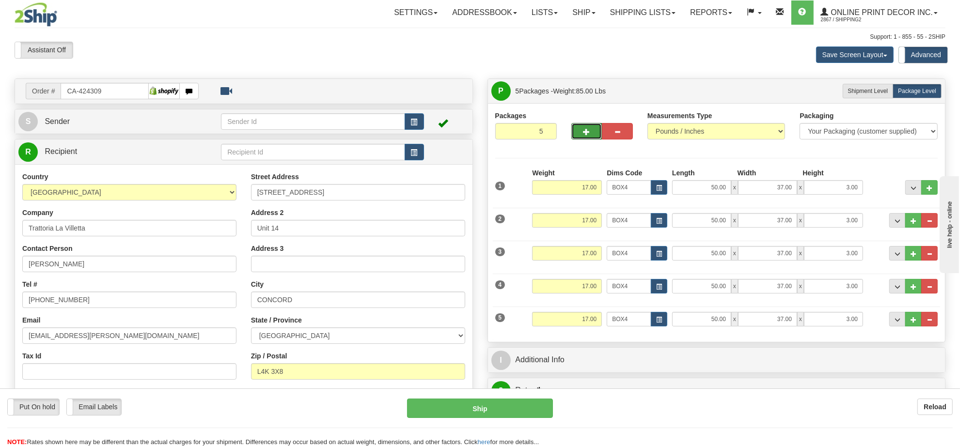
scroll to position [121, 0]
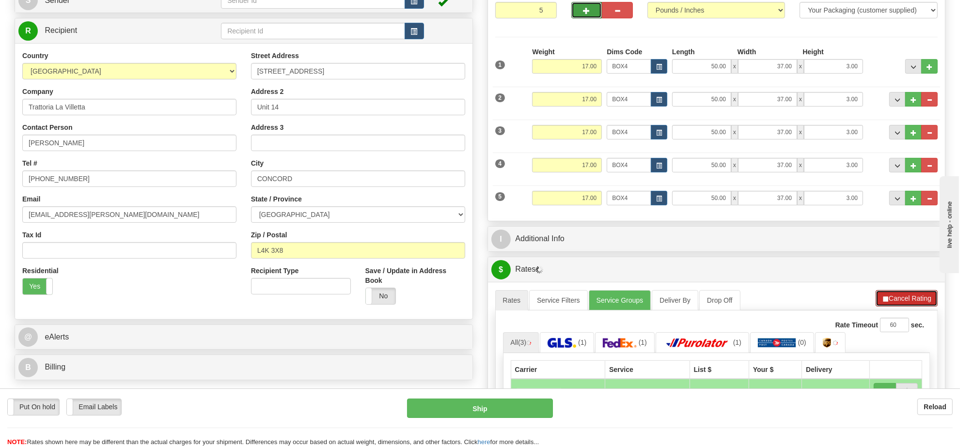
click at [902, 299] on li "Refresh Rates Cancel Rating" at bounding box center [907, 298] width 62 height 16
click at [902, 299] on button "Refresh Rates" at bounding box center [907, 298] width 63 height 16
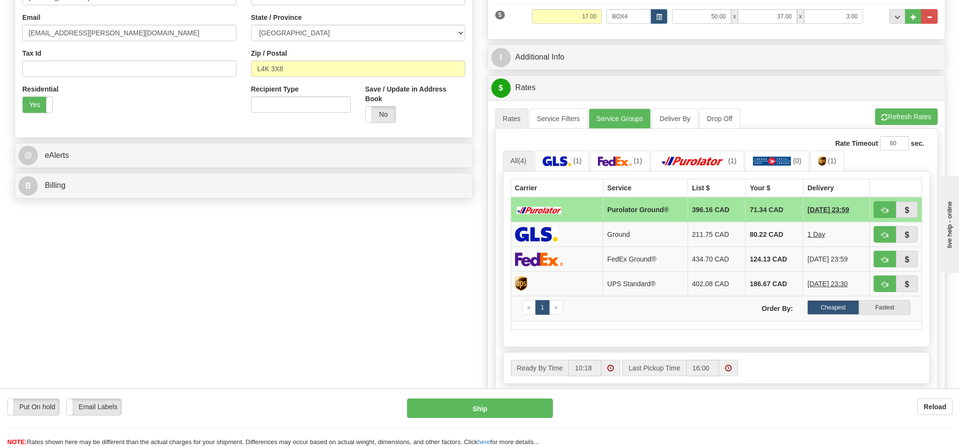
scroll to position [61, 0]
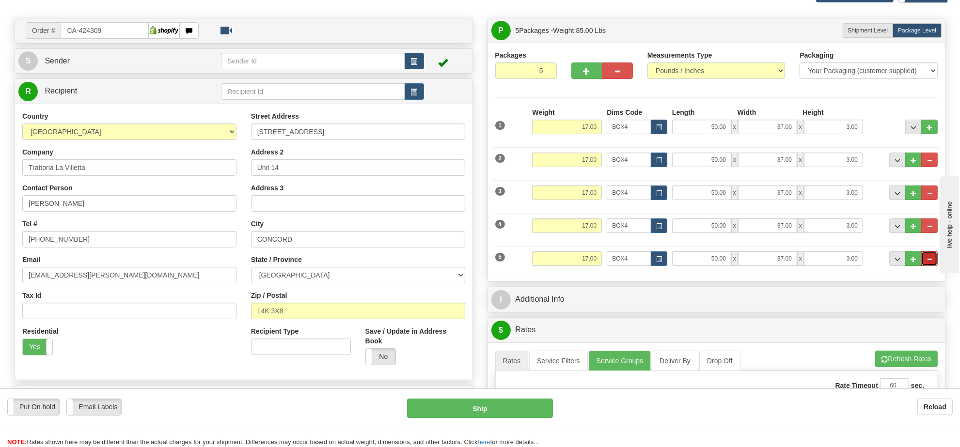
click at [925, 255] on button "..." at bounding box center [930, 259] width 16 height 15
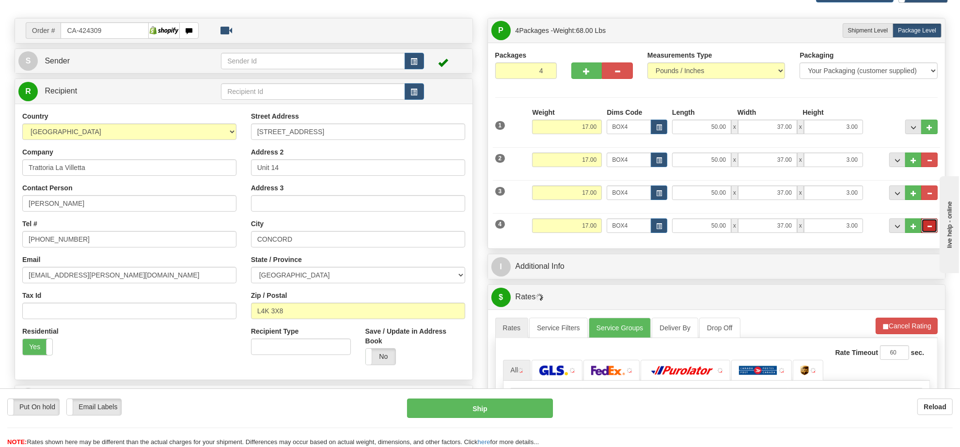
click at [929, 228] on span "..." at bounding box center [930, 226] width 6 height 5
type input "3"
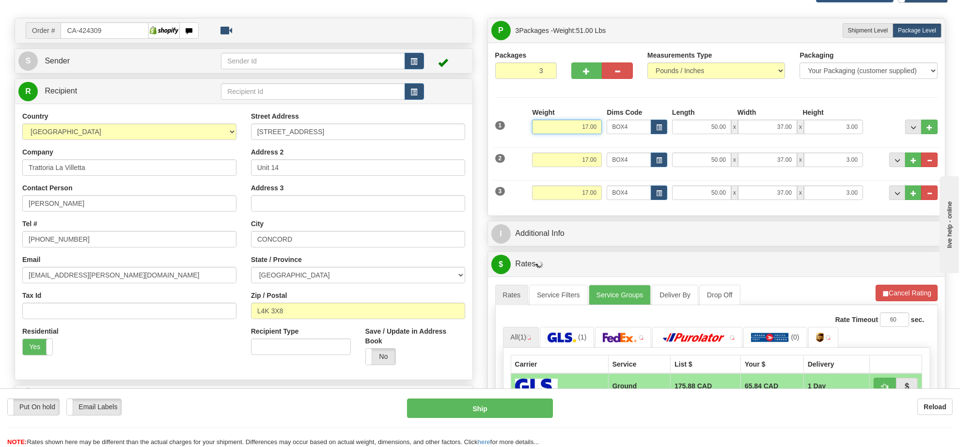
click at [581, 131] on input "17.00" at bounding box center [567, 127] width 70 height 15
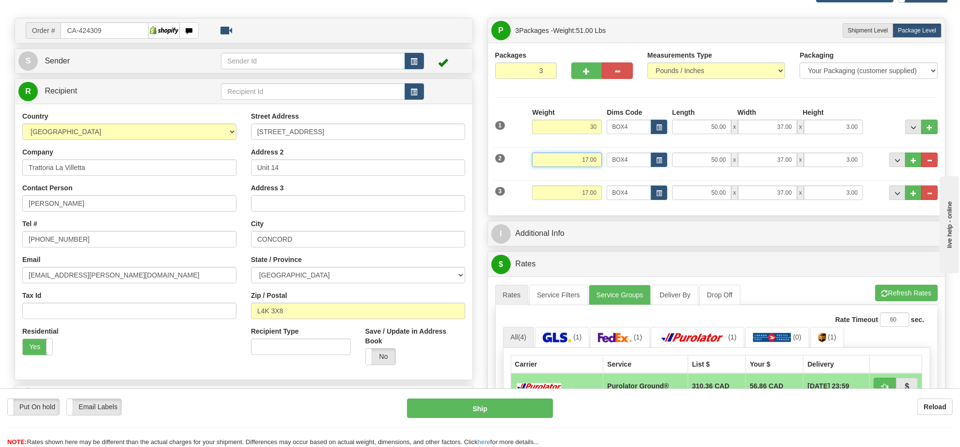
type input "30.00"
click at [592, 162] on input "17.00" at bounding box center [567, 160] width 70 height 15
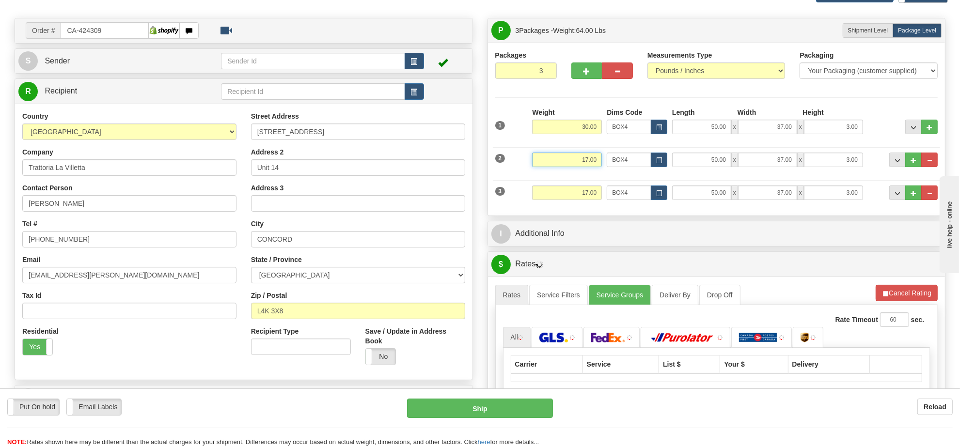
click at [592, 162] on input "17.00" at bounding box center [567, 160] width 70 height 15
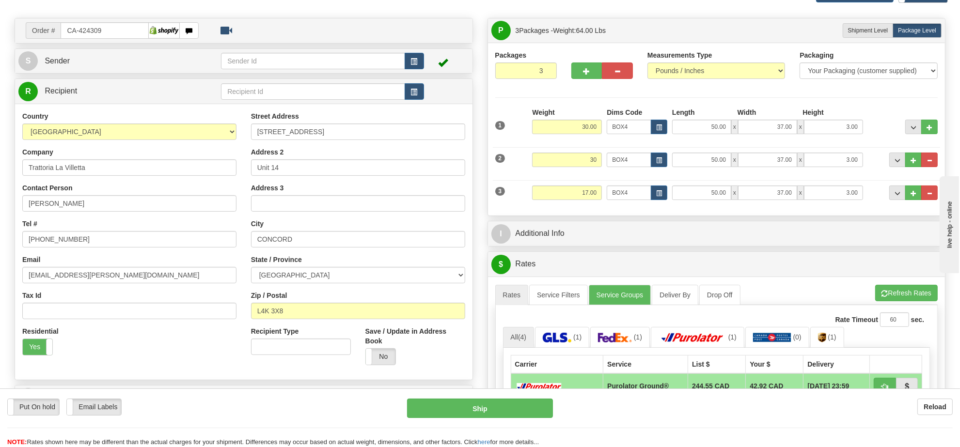
click at [902, 280] on div "A change has been made which could impact your rate estimate. To ensure the est…" at bounding box center [717, 431] width 458 height 309
type input "30.00"
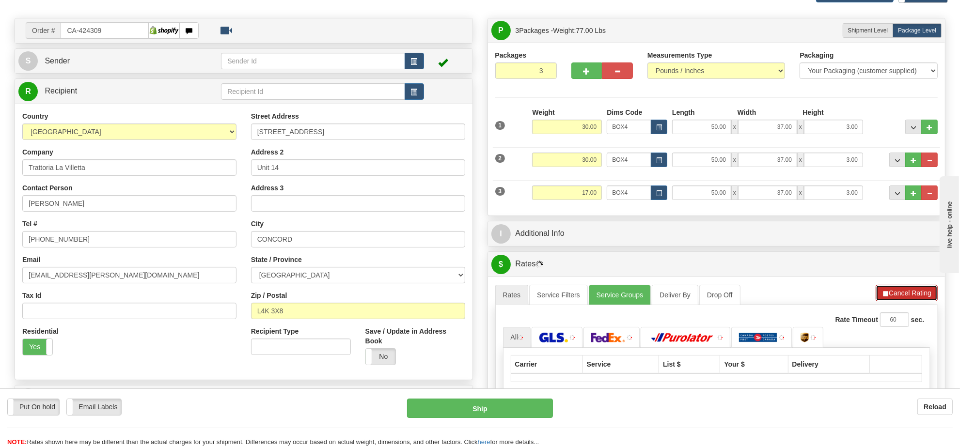
click at [907, 294] on button "Cancel Rating" at bounding box center [907, 293] width 62 height 16
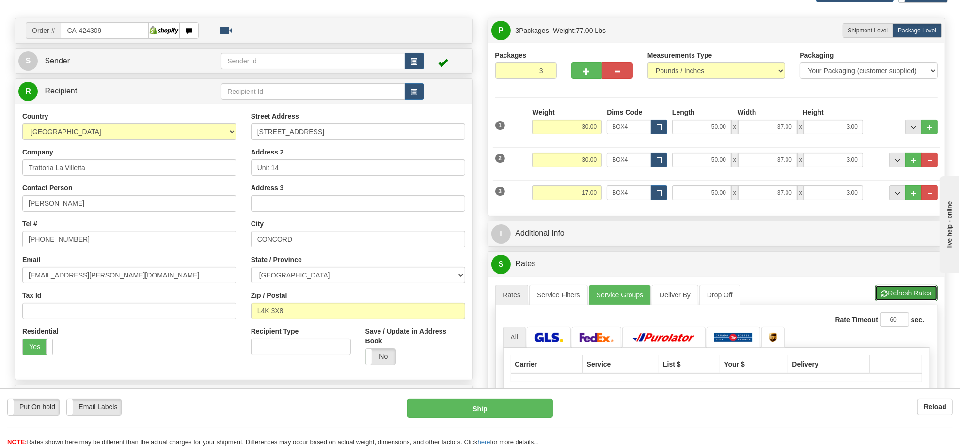
click at [907, 294] on button "Refresh Rates" at bounding box center [907, 293] width 63 height 16
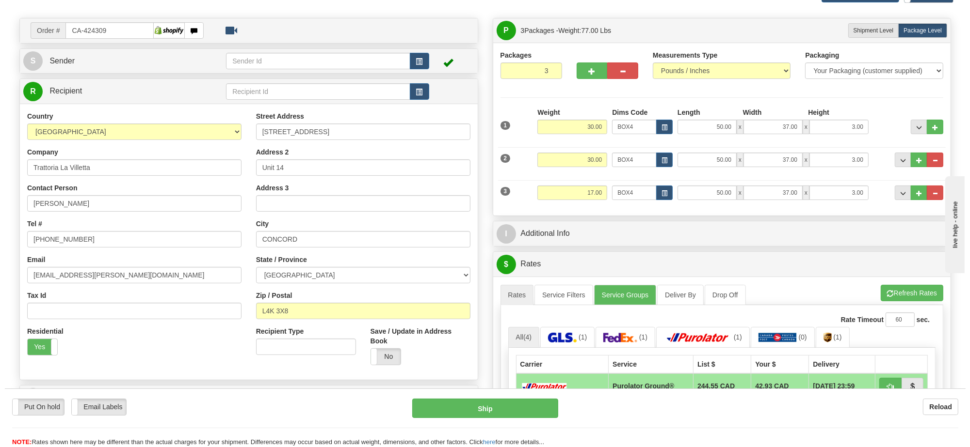
scroll to position [121, 0]
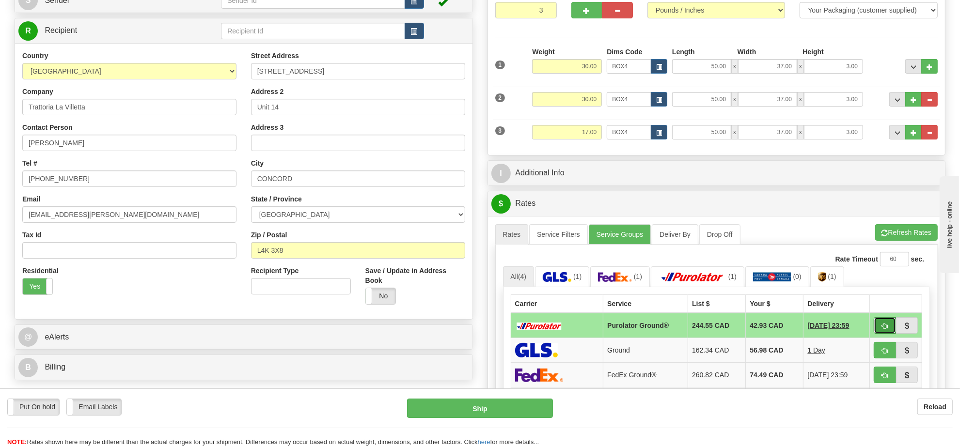
click at [882, 330] on span "button" at bounding box center [885, 326] width 7 height 6
type input "260"
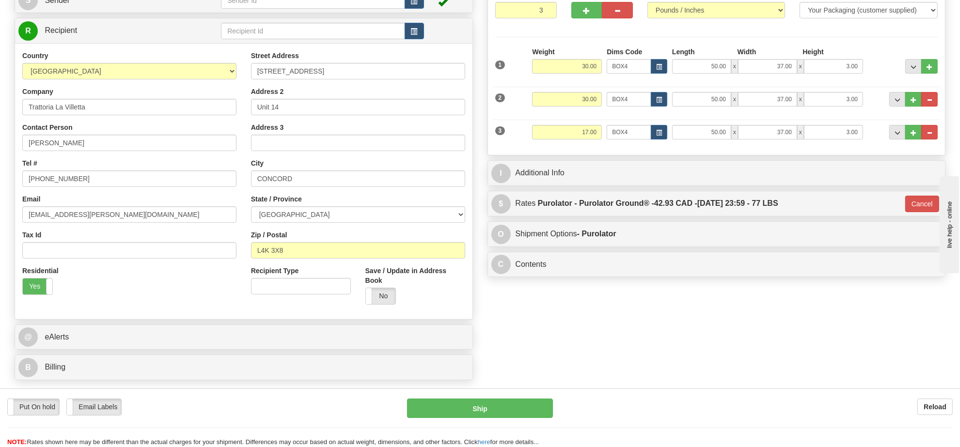
click at [518, 396] on div "Put On hold Put On hold Email Labels Email Labels Edit Reload Ship Reload" at bounding box center [480, 418] width 960 height 59
click at [520, 399] on button "Ship" at bounding box center [479, 408] width 145 height 19
